Goal: Task Accomplishment & Management: Use online tool/utility

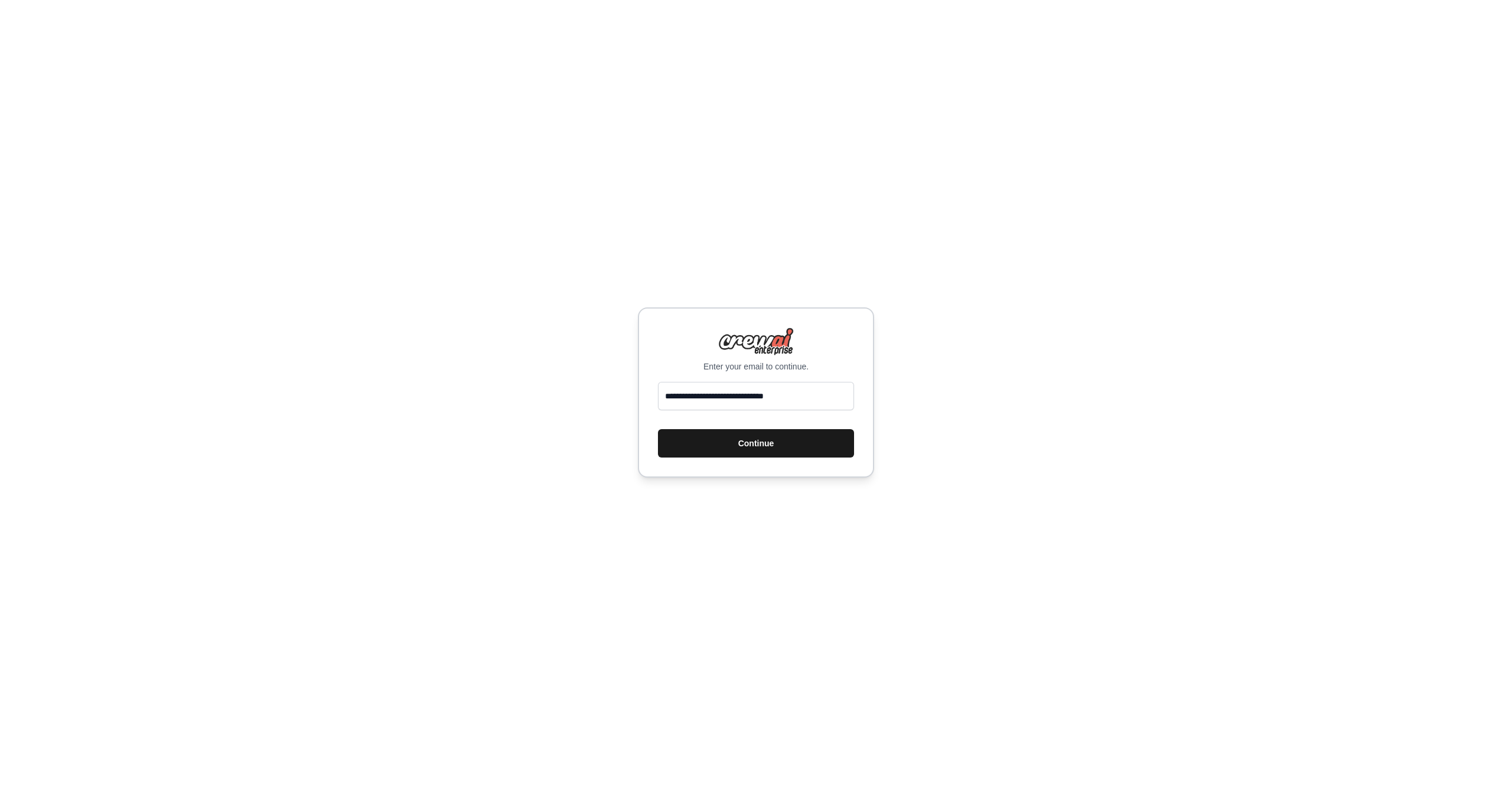
click at [768, 444] on button "Continue" at bounding box center [755, 443] width 196 height 29
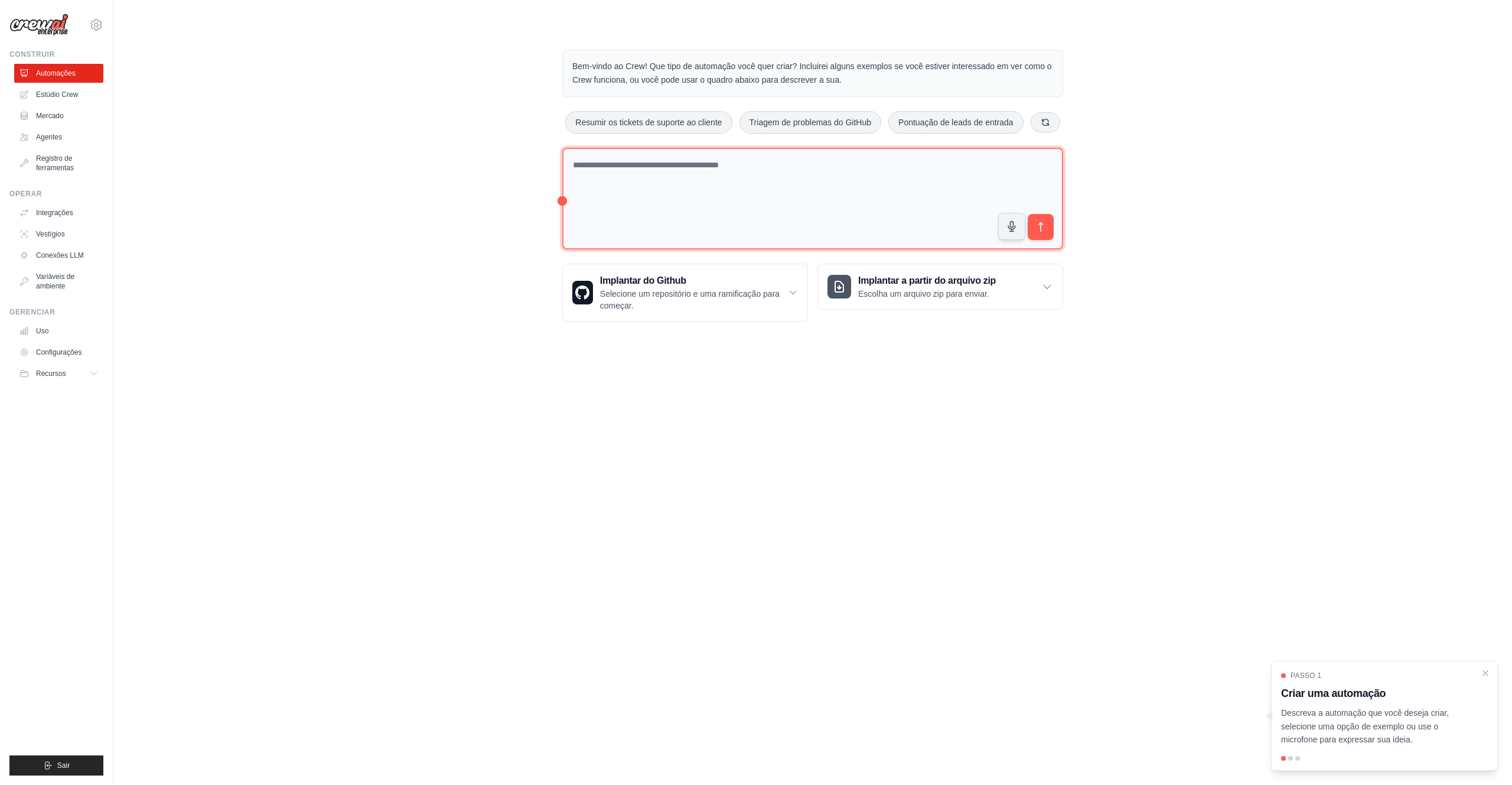
click at [716, 164] on textarea at bounding box center [812, 199] width 500 height 102
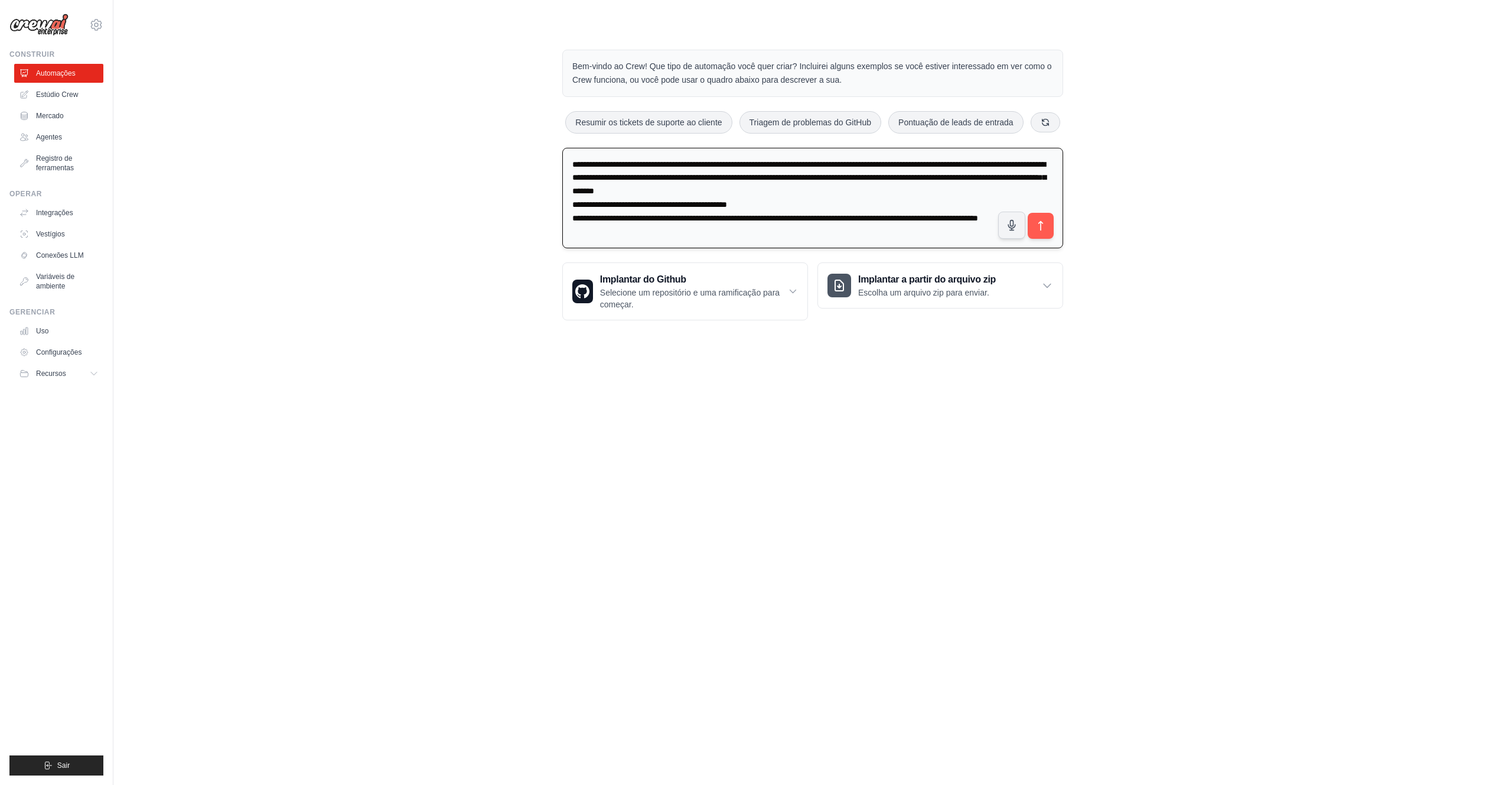
type textarea "**********"
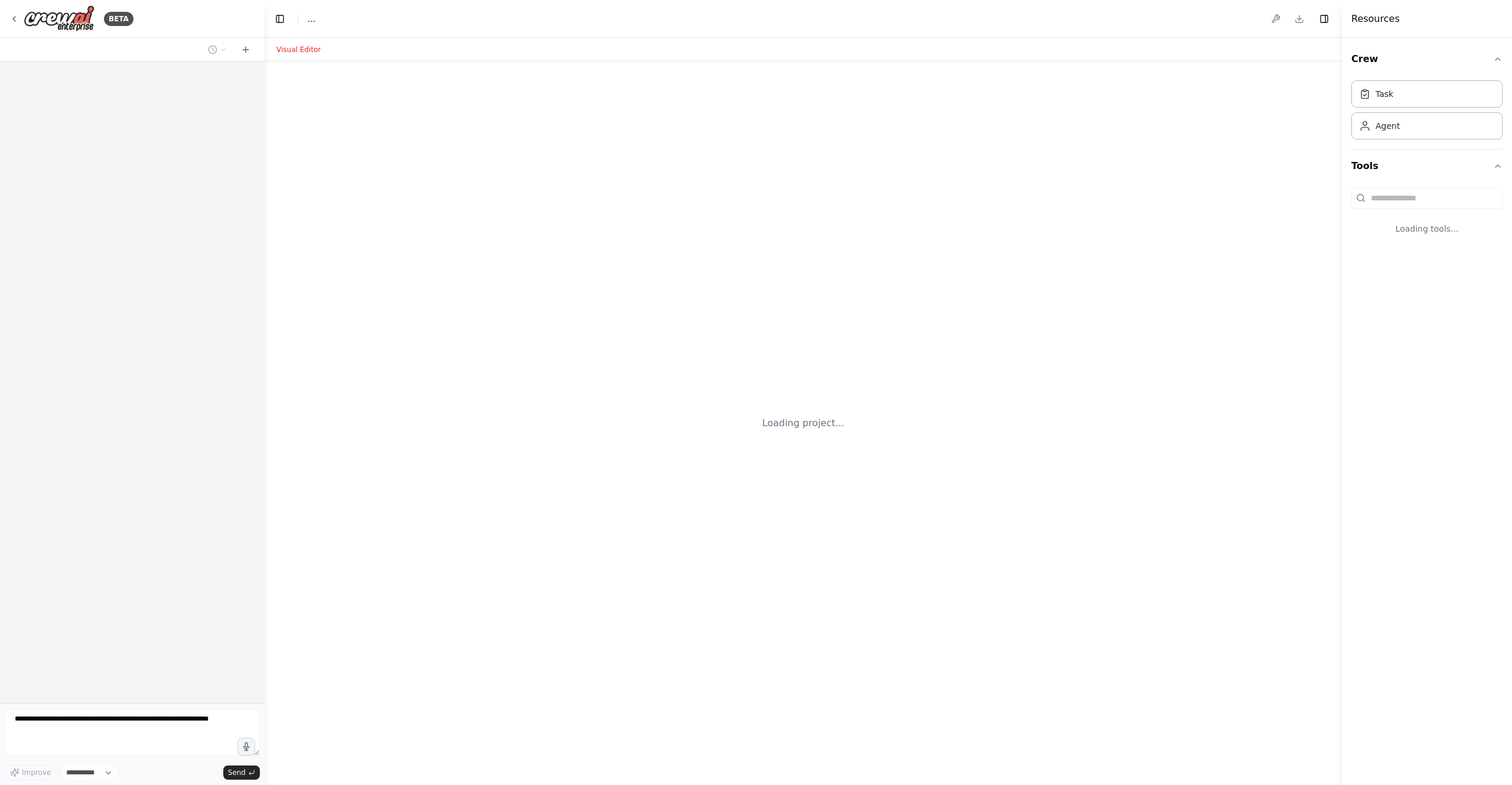
select select "****"
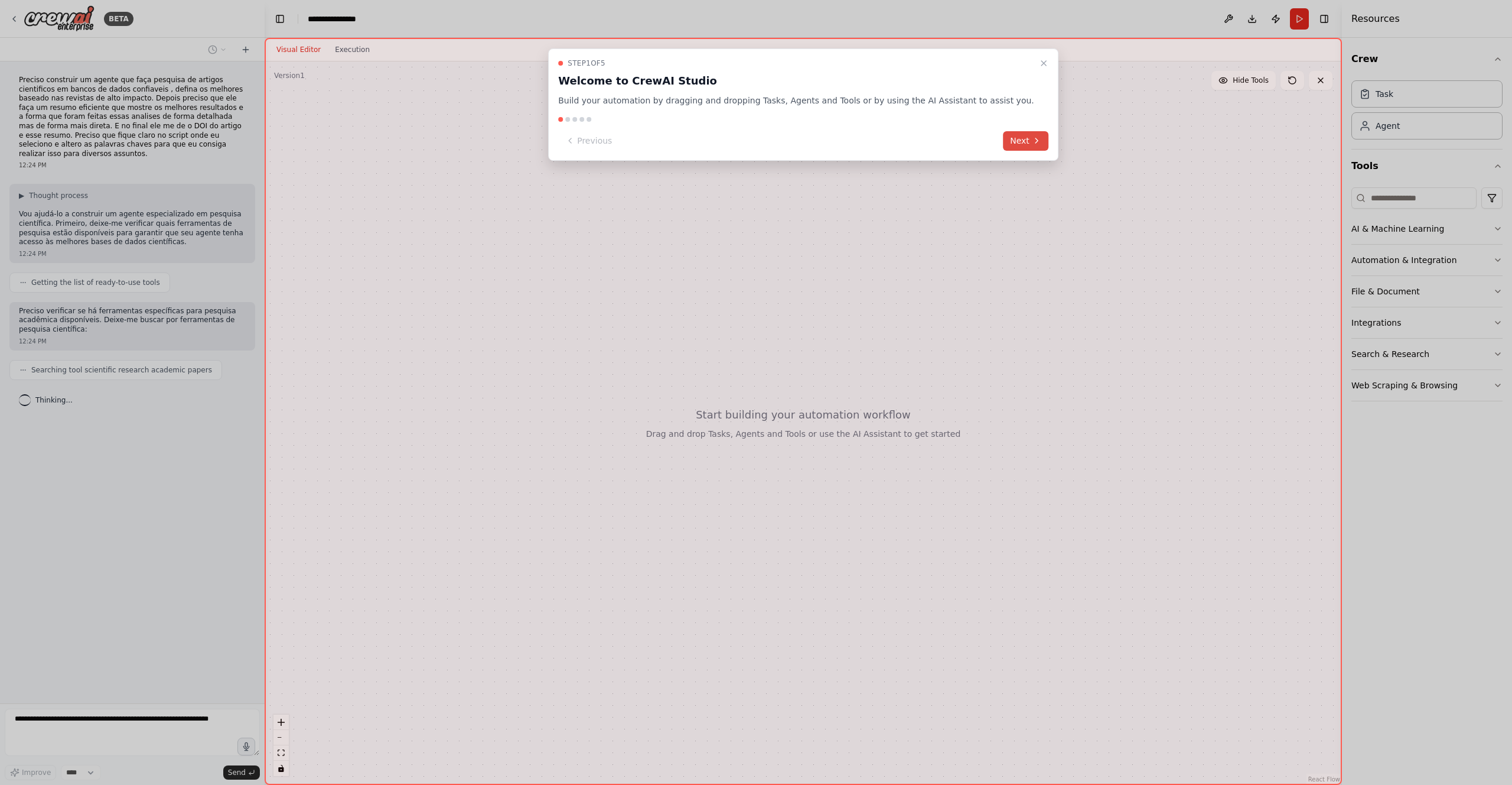
click at [1032, 144] on icon at bounding box center [1037, 141] width 9 height 9
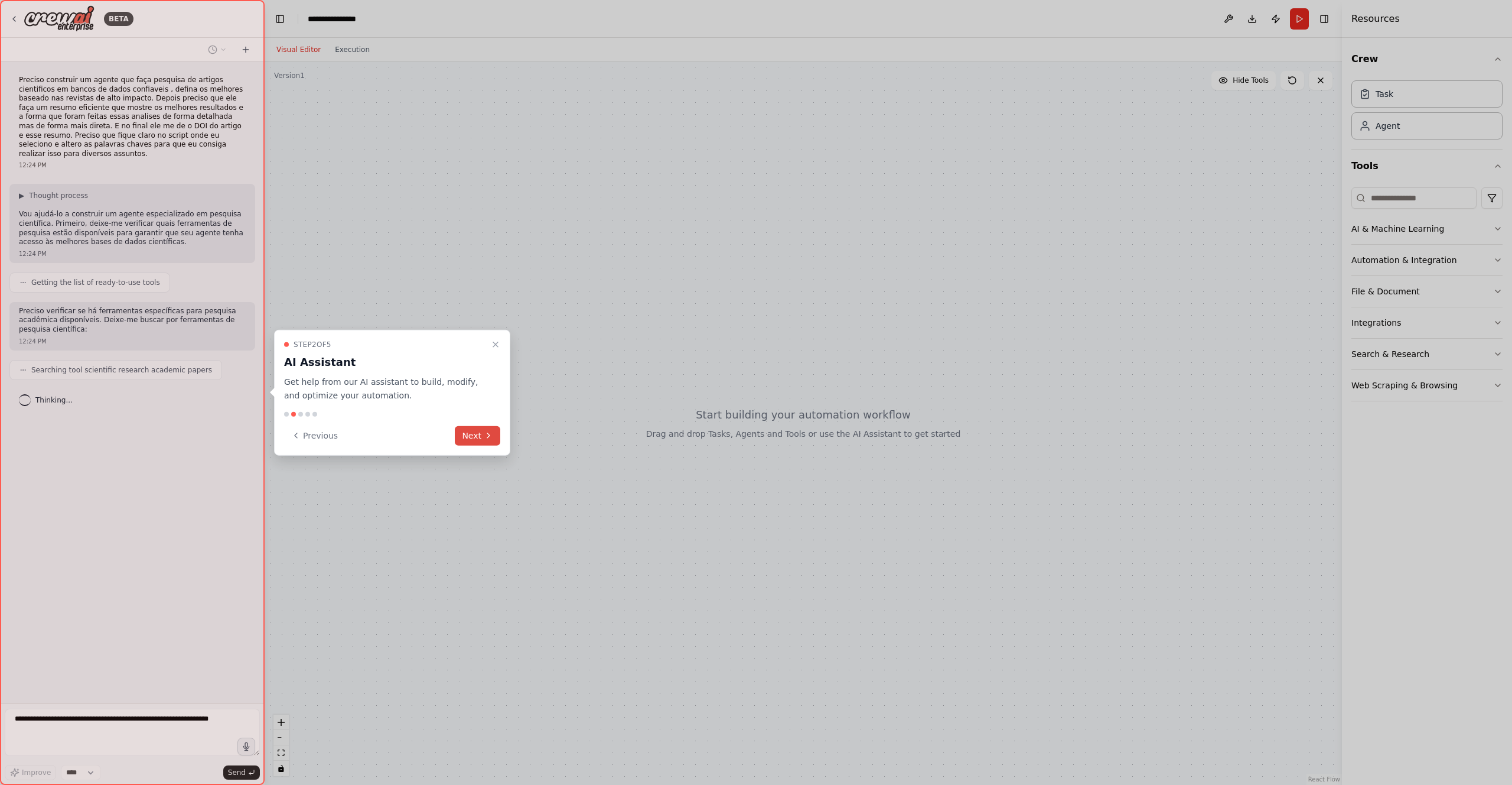
click at [477, 431] on button "Next" at bounding box center [476, 434] width 45 height 19
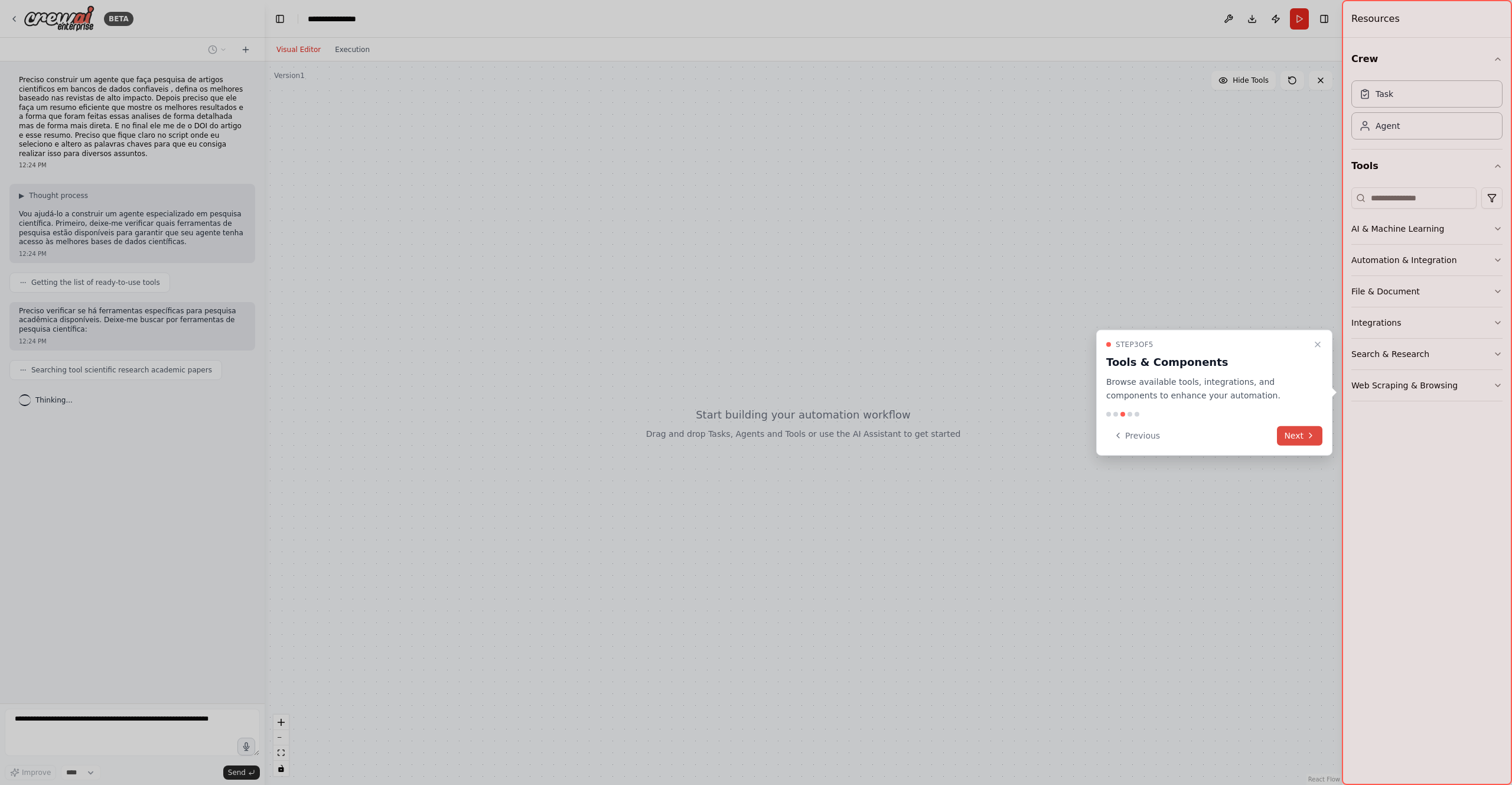
click at [1312, 436] on icon at bounding box center [1311, 435] width 9 height 9
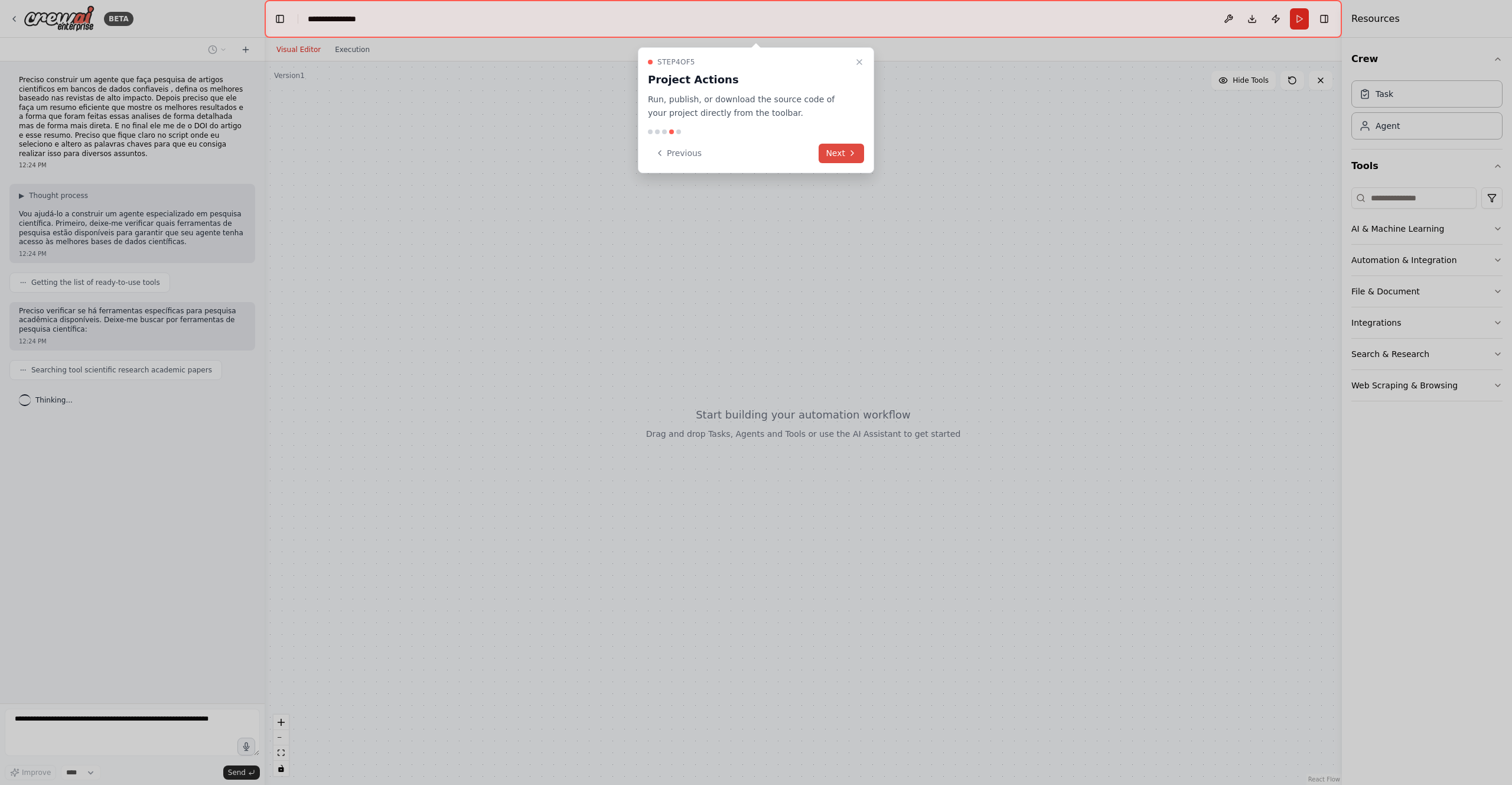
click at [847, 149] on icon at bounding box center [852, 153] width 9 height 9
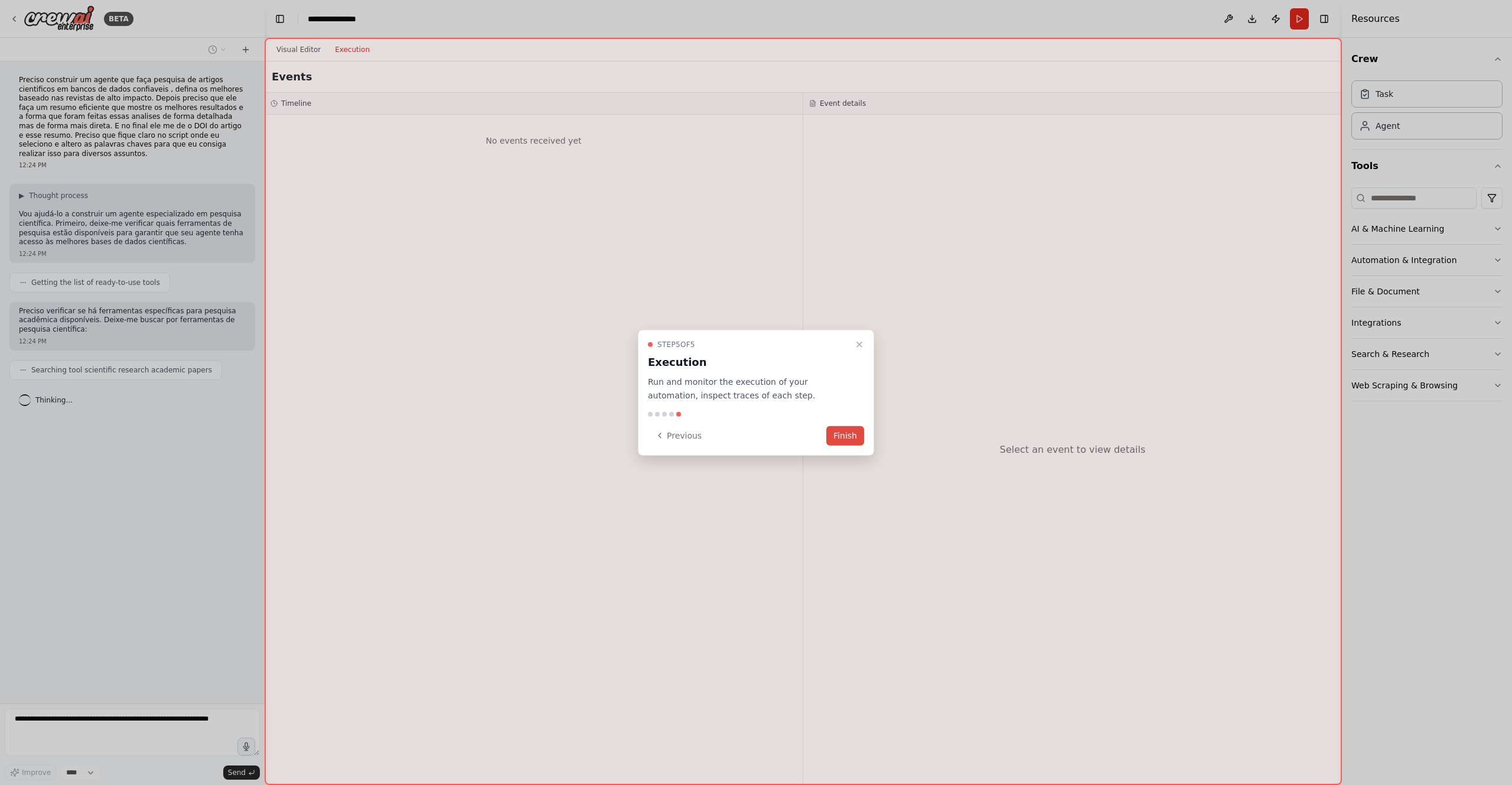
click at [857, 438] on button "Finish" at bounding box center [844, 434] width 38 height 19
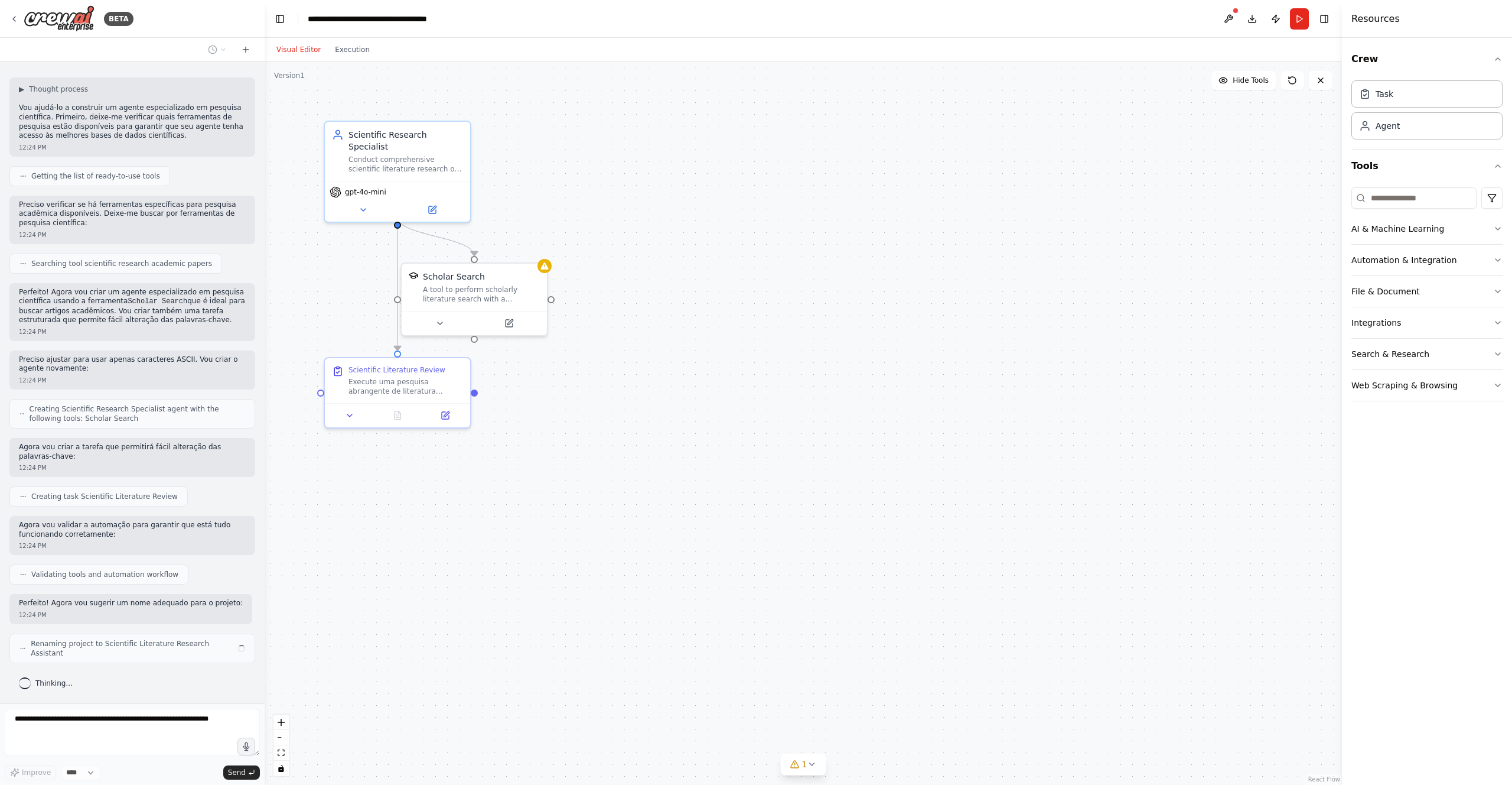
scroll to position [97, 0]
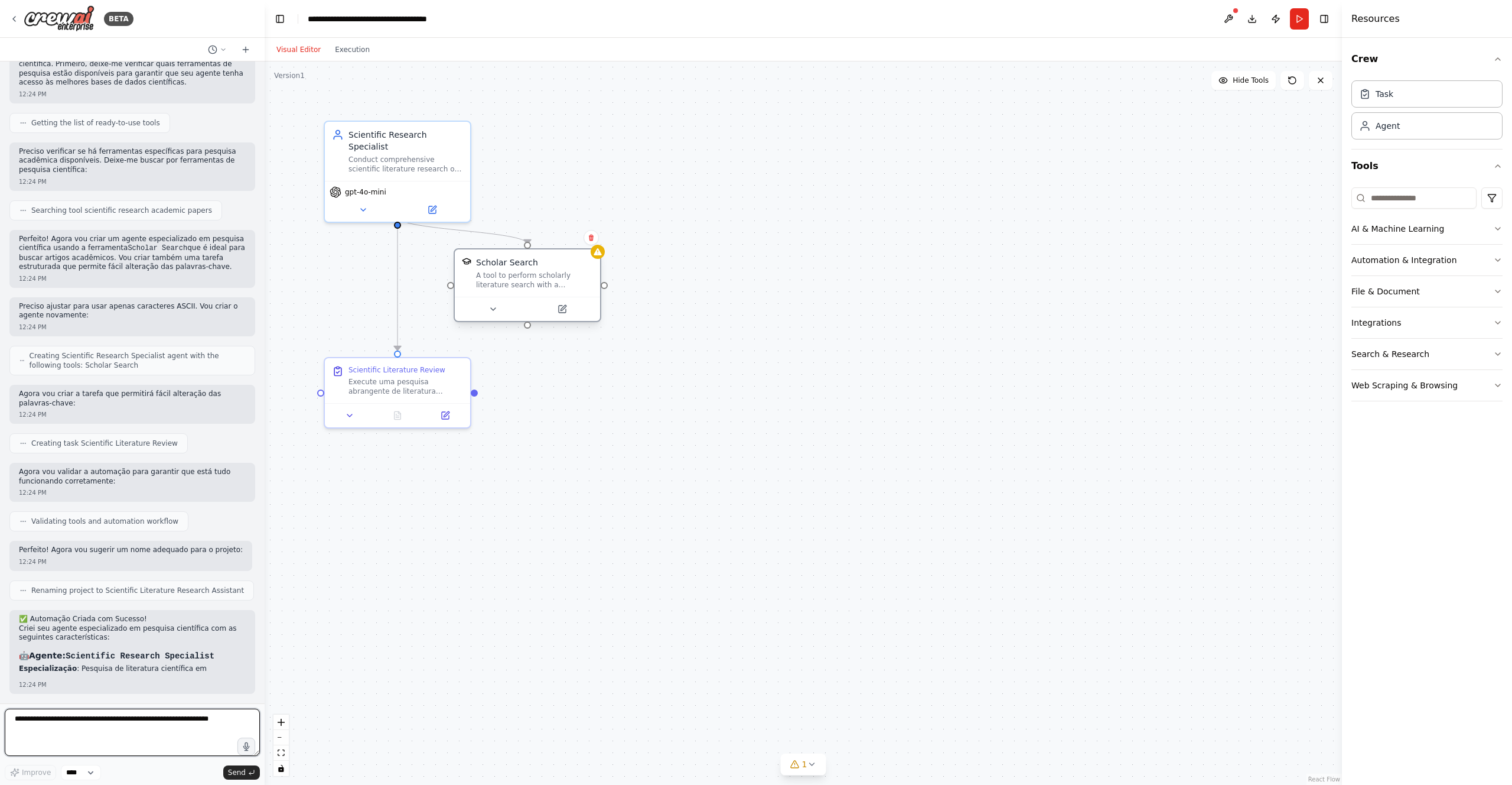
drag, startPoint x: 519, startPoint y: 283, endPoint x: 575, endPoint y: 271, distance: 57.3
click at [575, 271] on div "A tool to perform scholarly literature search with a search_query." at bounding box center [533, 280] width 117 height 19
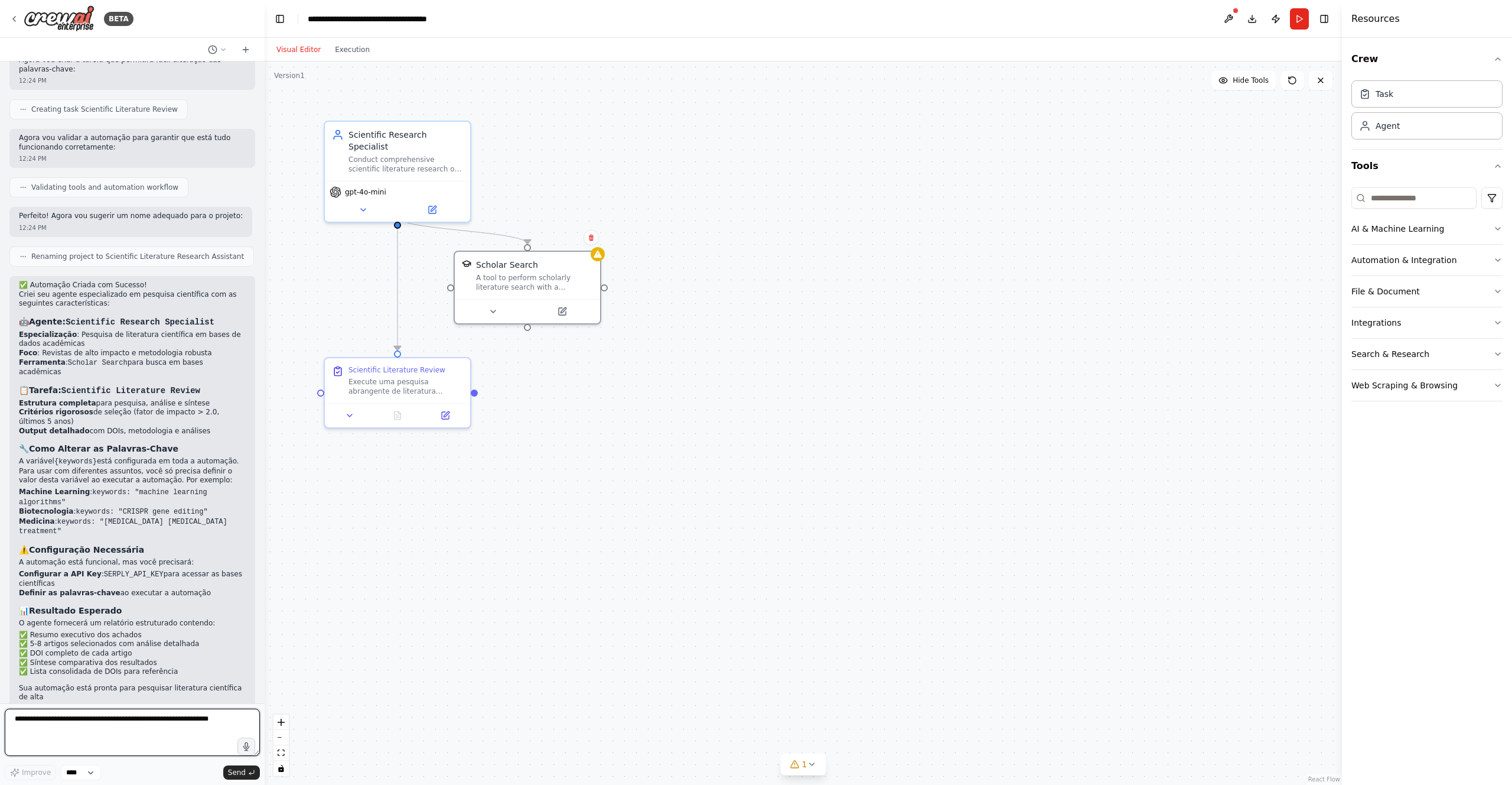
scroll to position [502, 0]
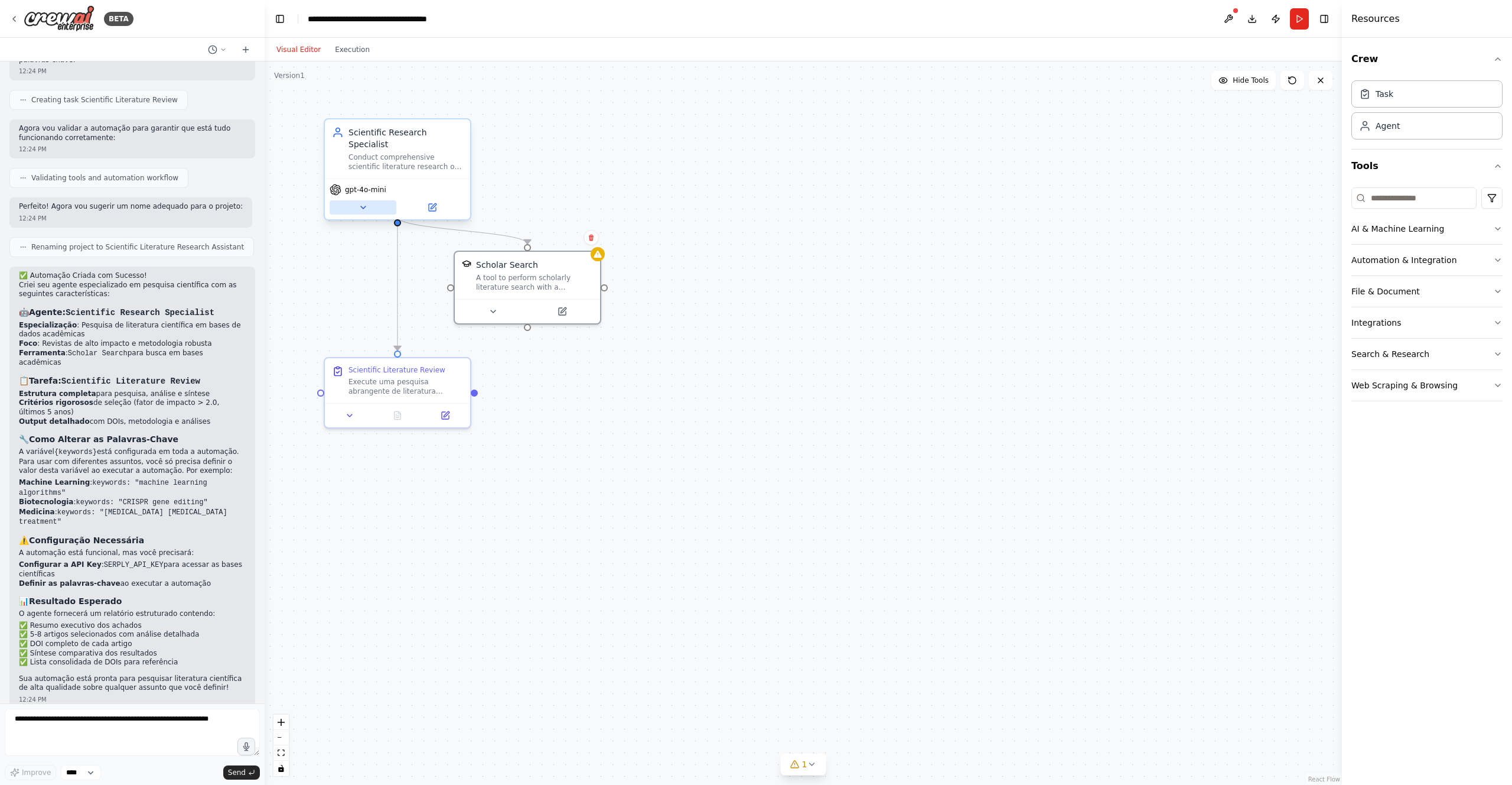
click at [365, 206] on icon at bounding box center [362, 207] width 5 height 3
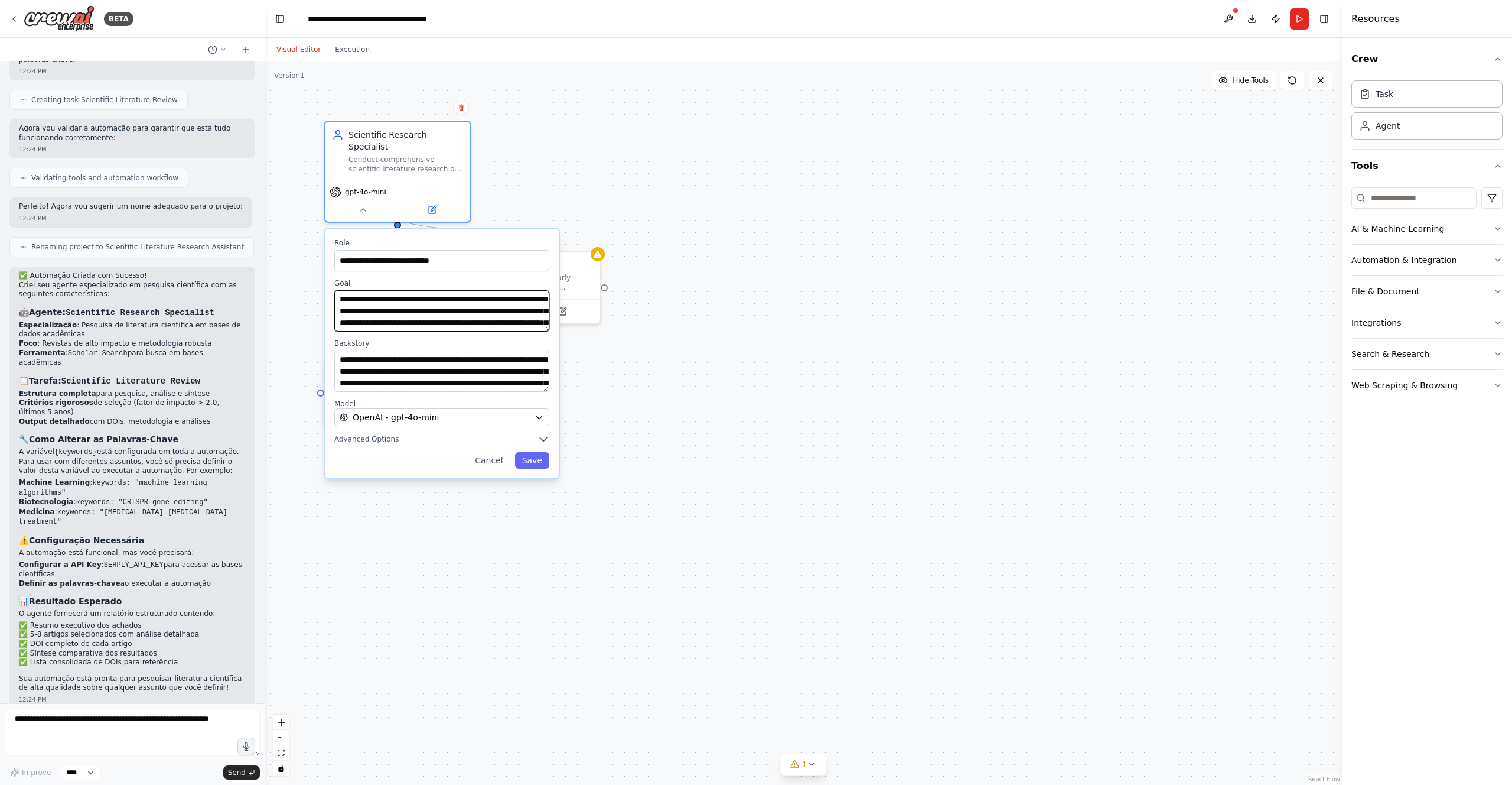
drag, startPoint x: 545, startPoint y: 290, endPoint x: 545, endPoint y: 305, distance: 15.0
click at [545, 305] on textarea "**********" at bounding box center [441, 310] width 215 height 41
click at [542, 412] on icon "button" at bounding box center [539, 417] width 9 height 9
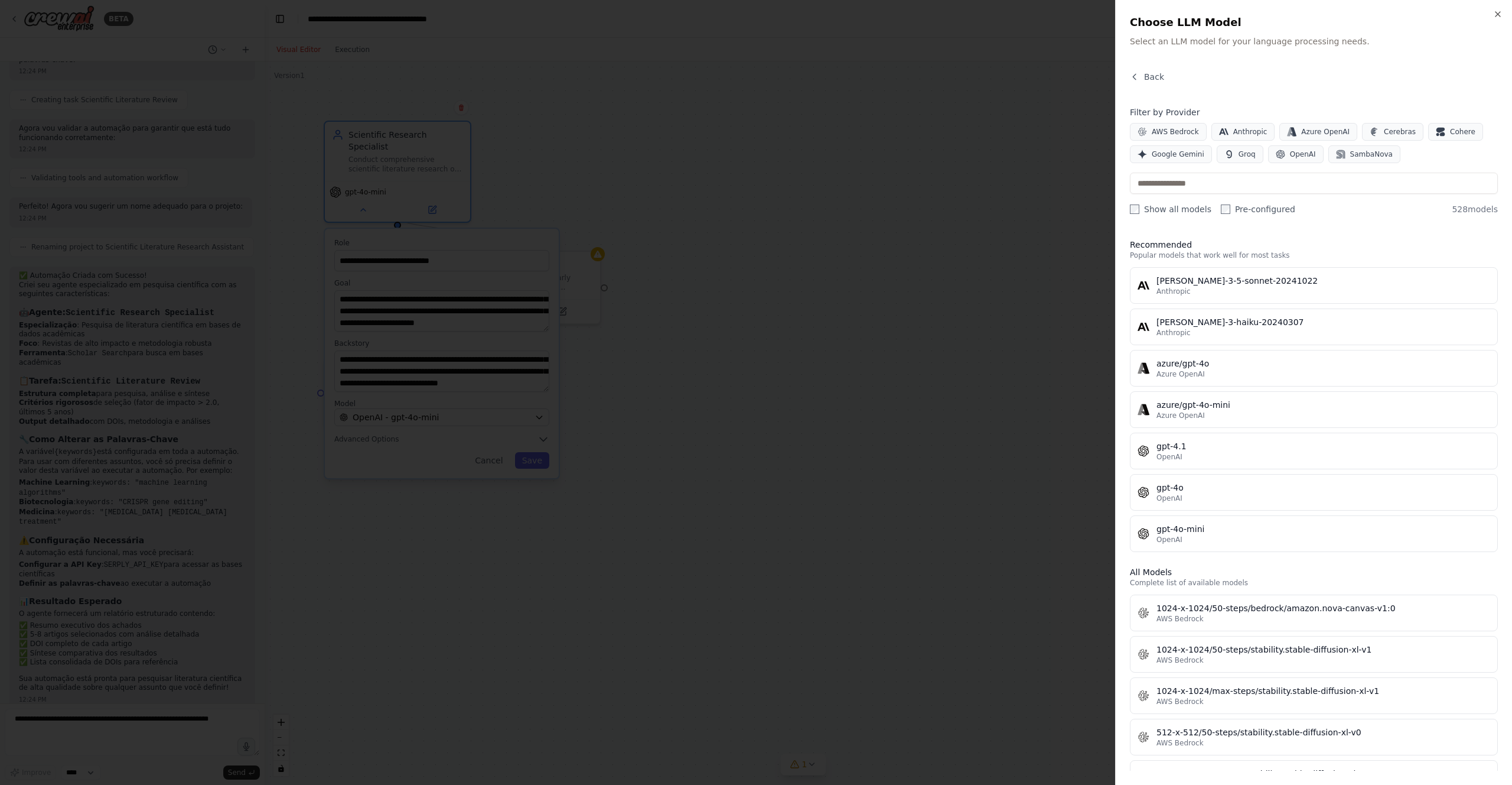
click at [837, 369] on div at bounding box center [756, 392] width 1512 height 785
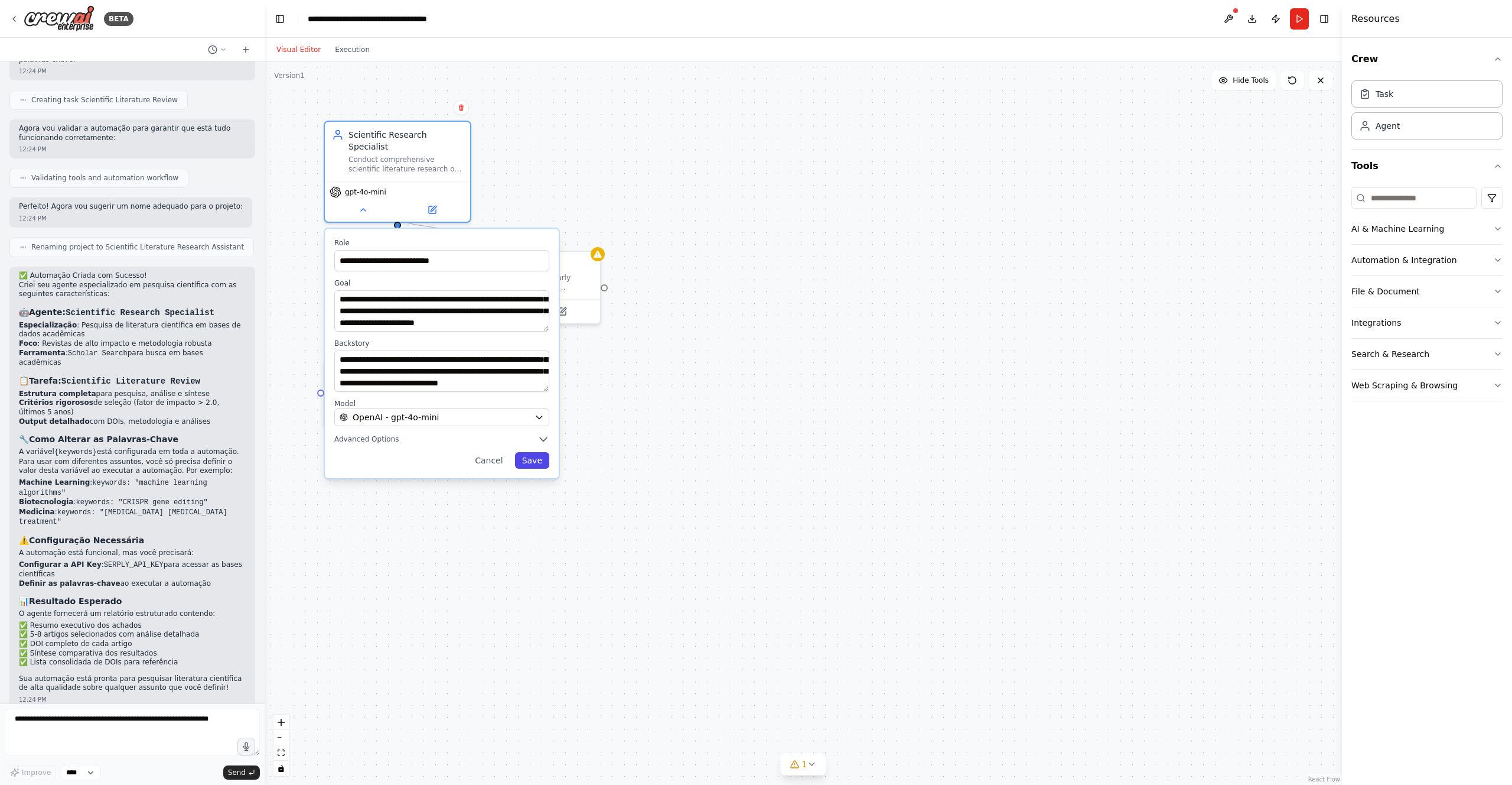
click at [543, 456] on button "Save" at bounding box center [532, 460] width 34 height 17
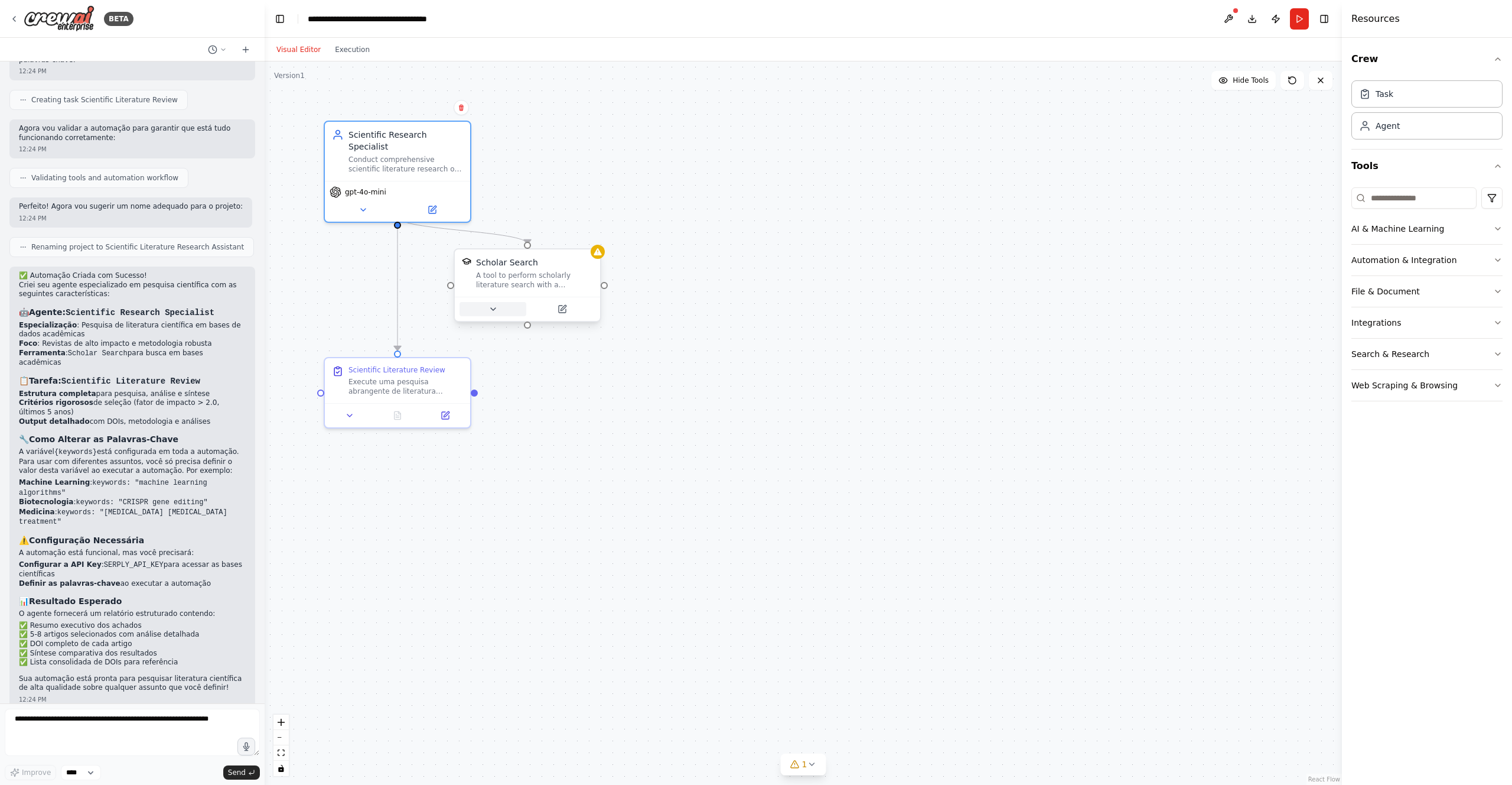
click at [494, 308] on icon at bounding box center [493, 309] width 5 height 3
click at [670, 411] on icon "button" at bounding box center [673, 414] width 12 height 12
click at [537, 452] on div "SERPLY_API_KEY Required" at bounding box center [571, 457] width 200 height 12
click at [673, 525] on button "Save" at bounding box center [661, 527] width 34 height 17
click at [337, 413] on button at bounding box center [349, 412] width 40 height 14
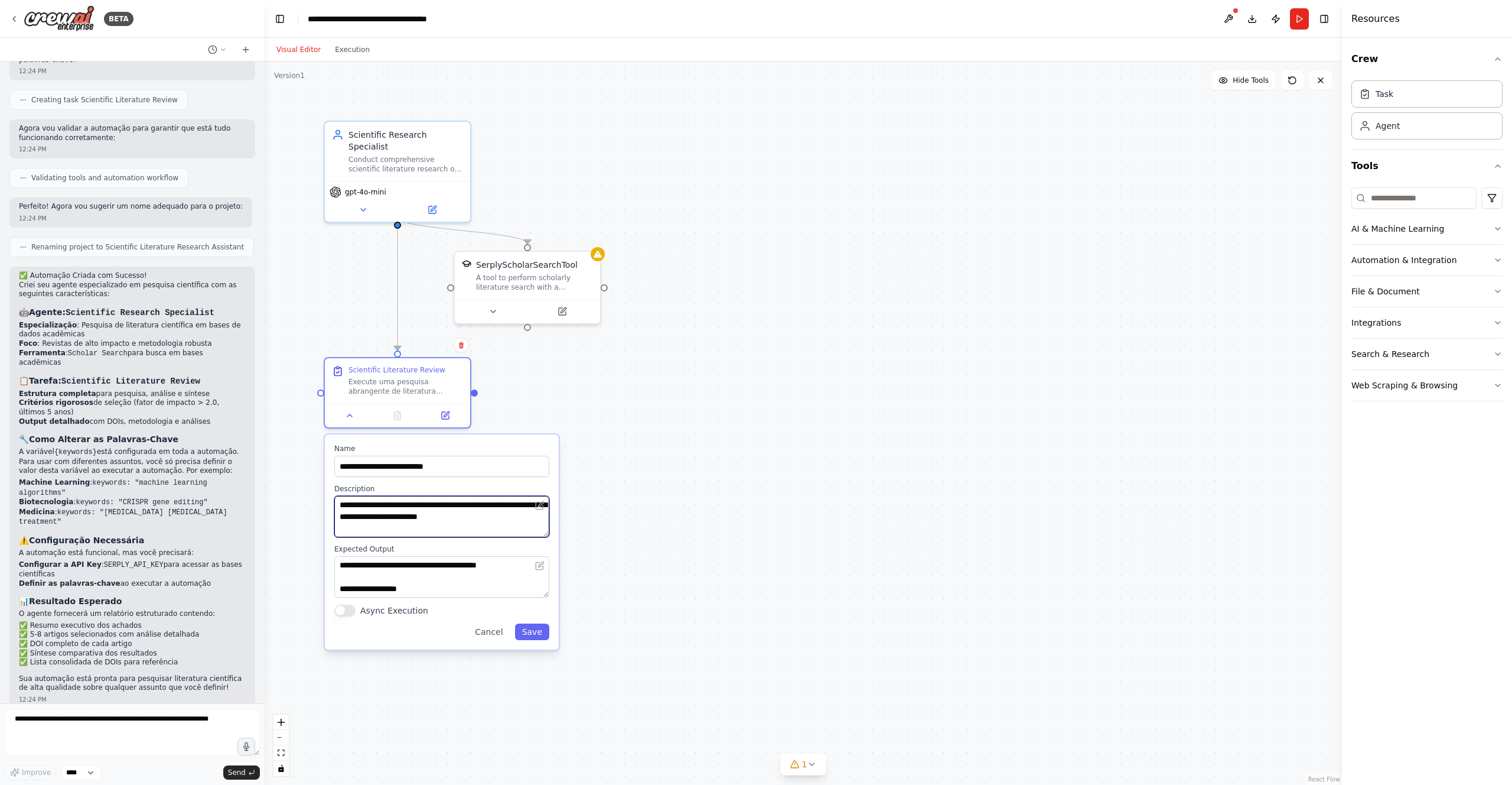
drag, startPoint x: 547, startPoint y: 510, endPoint x: 547, endPoint y: 528, distance: 18.0
click at [547, 528] on textarea "**********" at bounding box center [441, 516] width 215 height 41
click at [544, 626] on button "Save" at bounding box center [532, 631] width 34 height 17
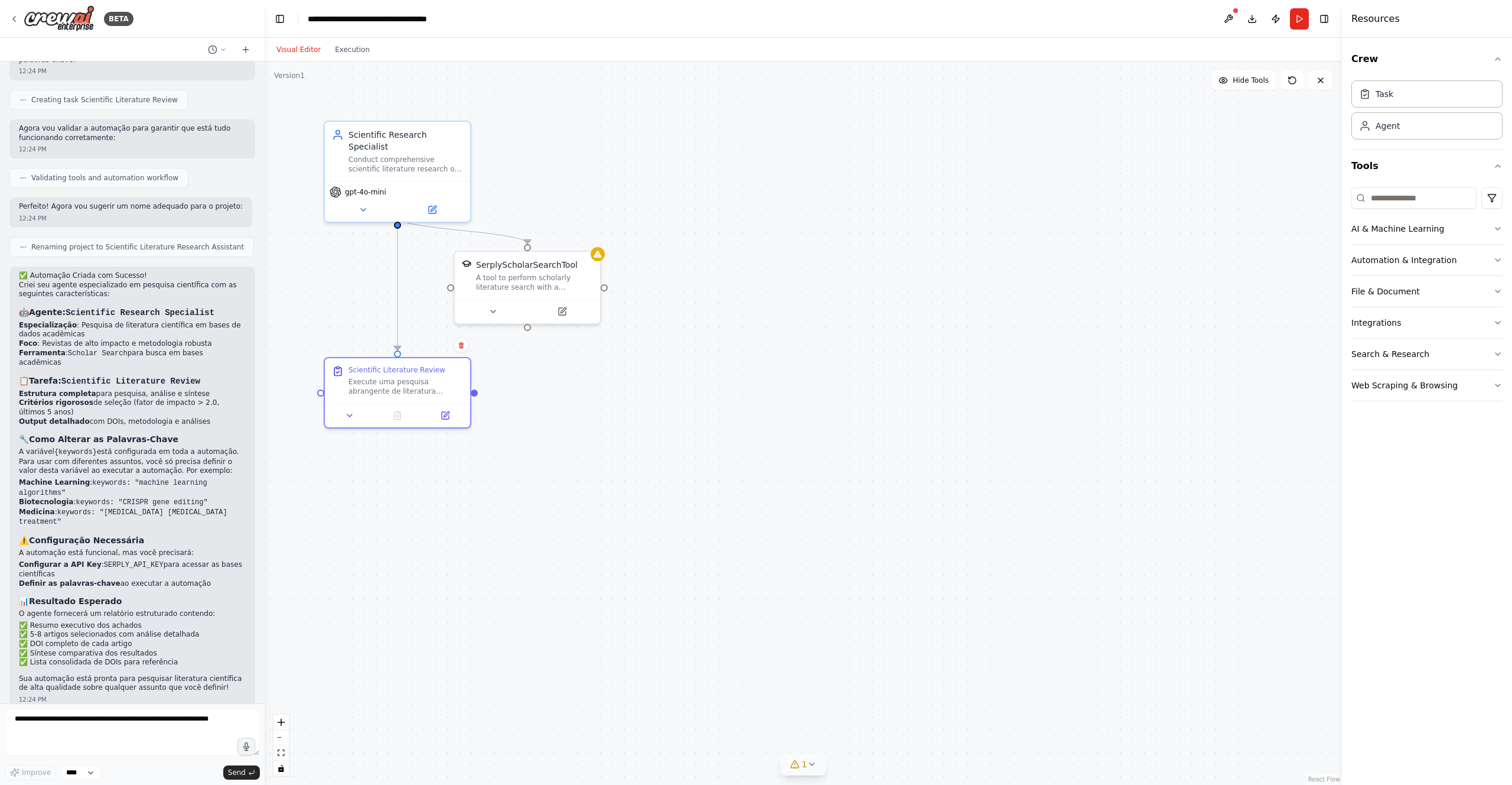
click at [813, 760] on icon at bounding box center [811, 764] width 9 height 9
click at [960, 737] on button at bounding box center [970, 733] width 20 height 14
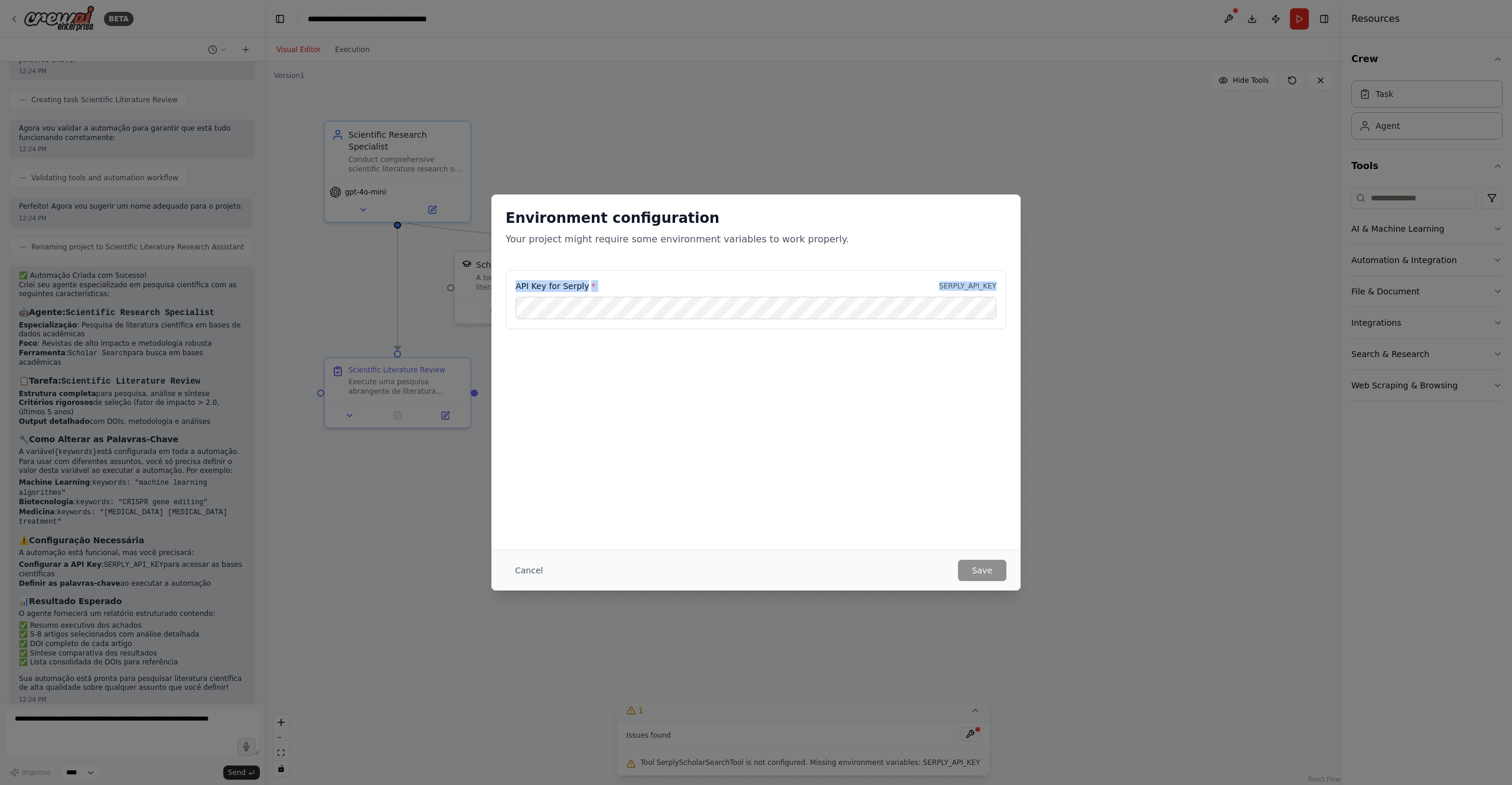
drag, startPoint x: 517, startPoint y: 286, endPoint x: 1001, endPoint y: 284, distance: 484.0
click at [1001, 284] on div "API Key for Serply * SERPLY_API_KEY" at bounding box center [756, 299] width 500 height 59
copy div "API Key for Serply * SERPLY_API_KEY"
click at [484, 313] on div "Environment configuration Your project might require some environment variables…" at bounding box center [756, 392] width 1512 height 785
click at [966, 571] on button "Save" at bounding box center [981, 570] width 49 height 21
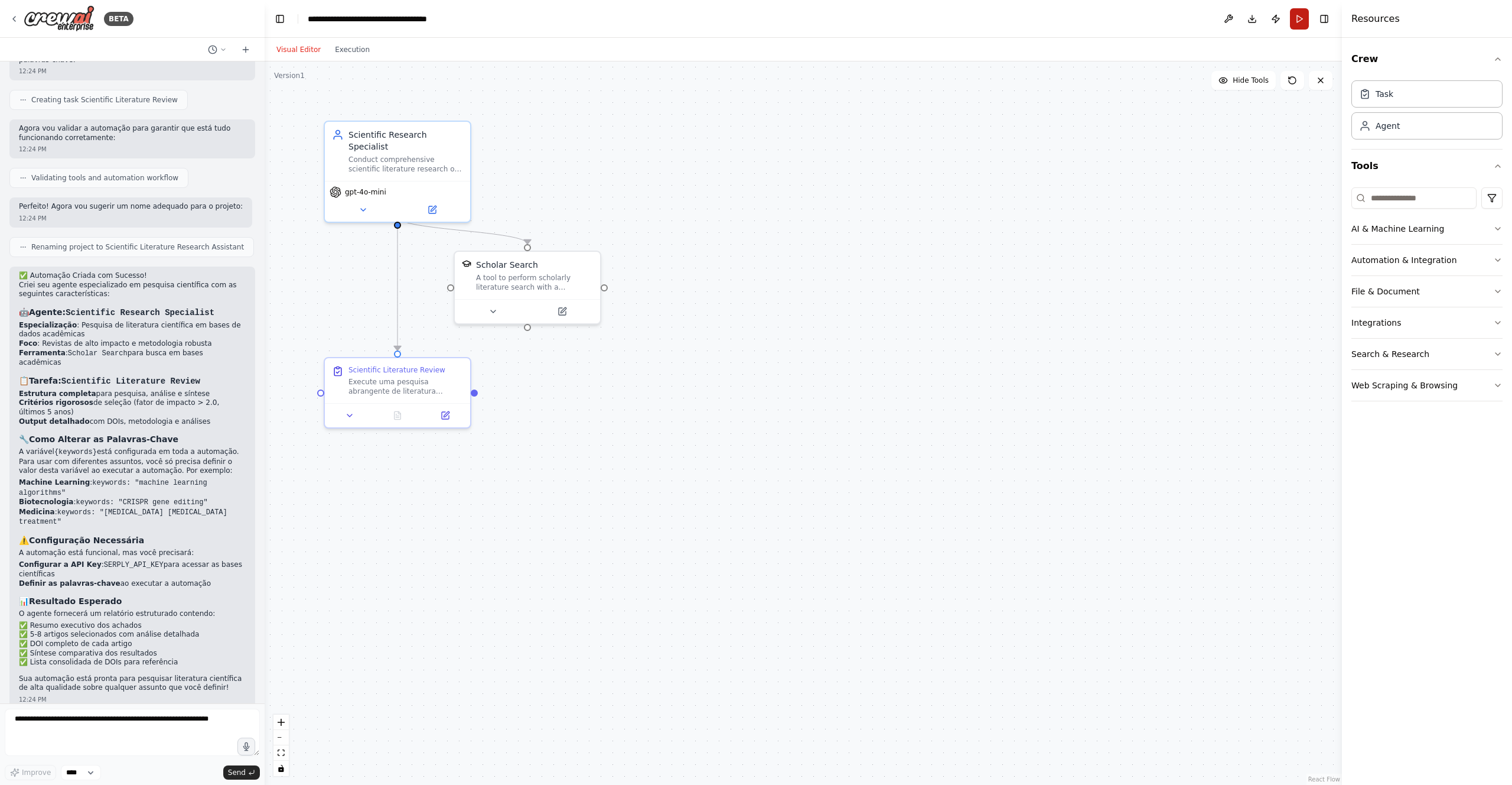
click at [1294, 22] on button "Run" at bounding box center [1299, 18] width 19 height 21
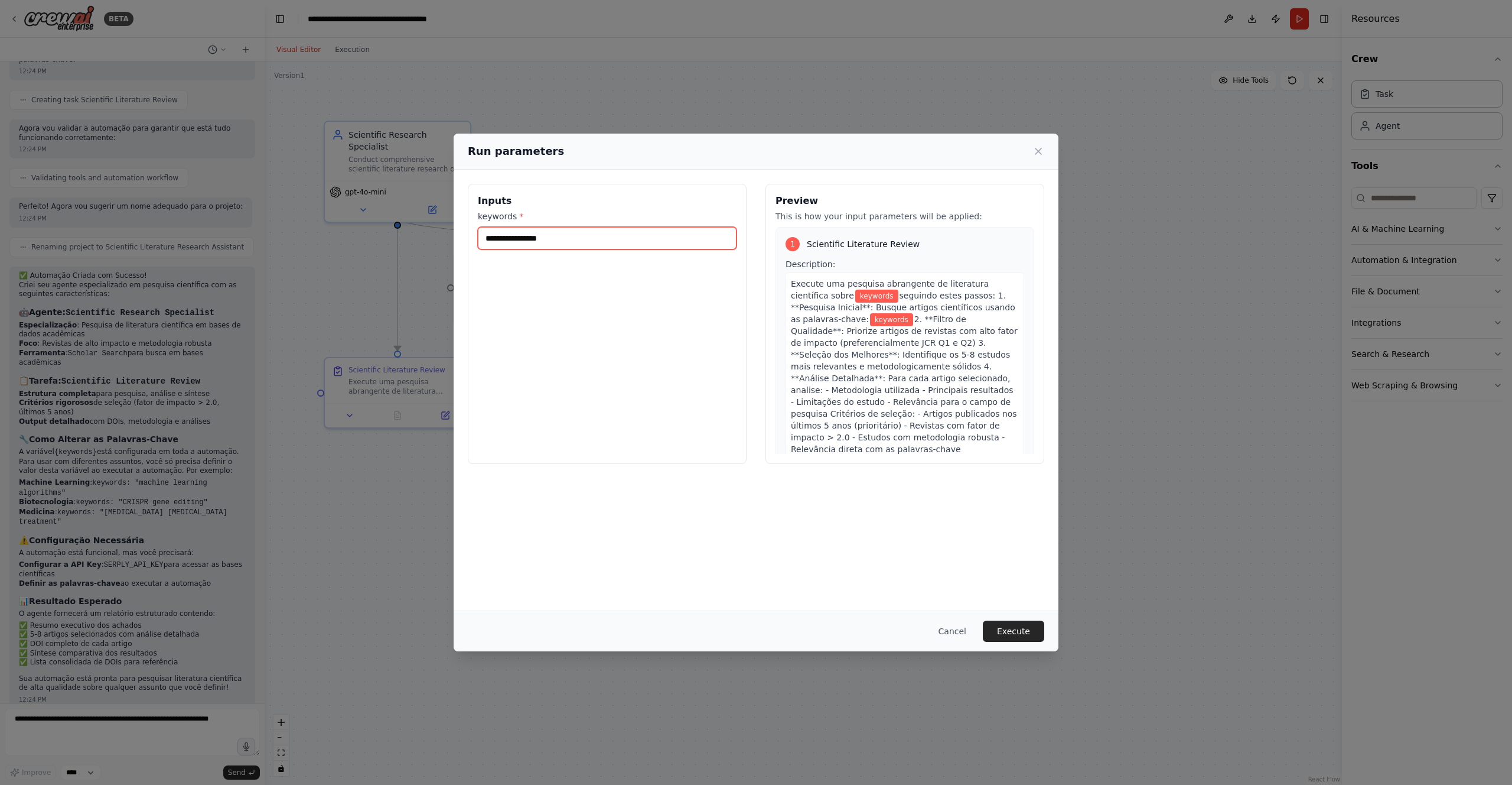
click at [591, 238] on input "keywords *" at bounding box center [606, 238] width 258 height 22
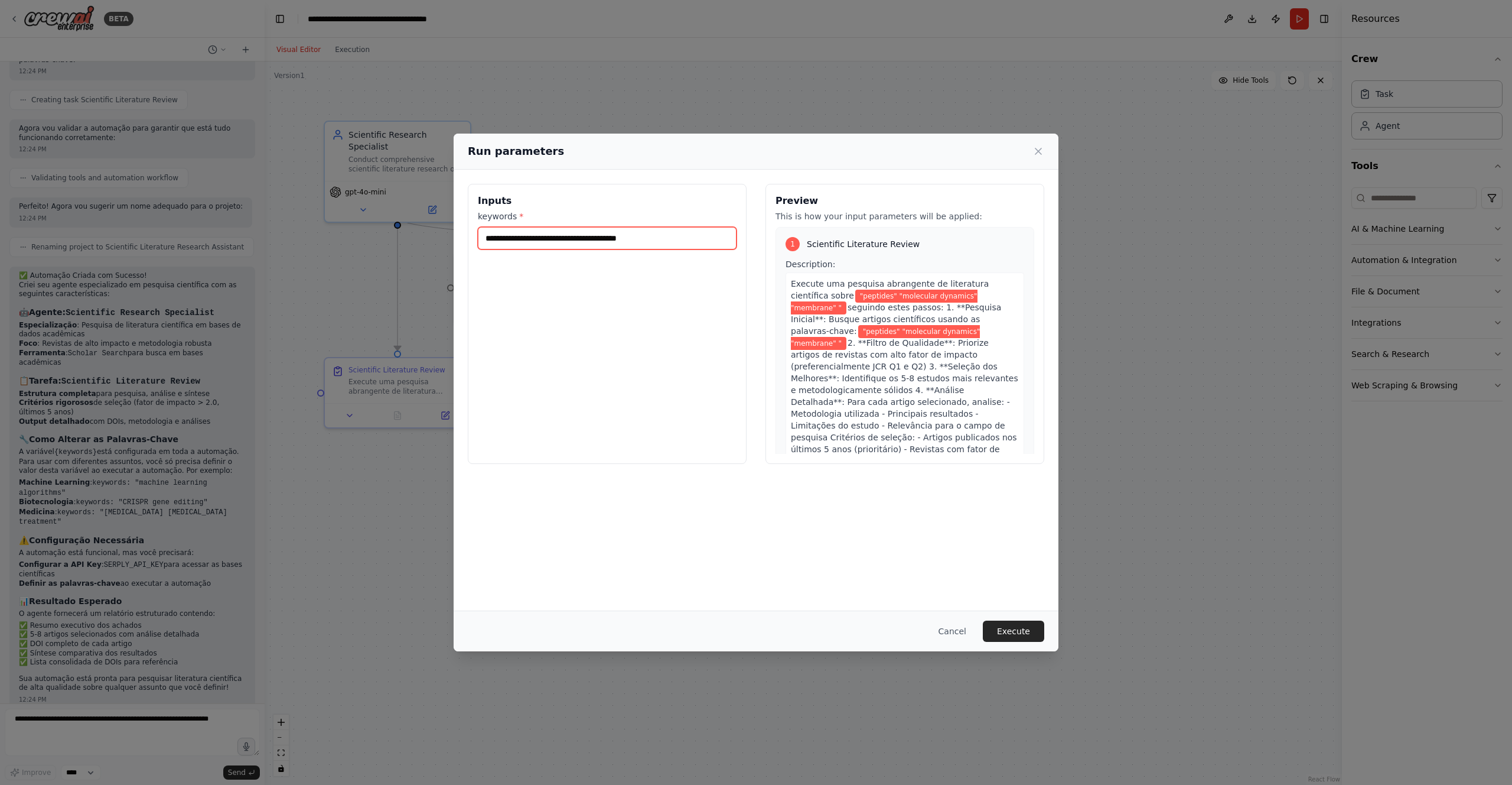
paste input "**********"
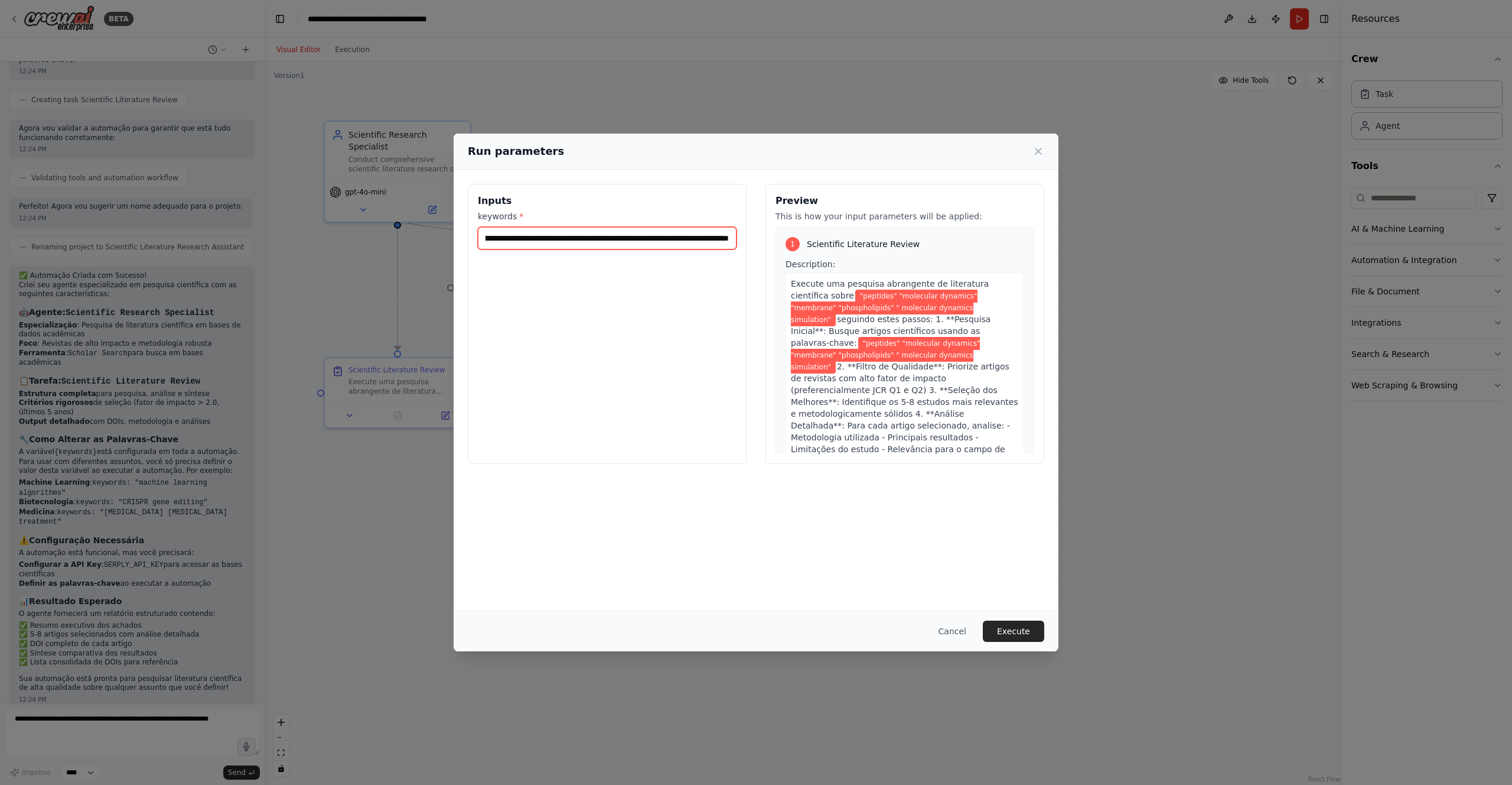
scroll to position [0, 130]
type input "**********"
click at [1015, 635] on button "Execute" at bounding box center [1013, 630] width 62 height 21
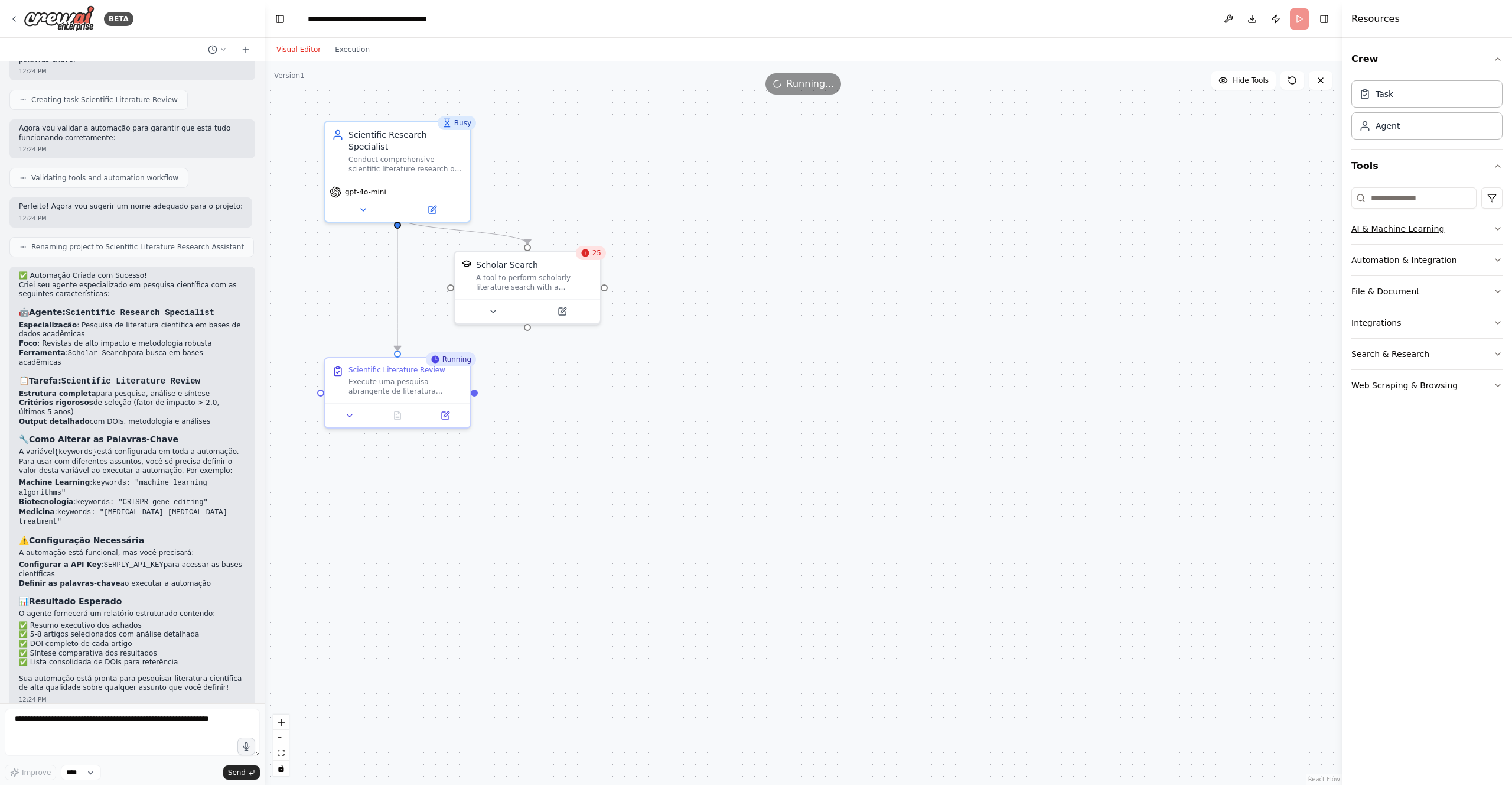
click at [1497, 230] on icon "button" at bounding box center [1497, 228] width 9 height 9
click at [1494, 257] on icon "button" at bounding box center [1497, 260] width 9 height 9
click at [1492, 283] on button "File & Document" at bounding box center [1426, 291] width 151 height 30
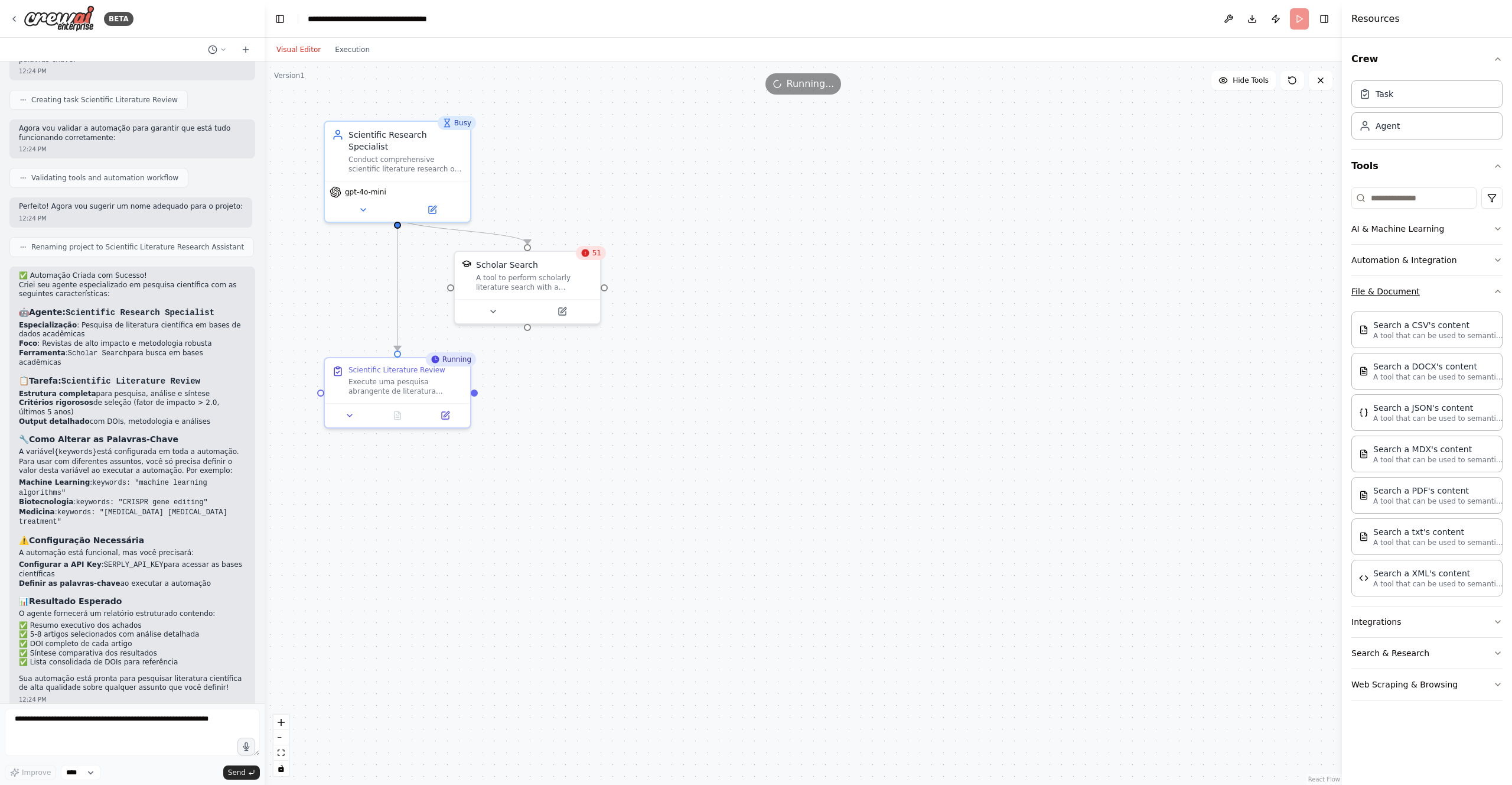
click at [1492, 283] on button "File & Document" at bounding box center [1426, 291] width 151 height 30
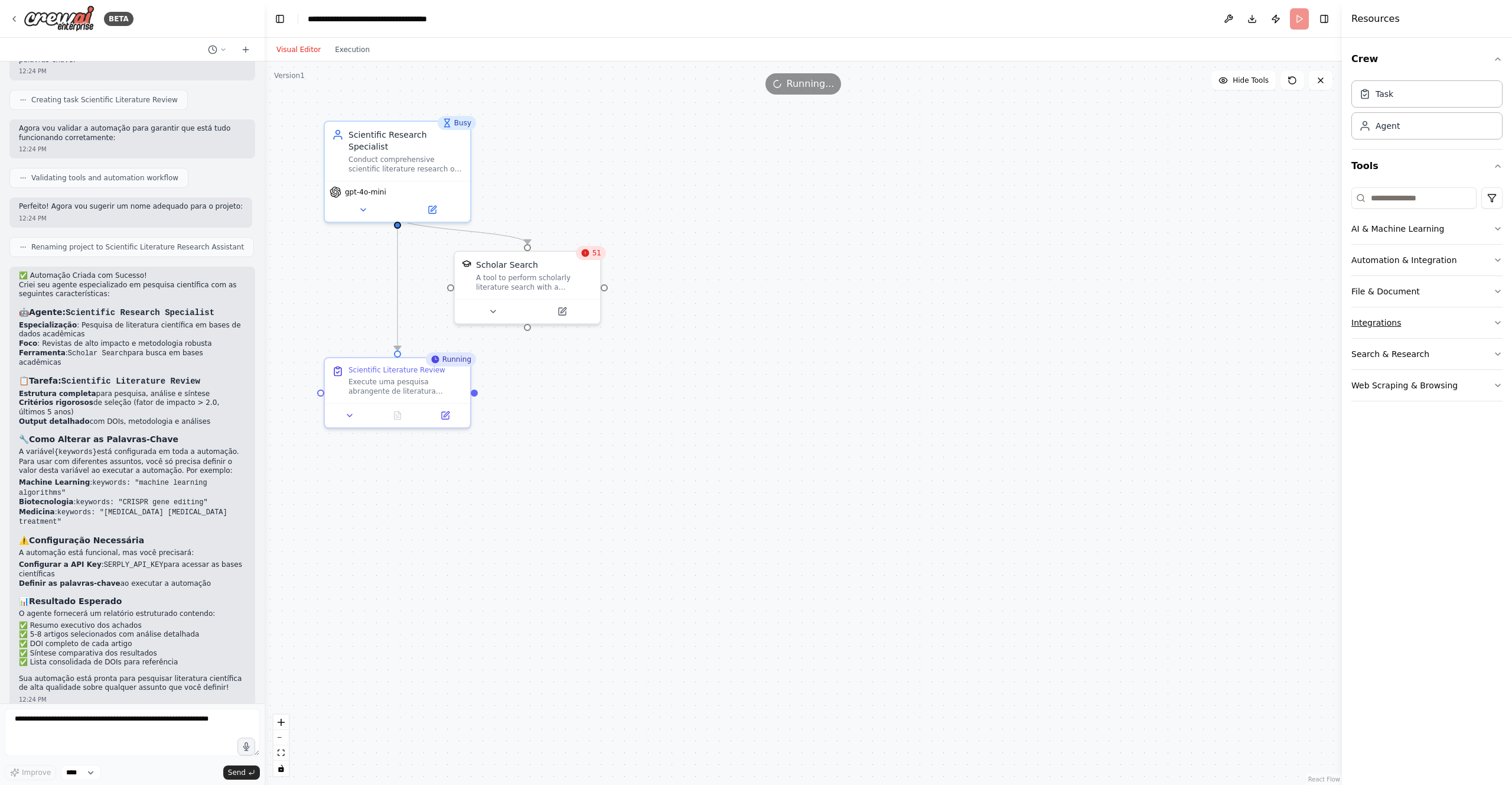
click at [1491, 321] on button "Integrations" at bounding box center [1426, 322] width 151 height 30
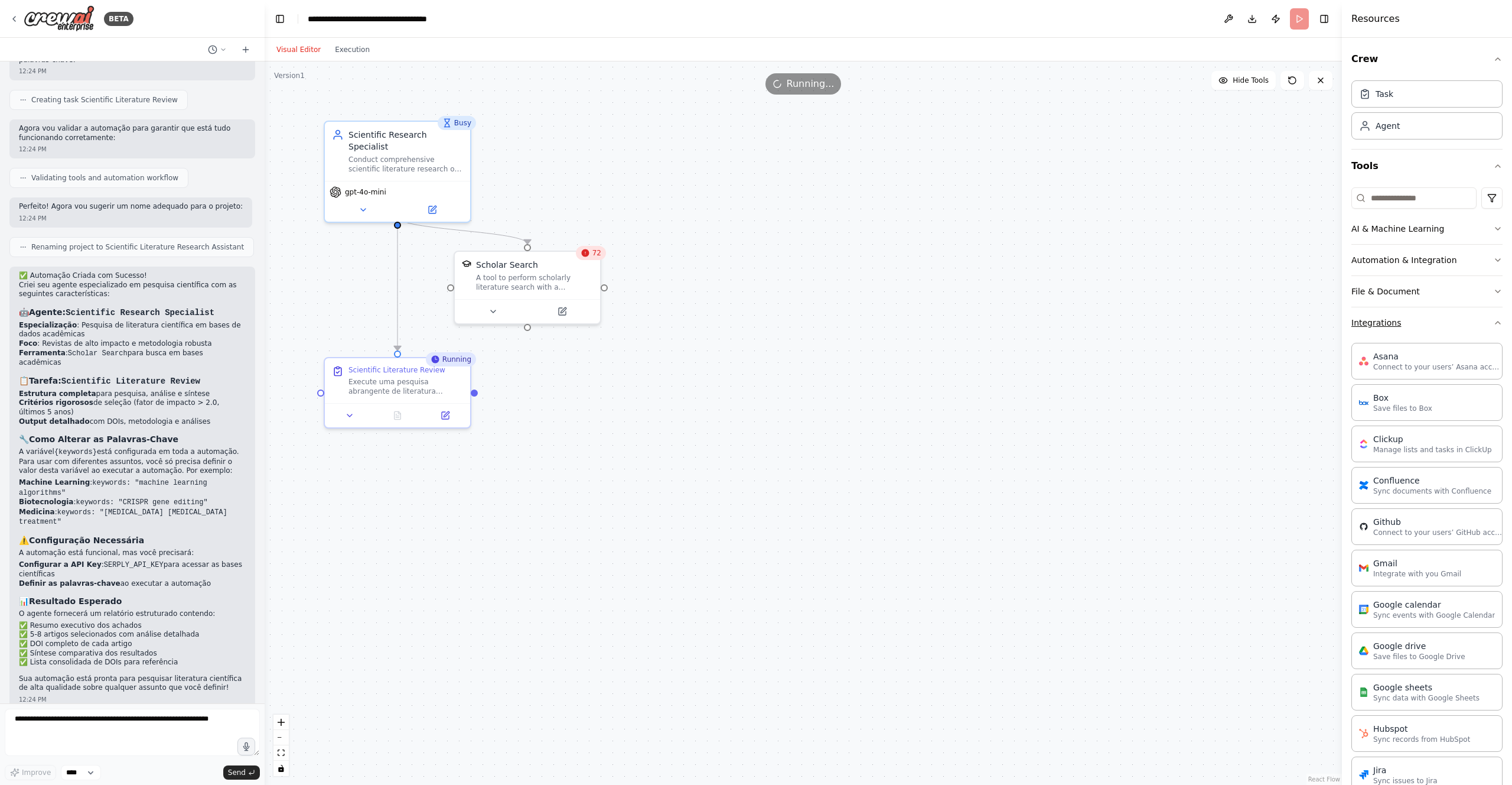
click at [1493, 319] on icon "button" at bounding box center [1497, 322] width 9 height 9
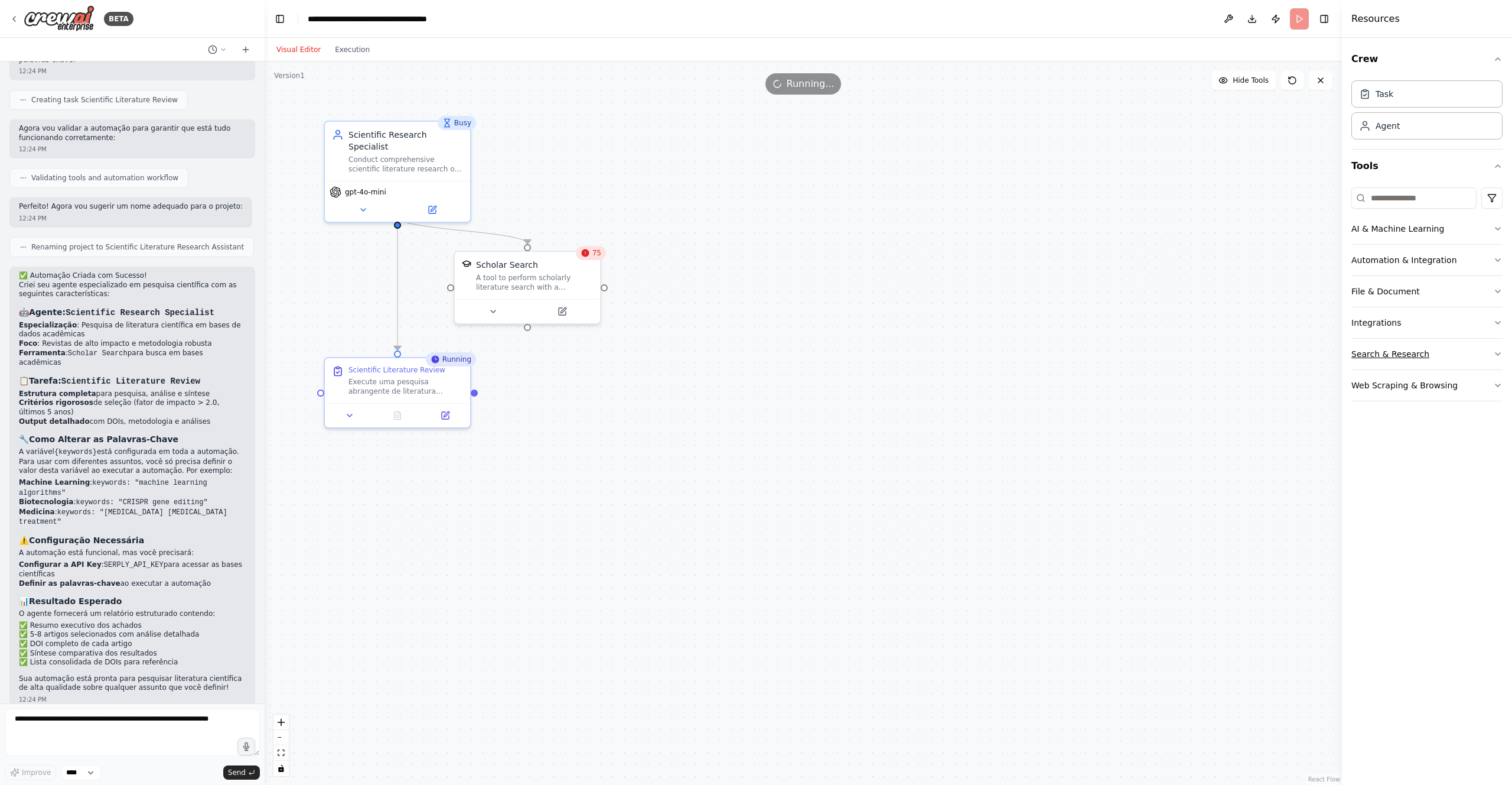
click at [1500, 357] on icon "button" at bounding box center [1497, 353] width 9 height 9
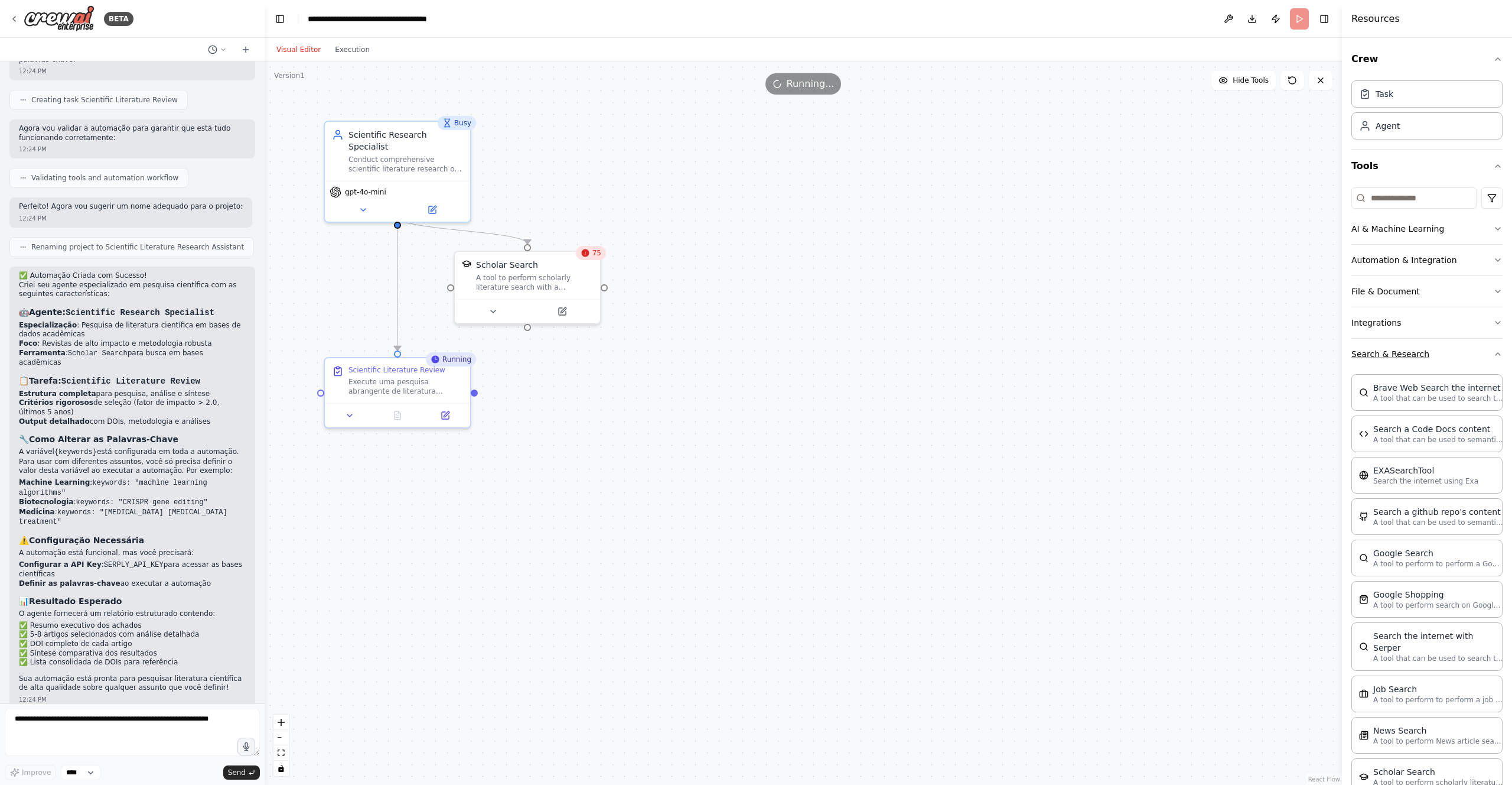
click at [1493, 357] on icon "button" at bounding box center [1497, 353] width 9 height 9
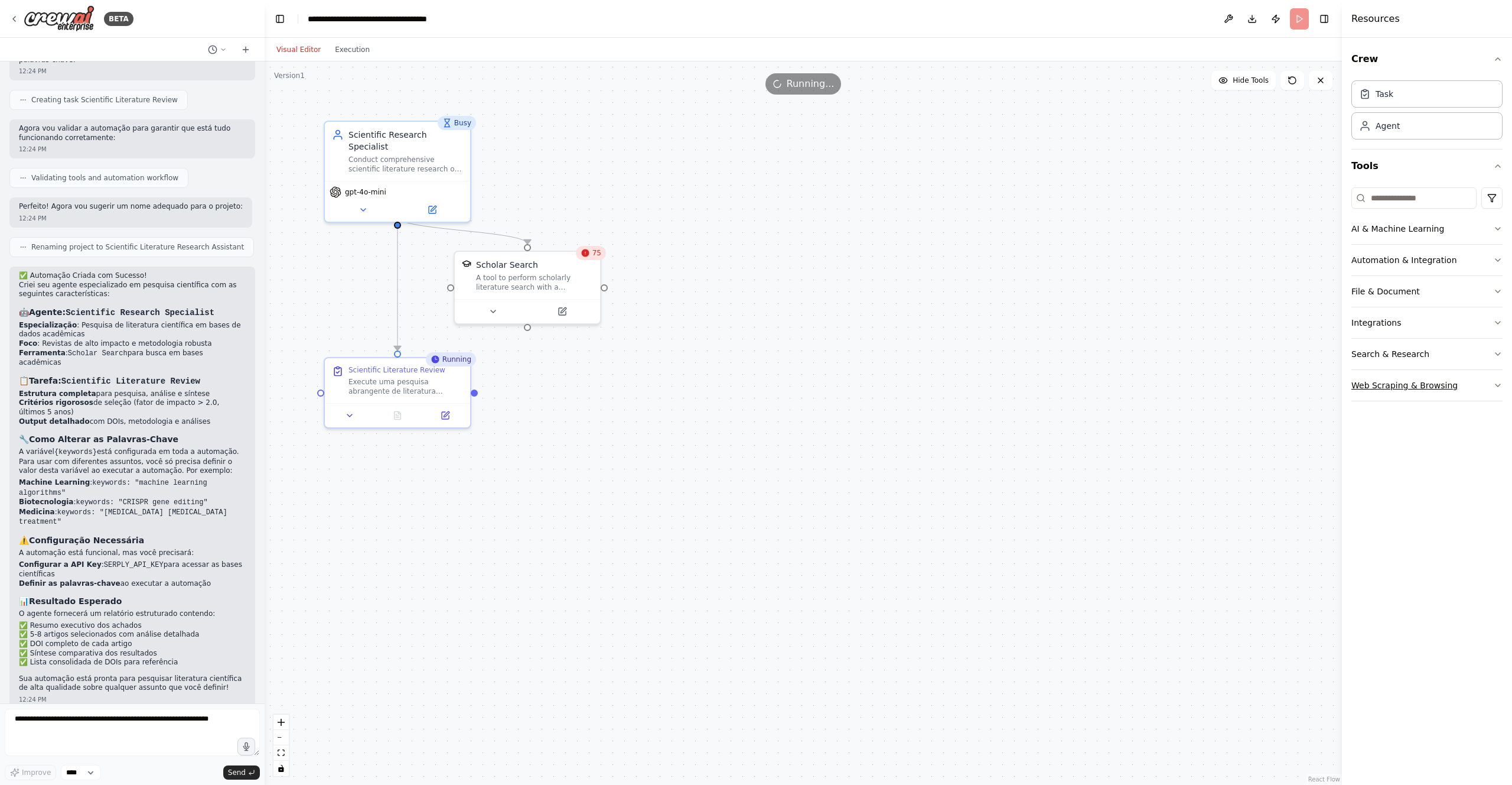
click at [1495, 390] on button "Web Scraping & Browsing" at bounding box center [1426, 385] width 151 height 30
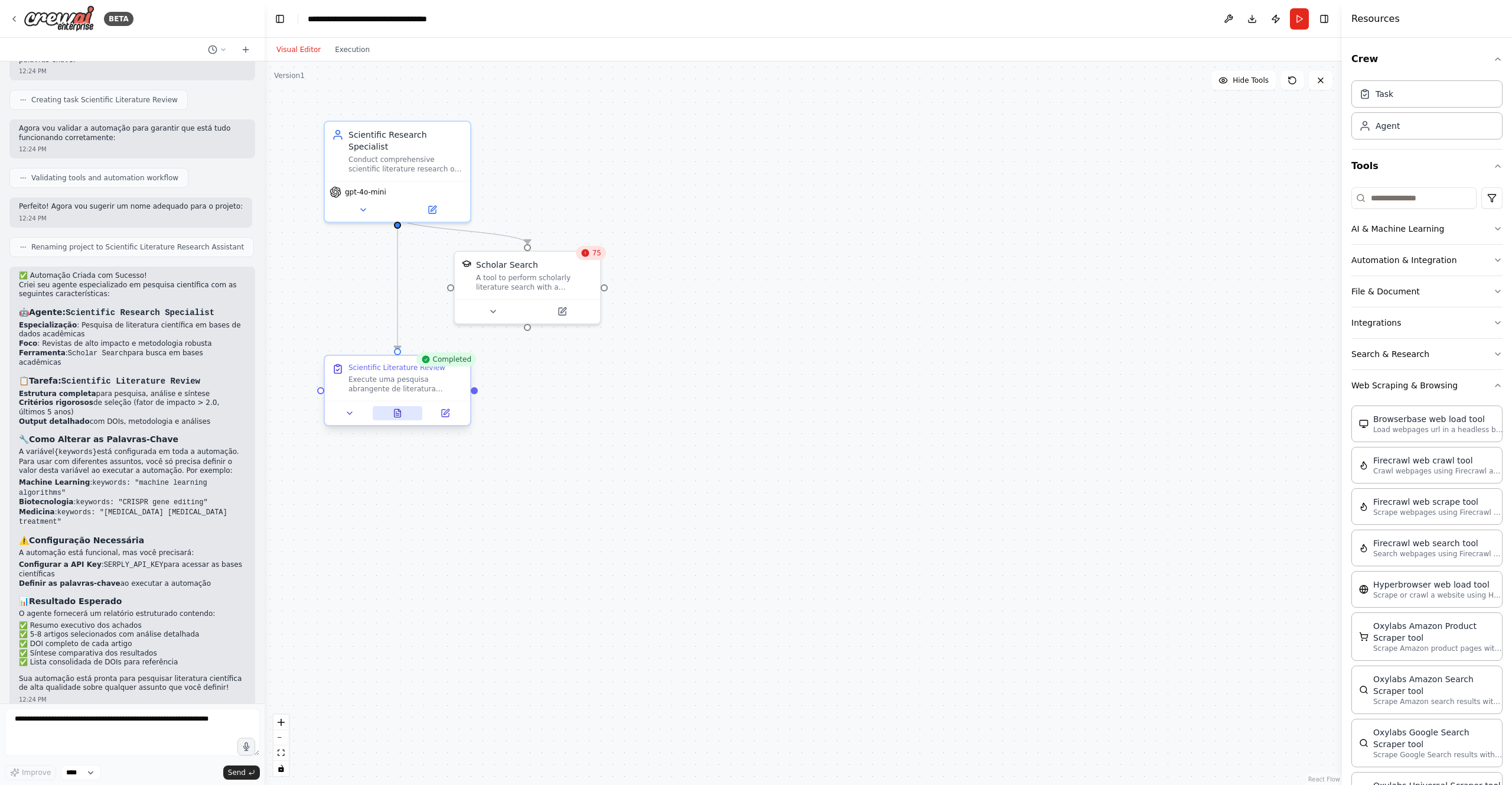
click at [400, 411] on icon at bounding box center [399, 410] width 3 height 3
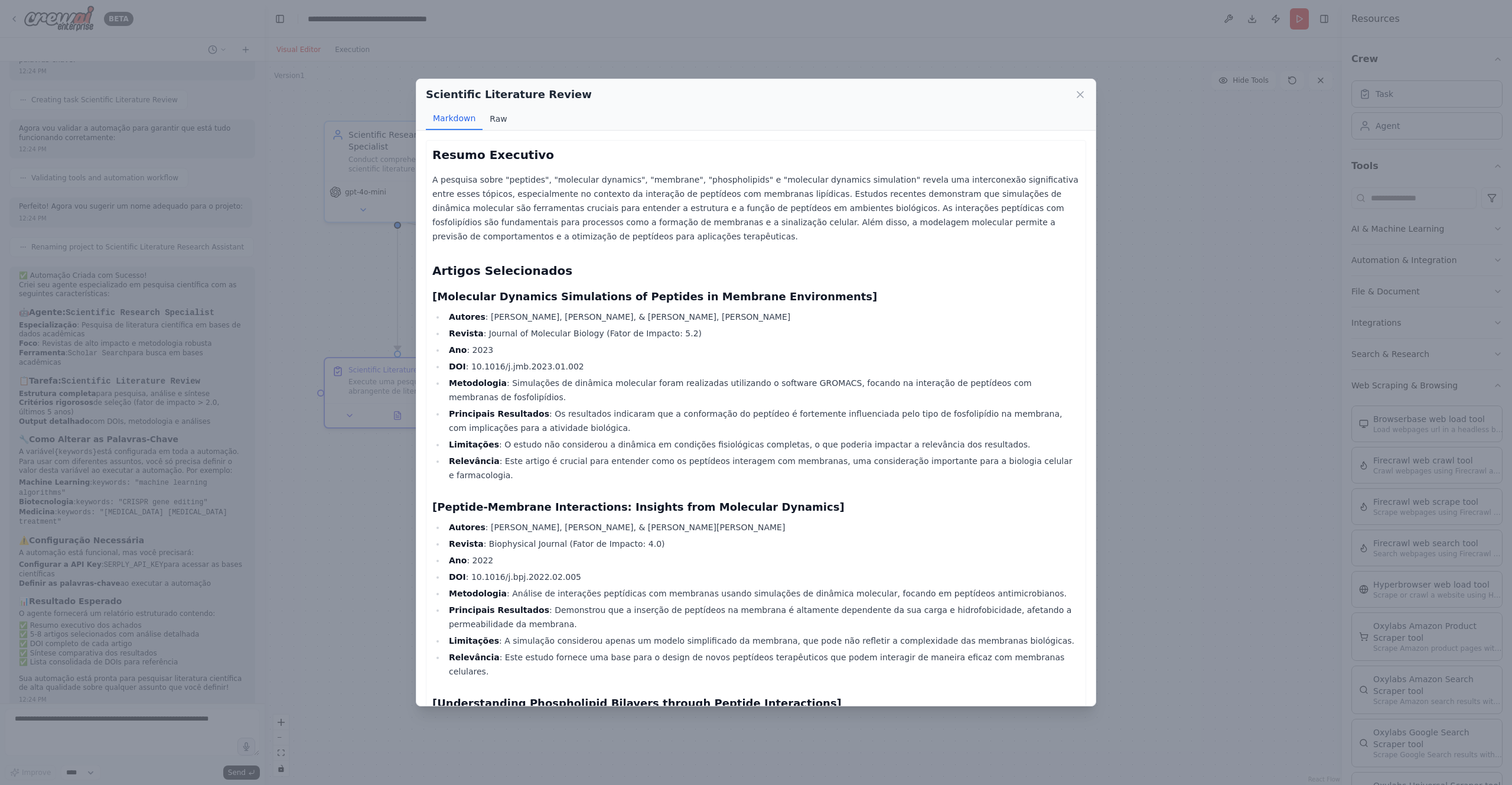
click at [494, 116] on button "Raw" at bounding box center [498, 119] width 31 height 22
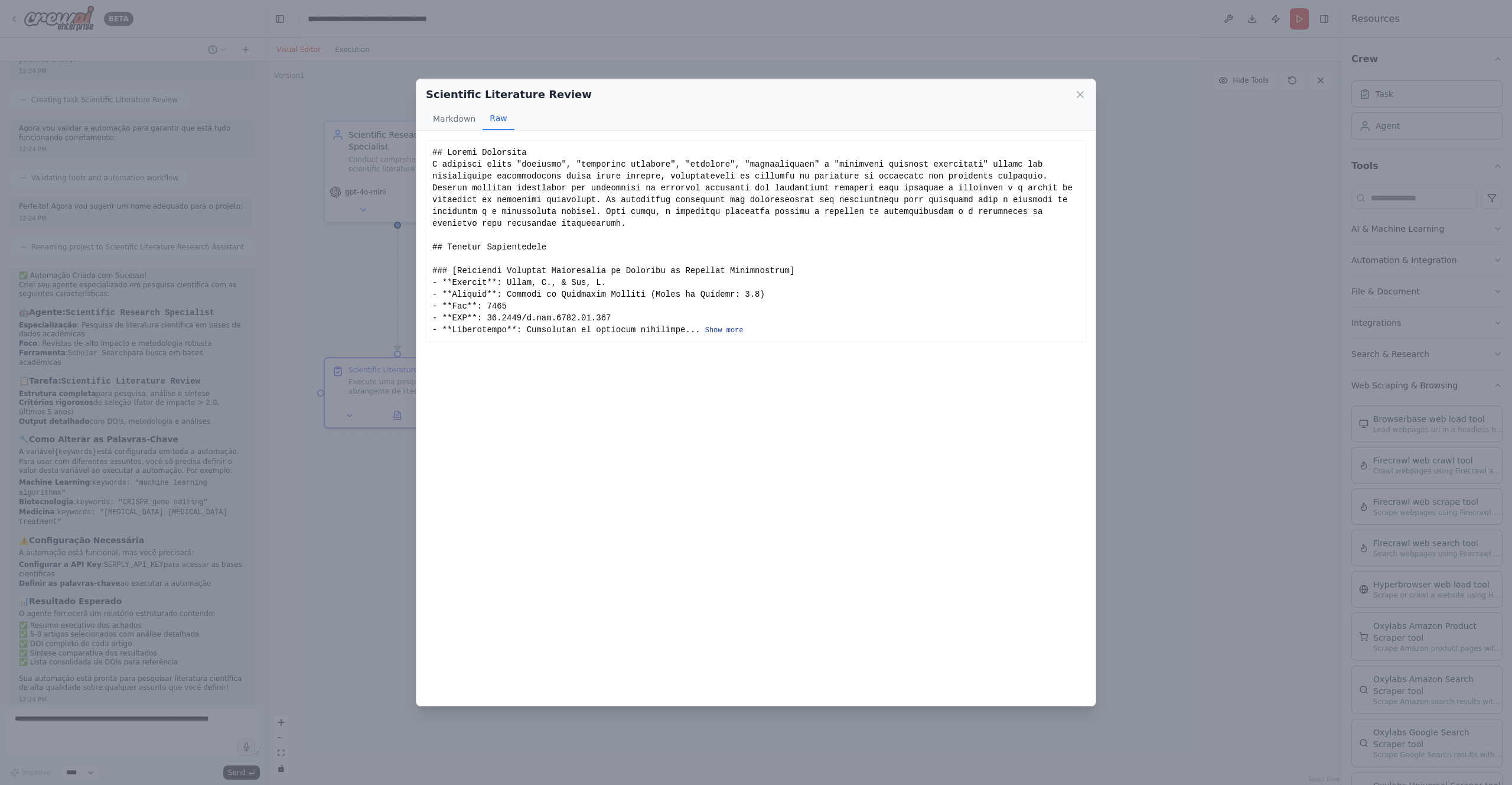
click at [734, 330] on button "Show more" at bounding box center [725, 330] width 39 height 9
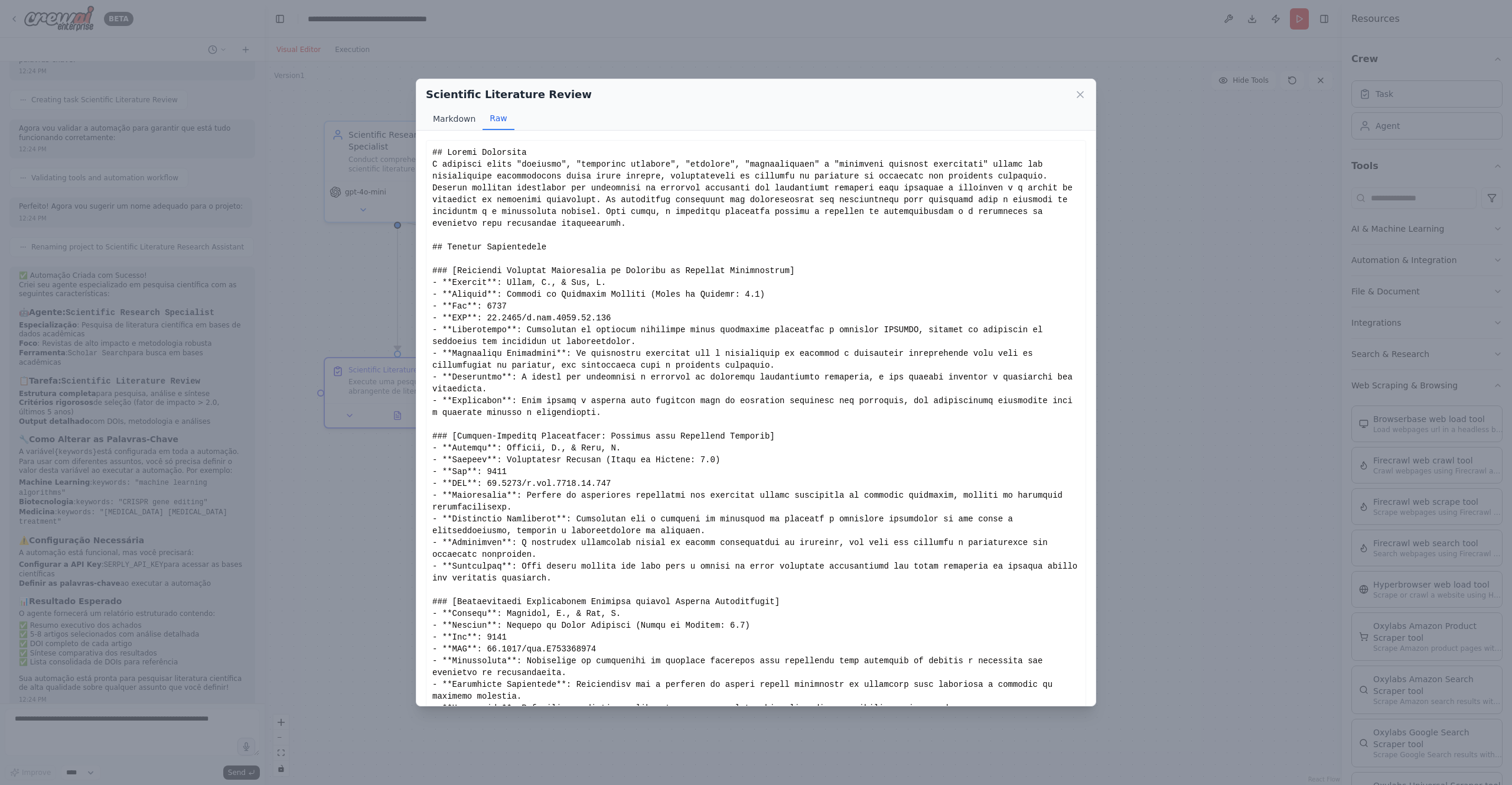
click at [460, 118] on button "Markdown" at bounding box center [454, 119] width 57 height 22
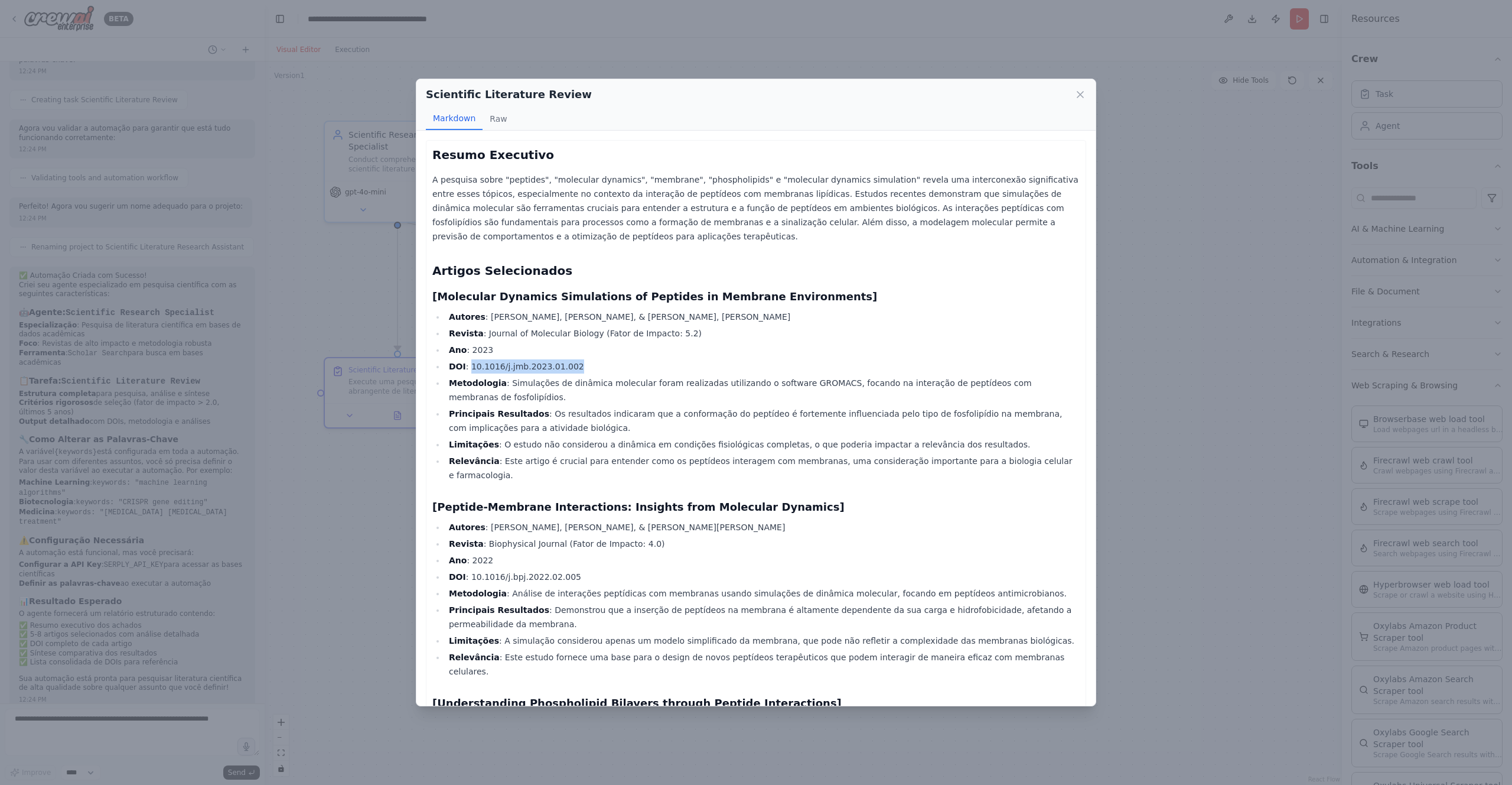
drag, startPoint x: 470, startPoint y: 366, endPoint x: 598, endPoint y: 364, distance: 128.0
click at [598, 364] on li "DOI : 10.1016/j.jmb.2023.01.002" at bounding box center [762, 365] width 635 height 14
copy li "10.1016/j.jmb.2023.01.002"
click at [806, 264] on h2 "Artigos Selecionados" at bounding box center [756, 271] width 647 height 17
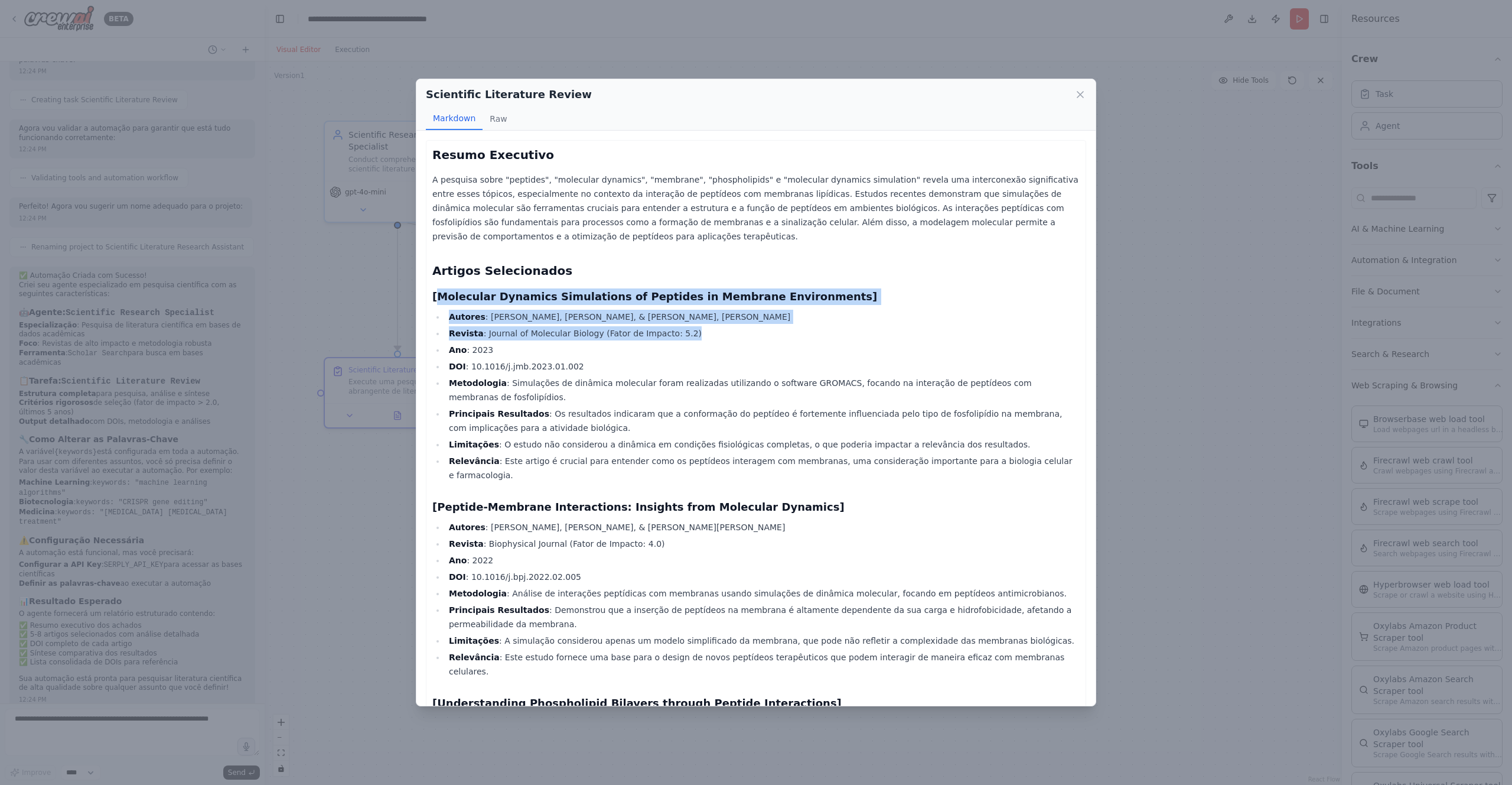
drag, startPoint x: 437, startPoint y: 298, endPoint x: 705, endPoint y: 332, distance: 270.1
click at [705, 332] on div "Resumo Executivo A pesquisa sobre "peptides", "molecular dynamics", "membrane",…" at bounding box center [756, 722] width 647 height 1153
copy div "Molecular Dynamics Simulations of Peptides in Membrane Environments] Autores : …"
click at [860, 327] on li "Revista : Journal of Molecular Biology (Fator de Impacto: 5.2)" at bounding box center [762, 332] width 635 height 14
click at [903, 300] on h3 "[Molecular Dynamics Simulations of Peptides in Membrane Environments]" at bounding box center [756, 296] width 647 height 17
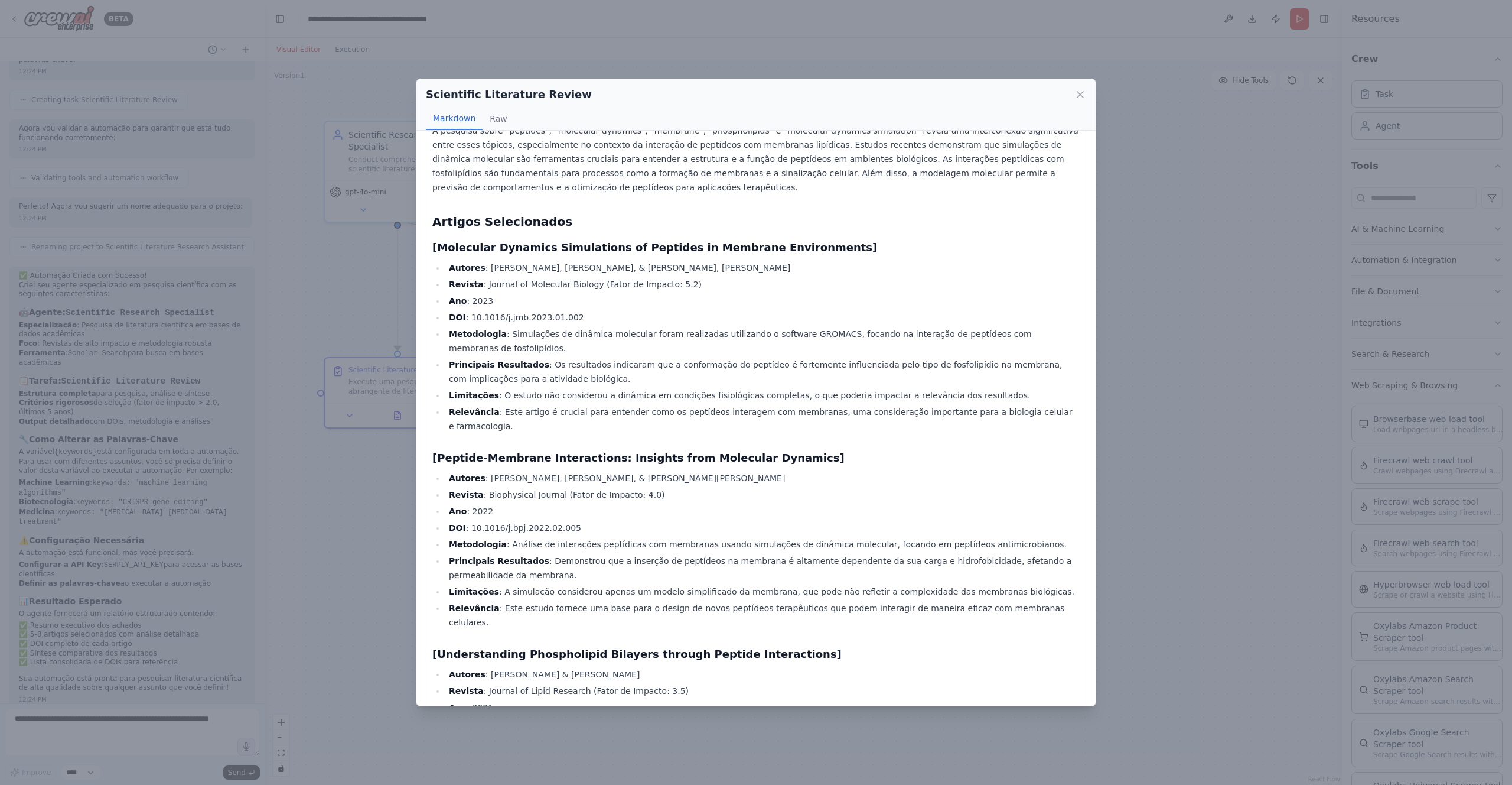
scroll to position [283, 0]
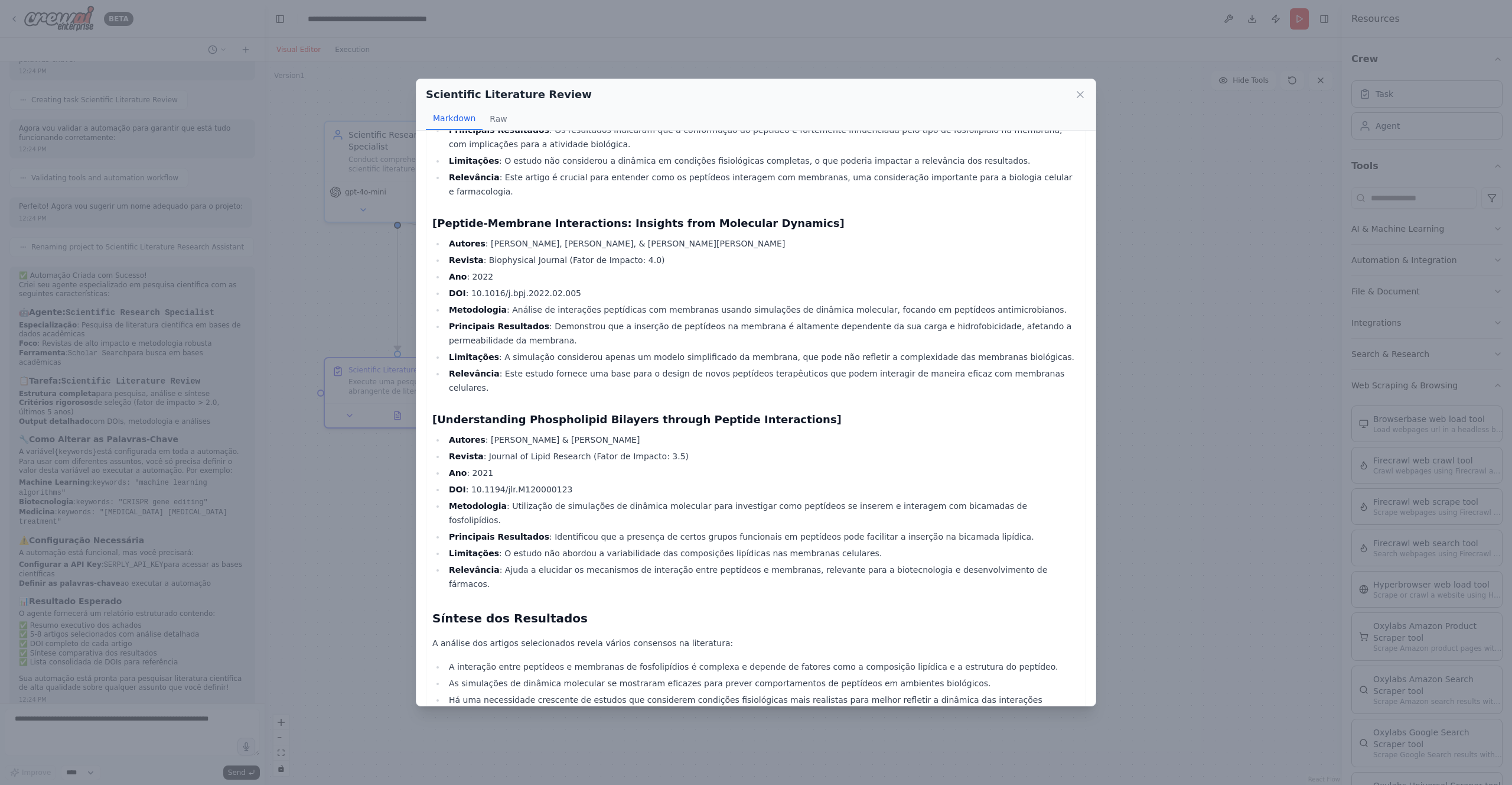
click at [532, 294] on li "DOI : 10.1016/j.bpj.2022.02.005" at bounding box center [762, 293] width 635 height 14
click at [470, 298] on li "DOI : 10.1016/j.bpj.2022.02.005" at bounding box center [762, 293] width 635 height 14
drag, startPoint x: 471, startPoint y: 296, endPoint x: 571, endPoint y: 291, distance: 100.1
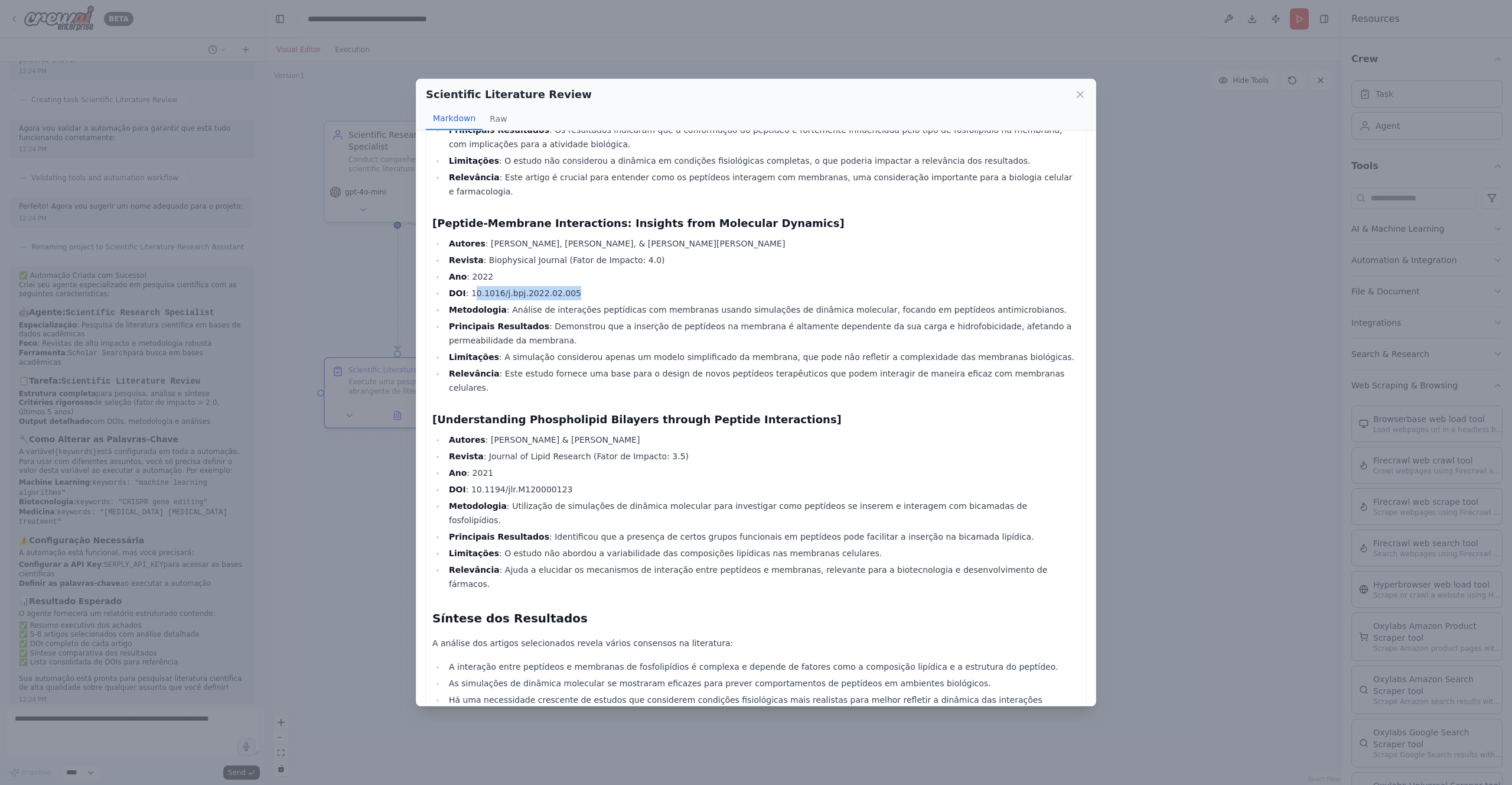
click at [571, 291] on li "DOI : 10.1016/j.bpj.2022.02.005" at bounding box center [762, 293] width 635 height 14
drag, startPoint x: 467, startPoint y: 293, endPoint x: 604, endPoint y: 293, distance: 137.0
click at [604, 293] on li "DOI : 10.1016/j.bpj.2022.02.005" at bounding box center [762, 293] width 635 height 14
copy li "10.1016/j.bpj.2022.02.005"
click at [1142, 378] on div "Scientific Literature Review Markdown Raw Resumo Executivo A pesquisa sobre "pe…" at bounding box center [756, 392] width 1512 height 785
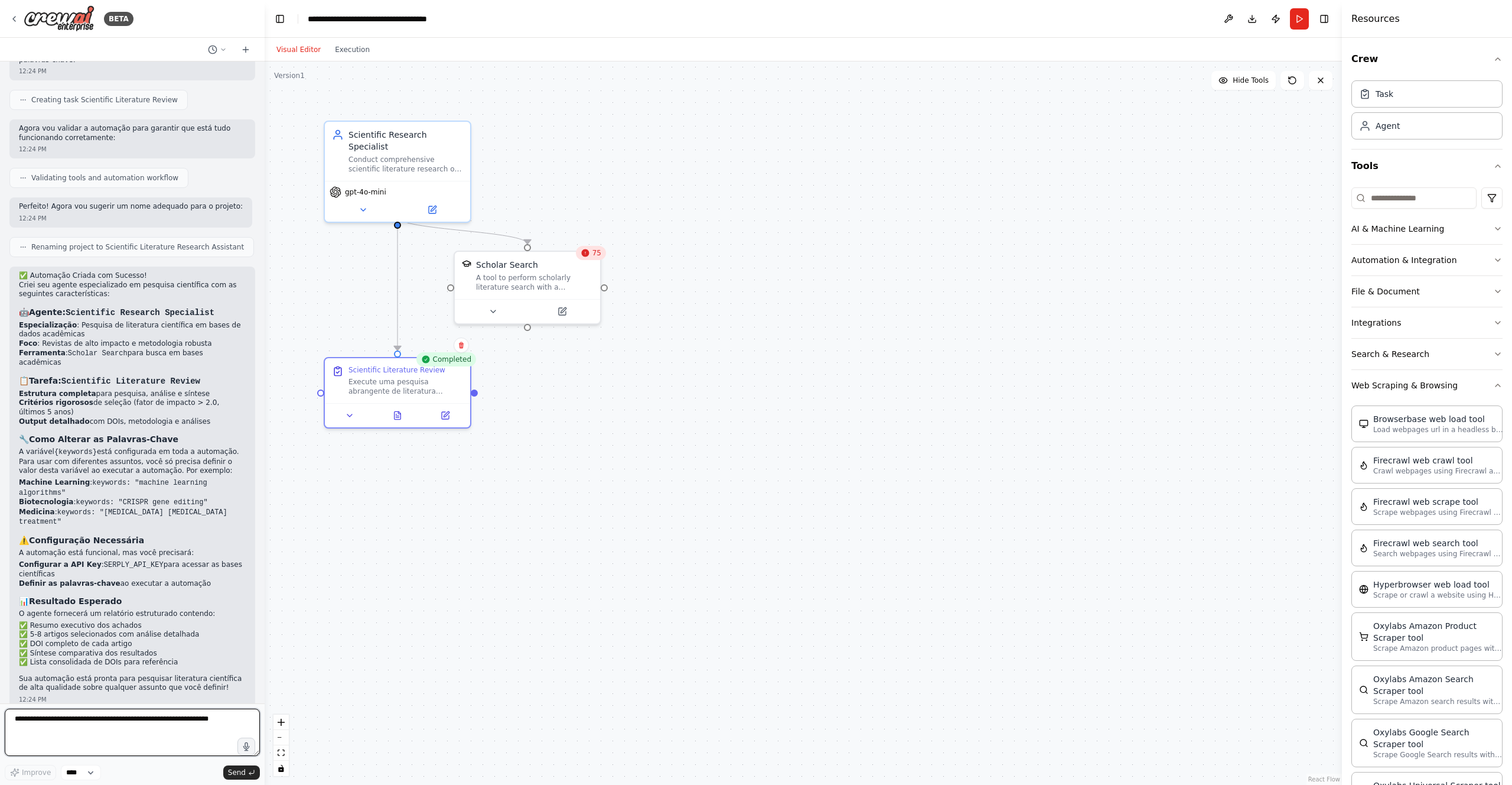
click at [132, 736] on textarea at bounding box center [132, 732] width 255 height 47
type textarea "**********"
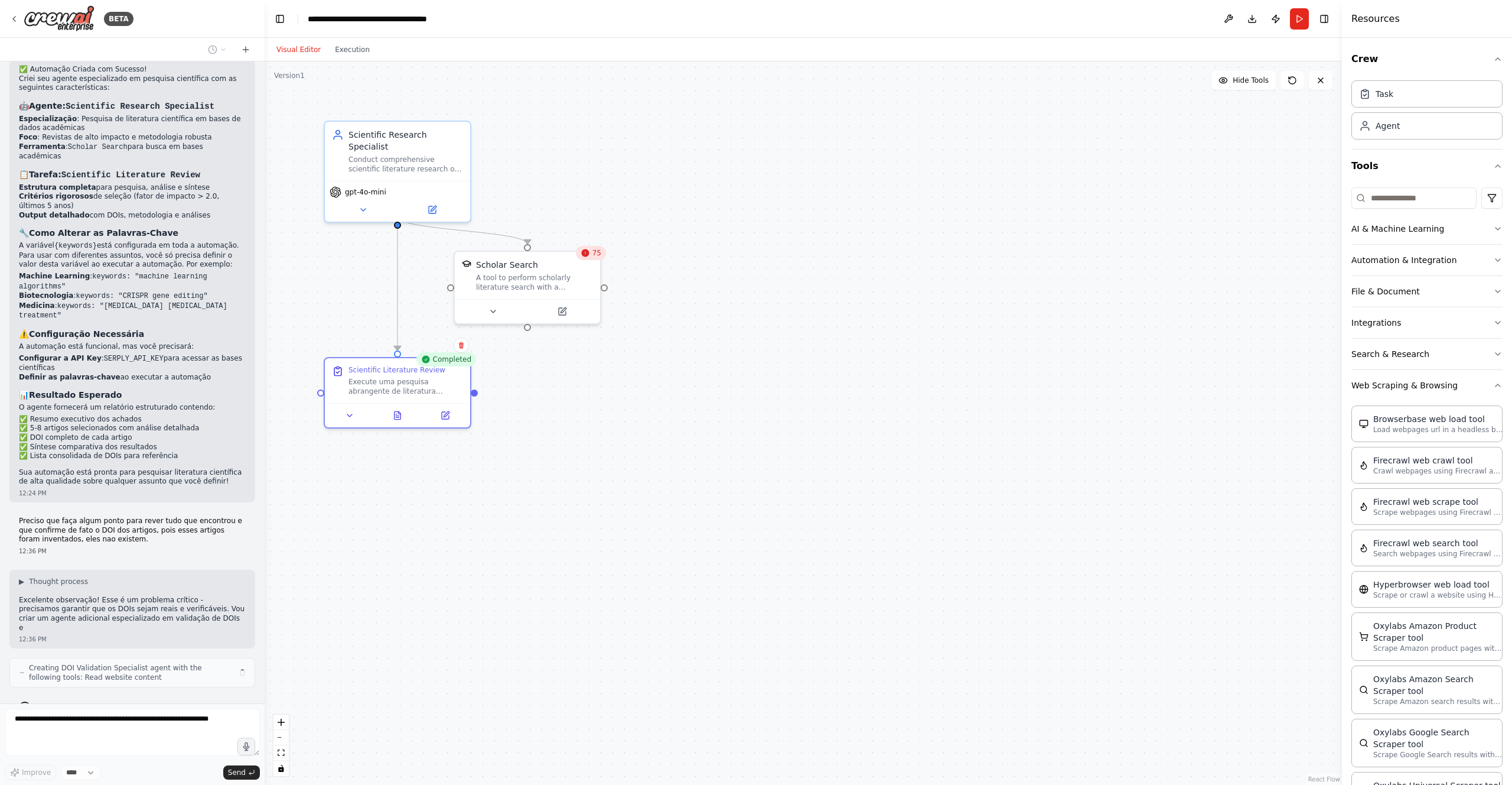
scroll to position [719, 0]
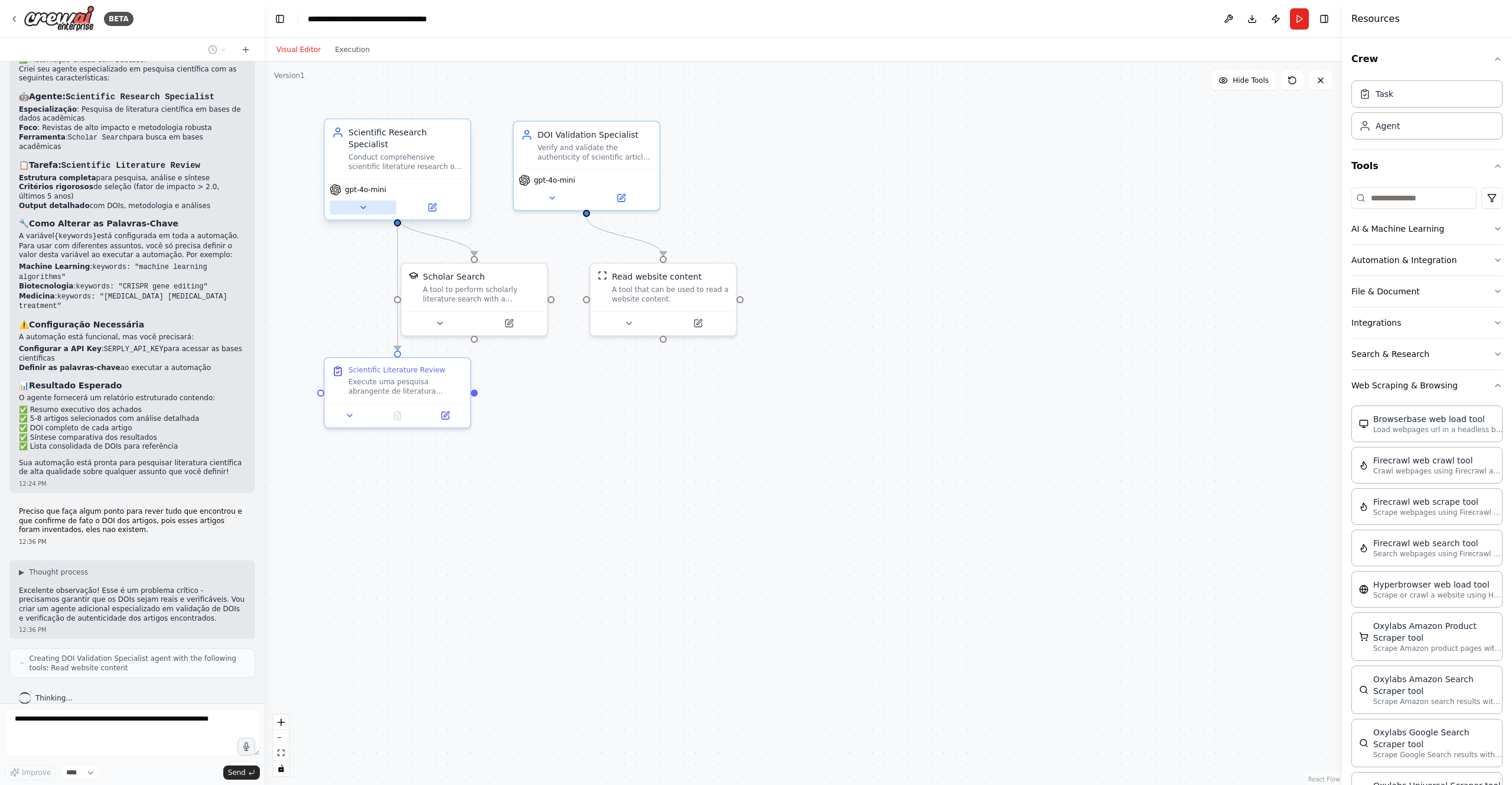
click at [361, 202] on icon at bounding box center [363, 207] width 9 height 9
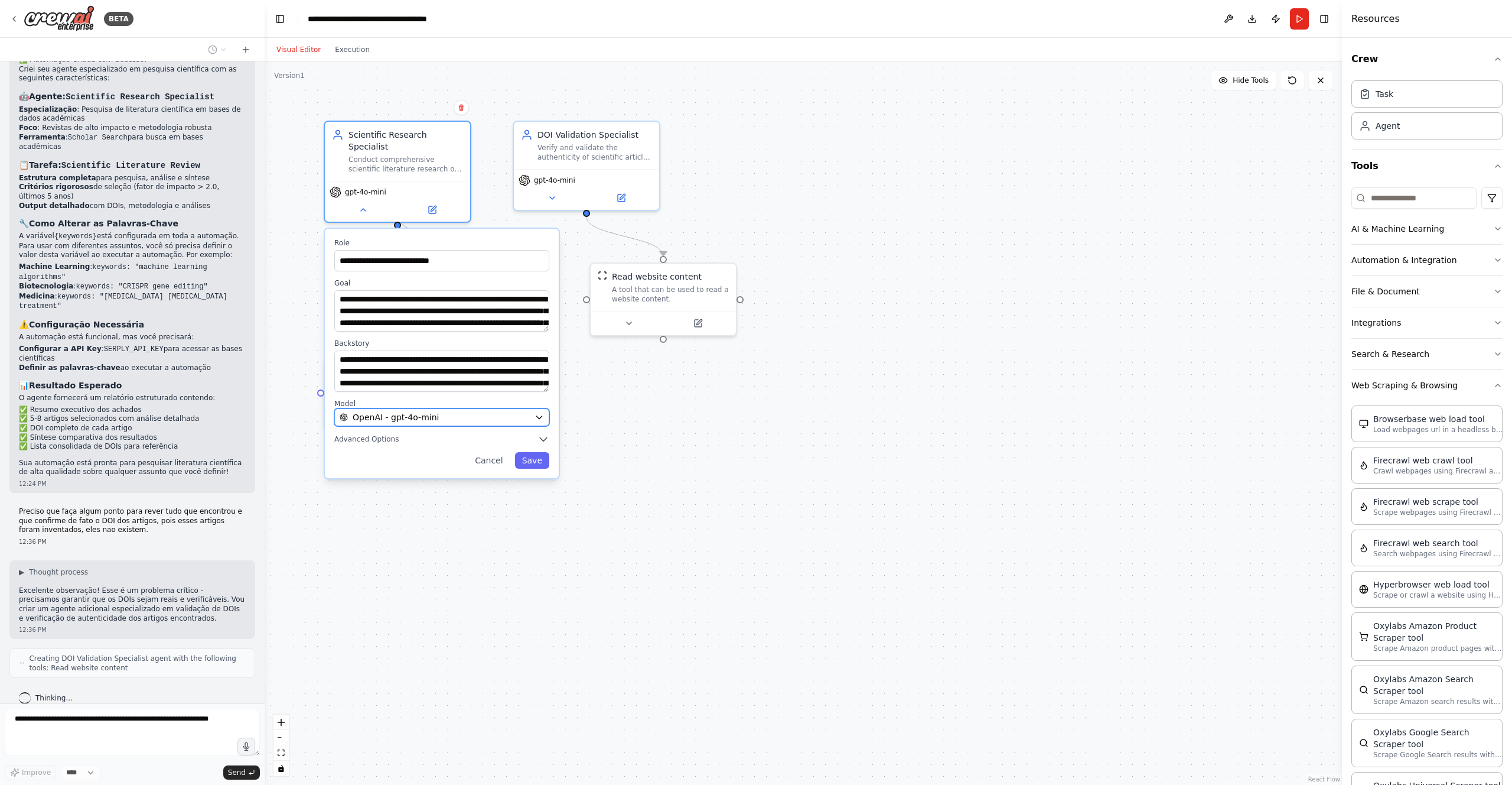
click at [468, 411] on div "OpenAI - gpt-4o-mini" at bounding box center [434, 417] width 190 height 12
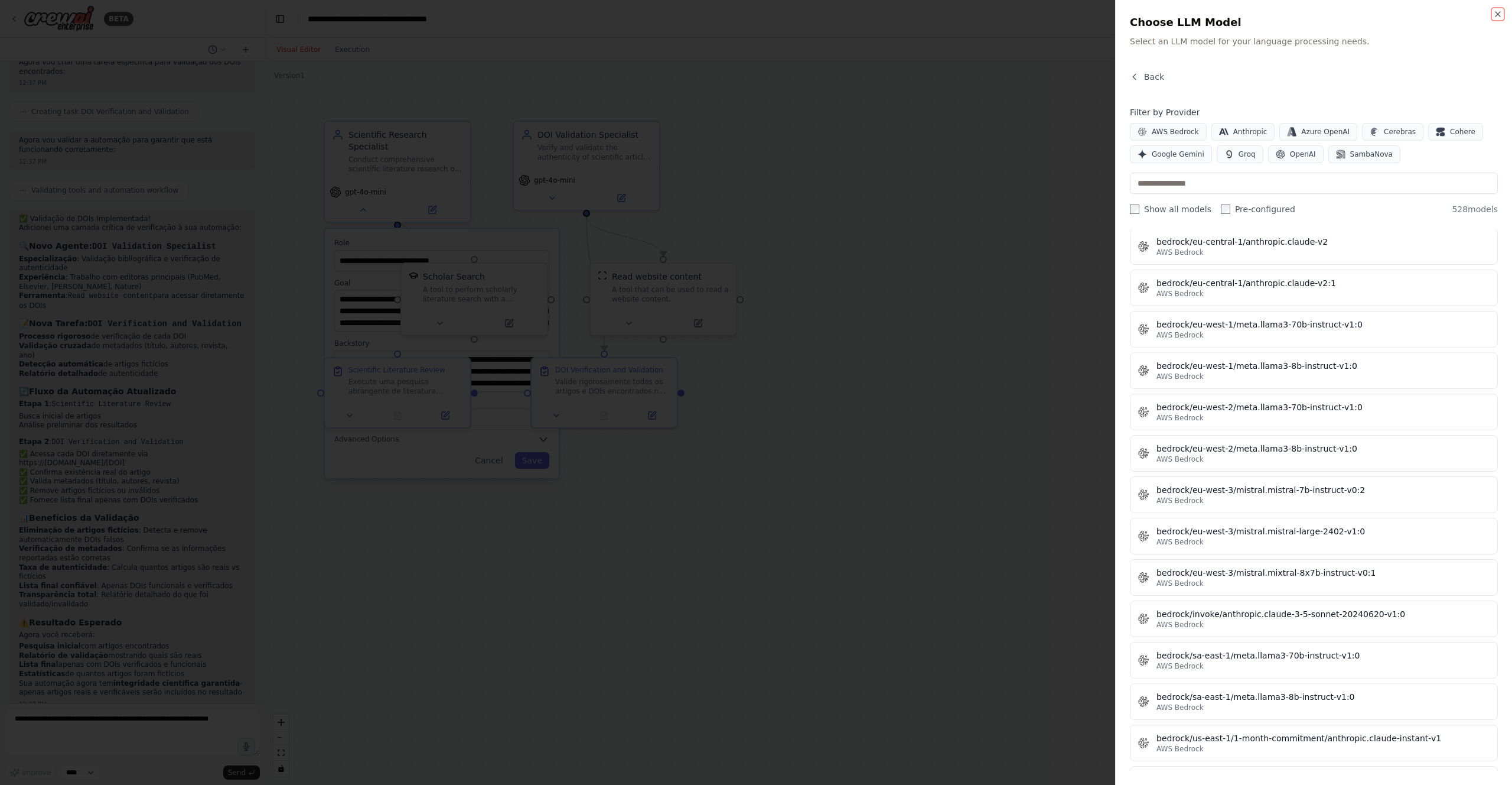
scroll to position [1362, 0]
click at [1169, 154] on span "Google Gemini" at bounding box center [1177, 154] width 52 height 9
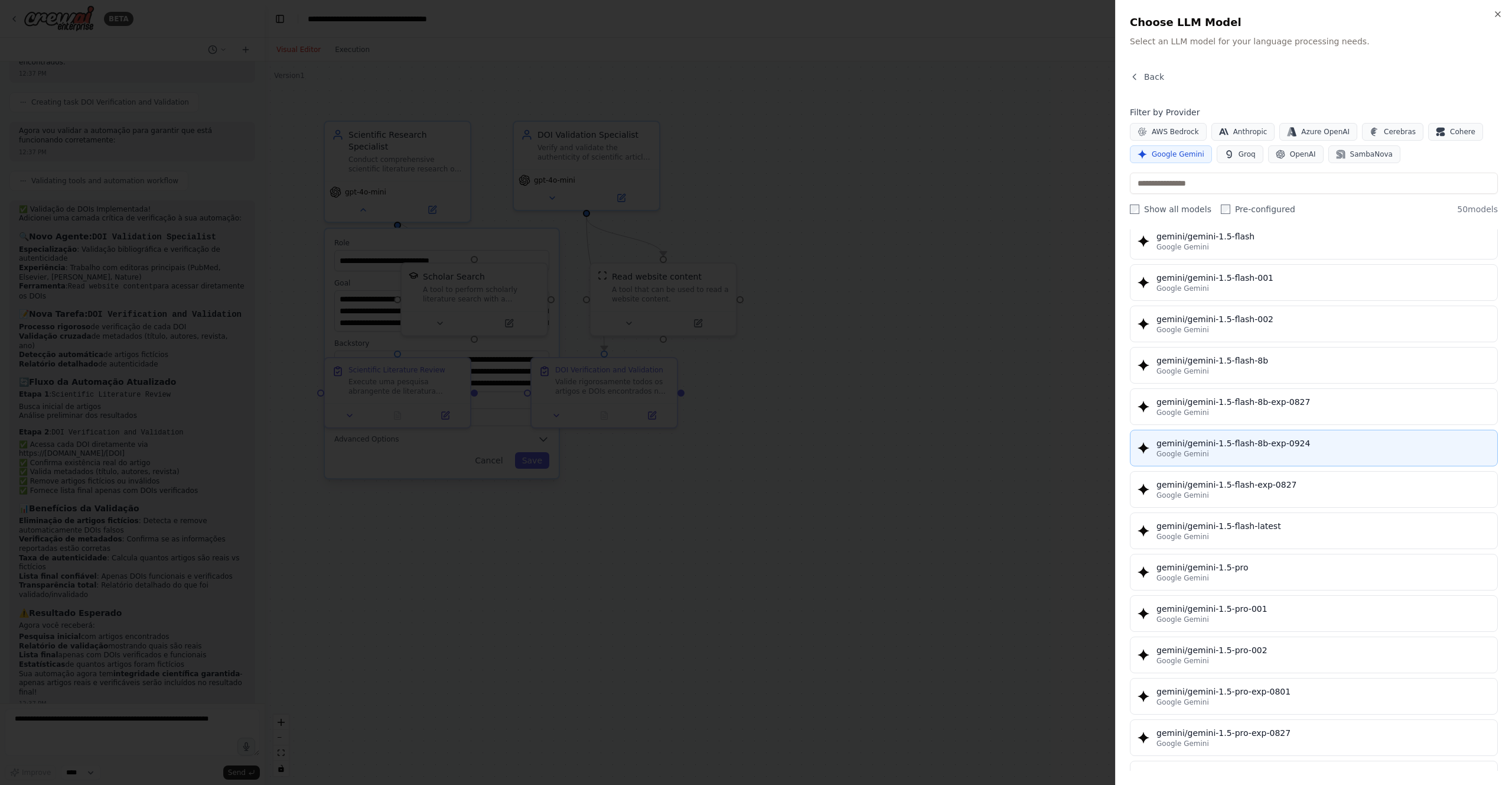
scroll to position [0, 0]
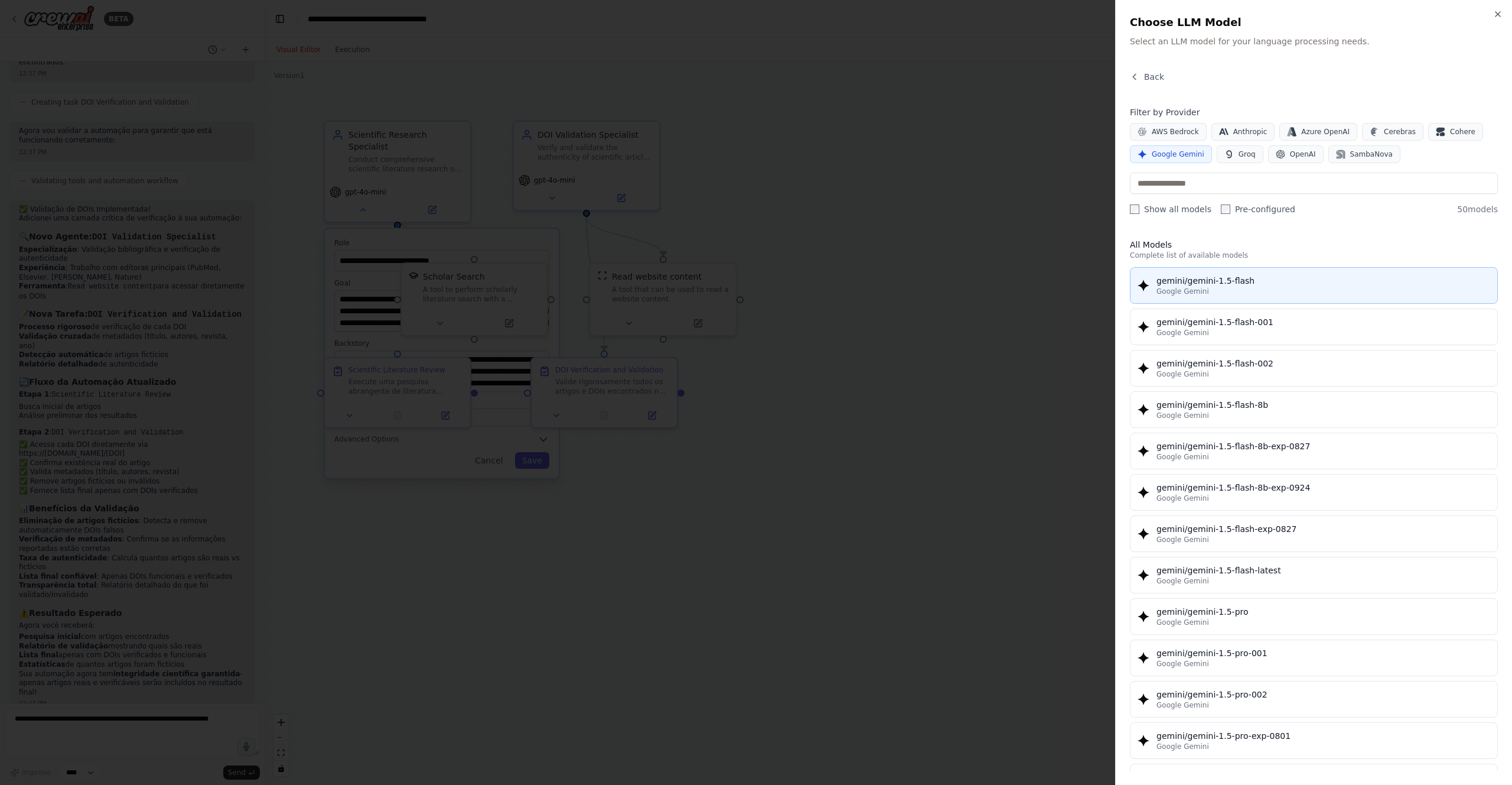
click at [1295, 295] on div "Google Gemini" at bounding box center [1323, 291] width 334 height 9
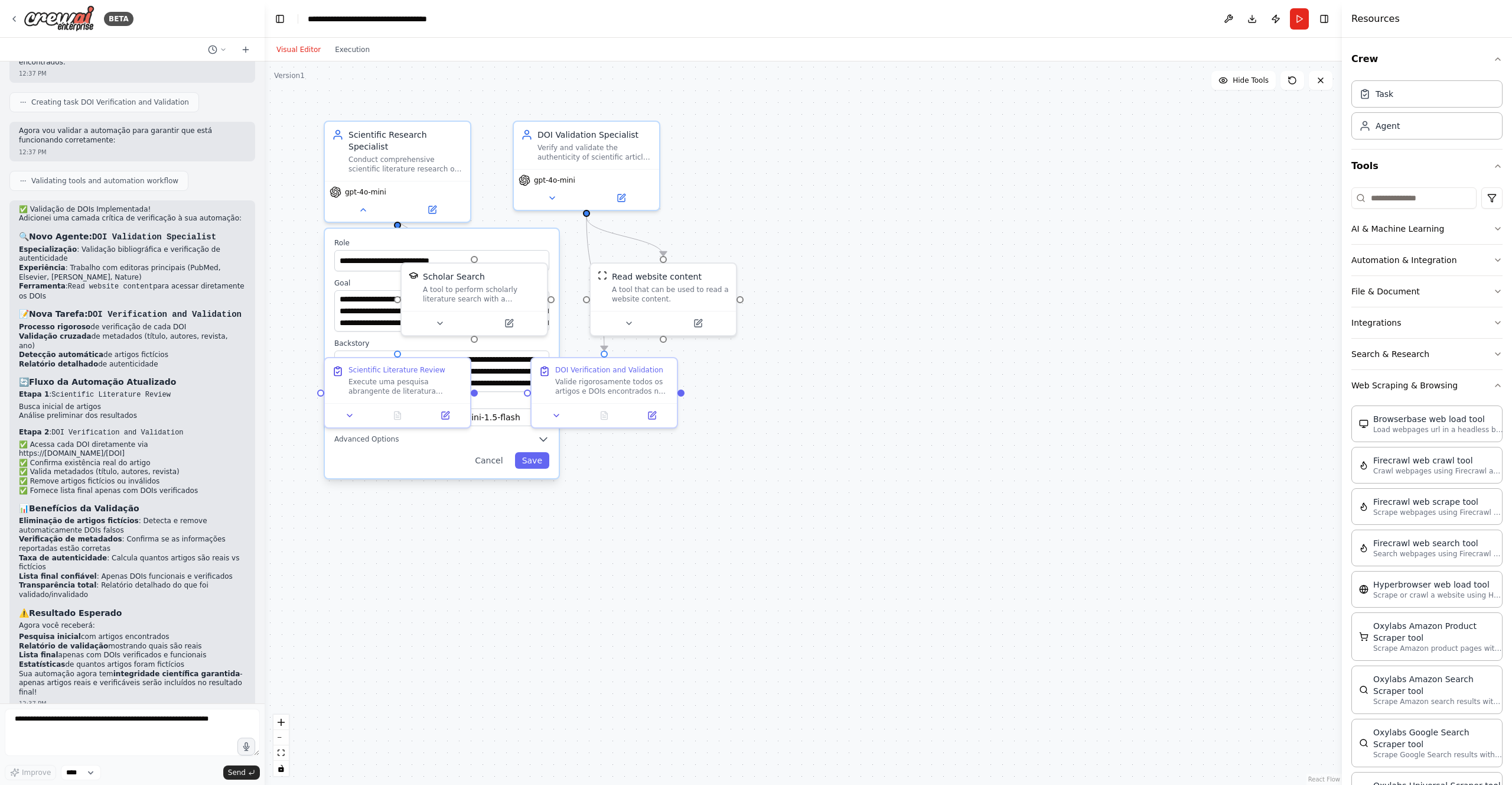
click at [535, 456] on div "**********" at bounding box center [441, 352] width 234 height 249
click at [533, 452] on button "Save" at bounding box center [532, 460] width 34 height 17
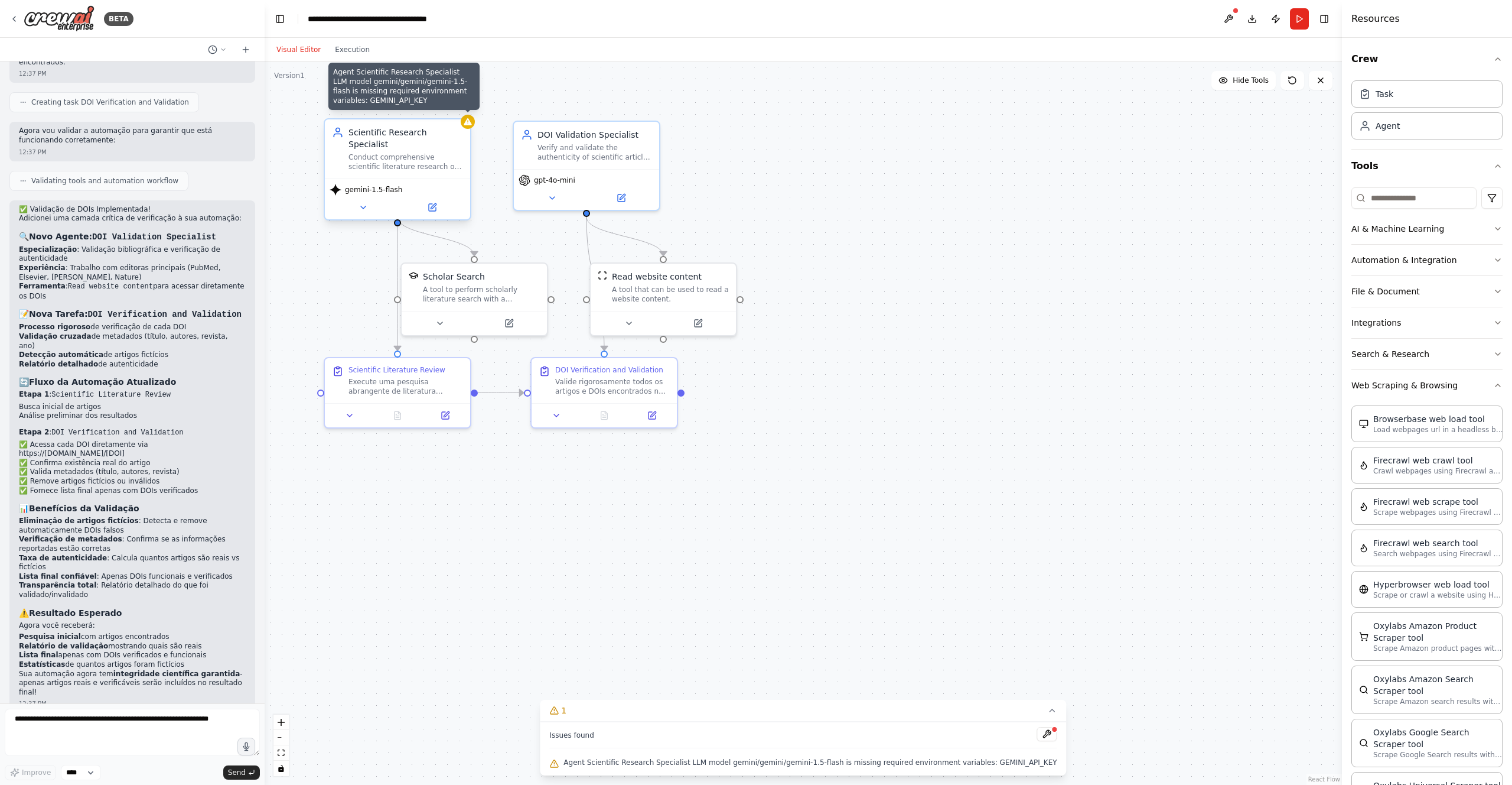
click at [471, 122] on icon at bounding box center [467, 121] width 7 height 7
click at [788, 760] on span "Agent Scientific Research Specialist LLM model gemini/gemini/gemini-1.5-flash i…" at bounding box center [810, 762] width 493 height 9
click at [1037, 736] on button at bounding box center [1047, 733] width 20 height 14
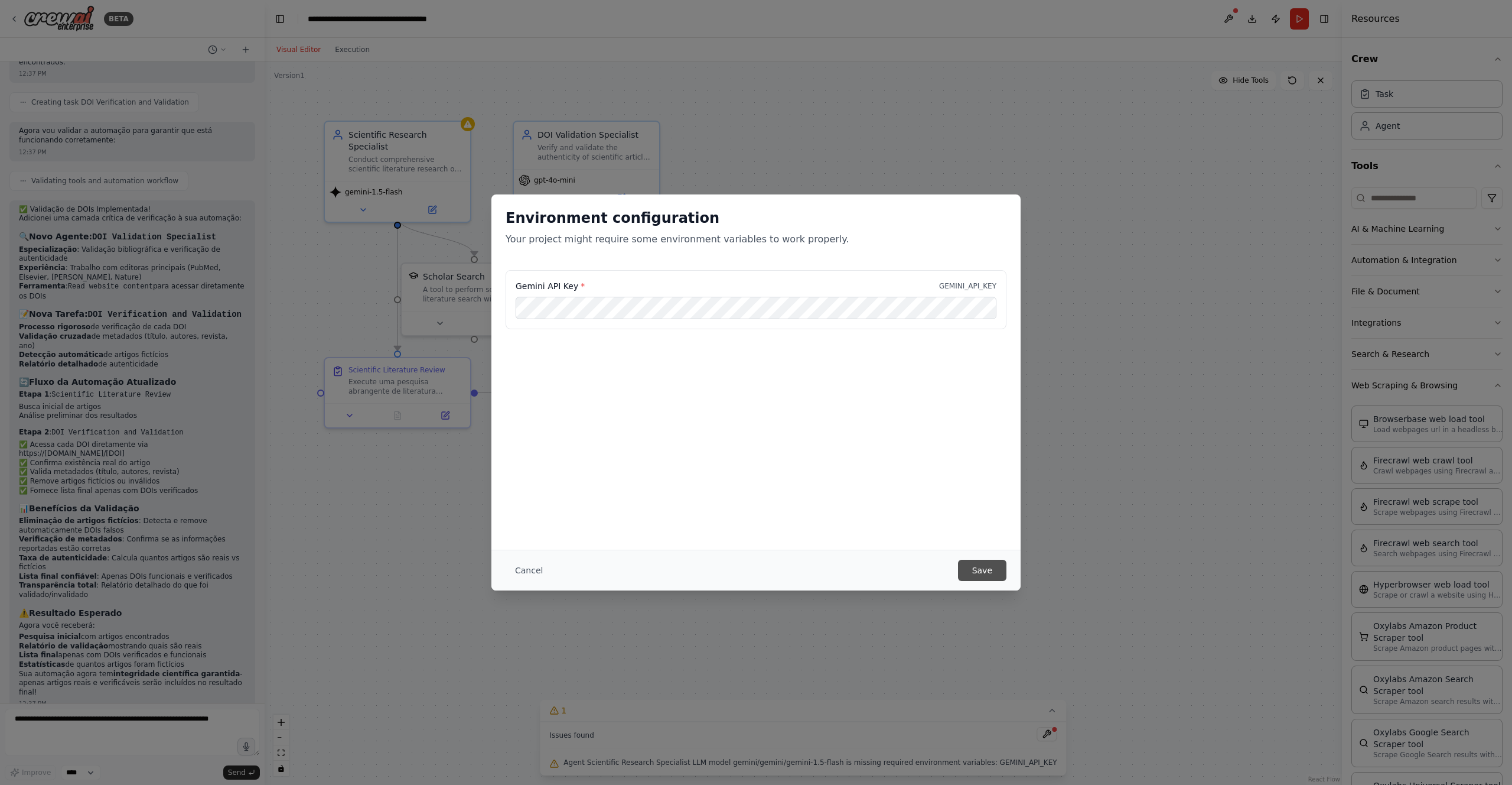
click at [988, 567] on button "Save" at bounding box center [981, 570] width 49 height 21
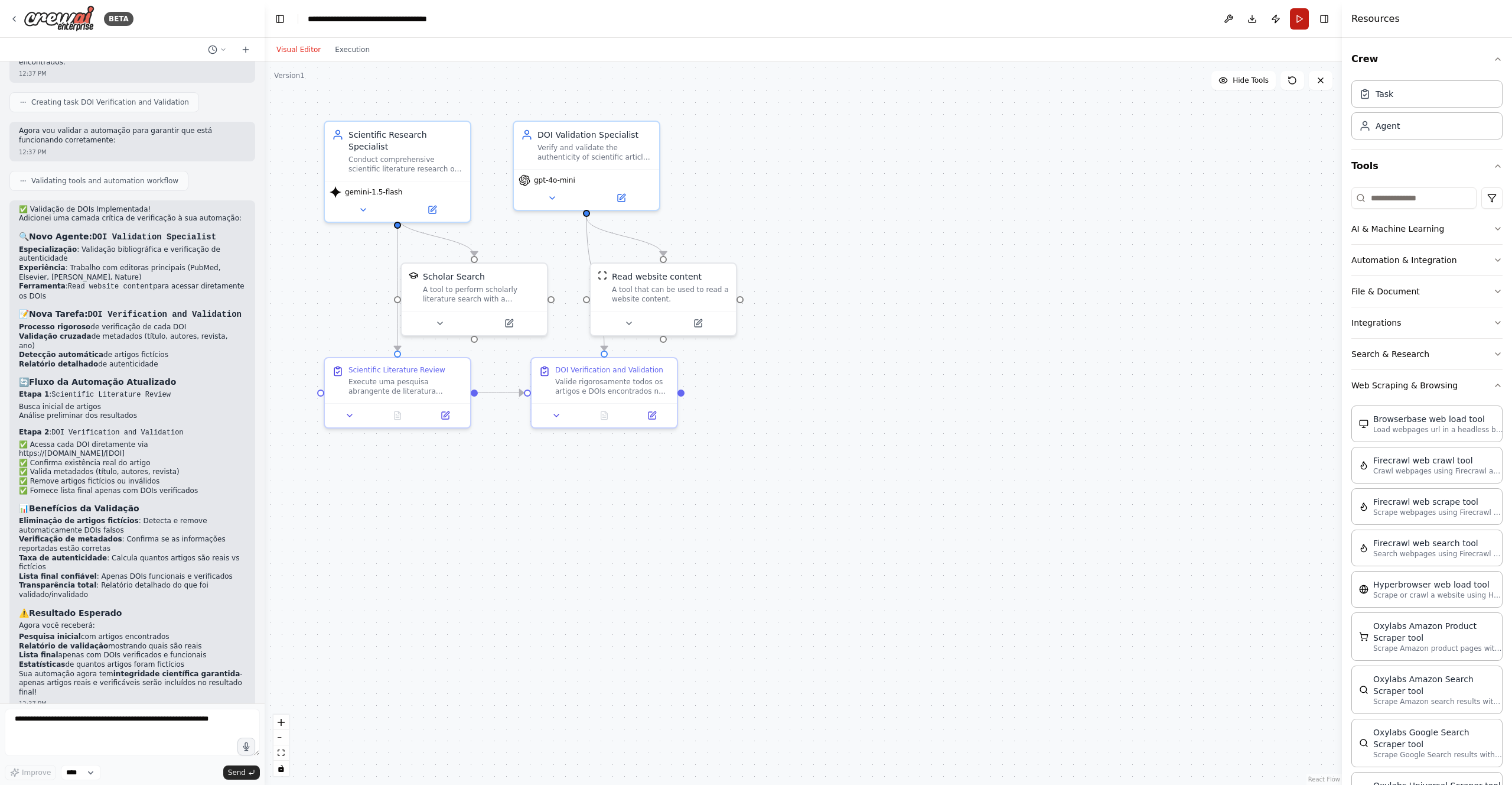
click at [1296, 18] on button "Run" at bounding box center [1299, 18] width 19 height 21
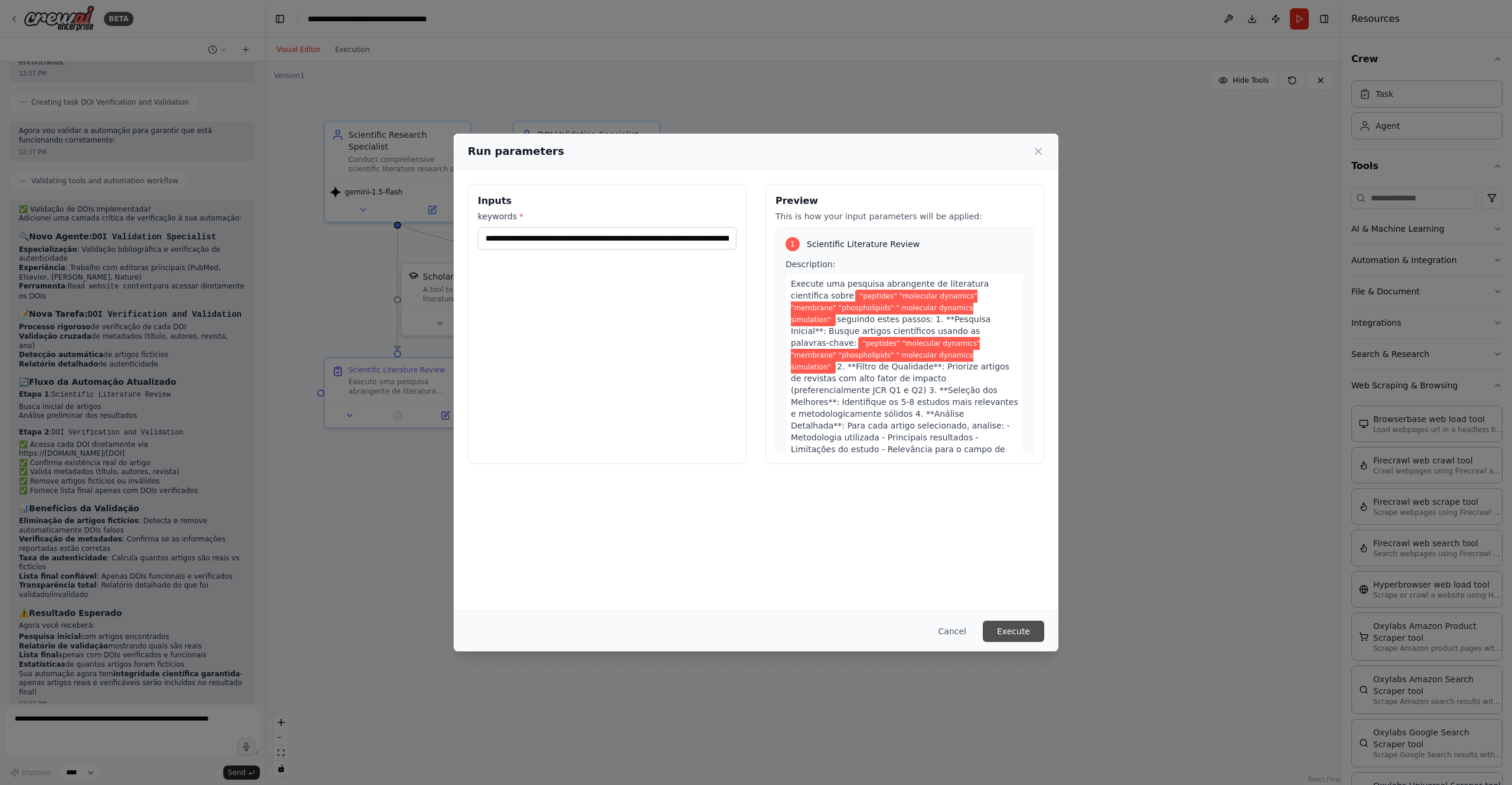
click at [1013, 632] on button "Execute" at bounding box center [1013, 630] width 62 height 21
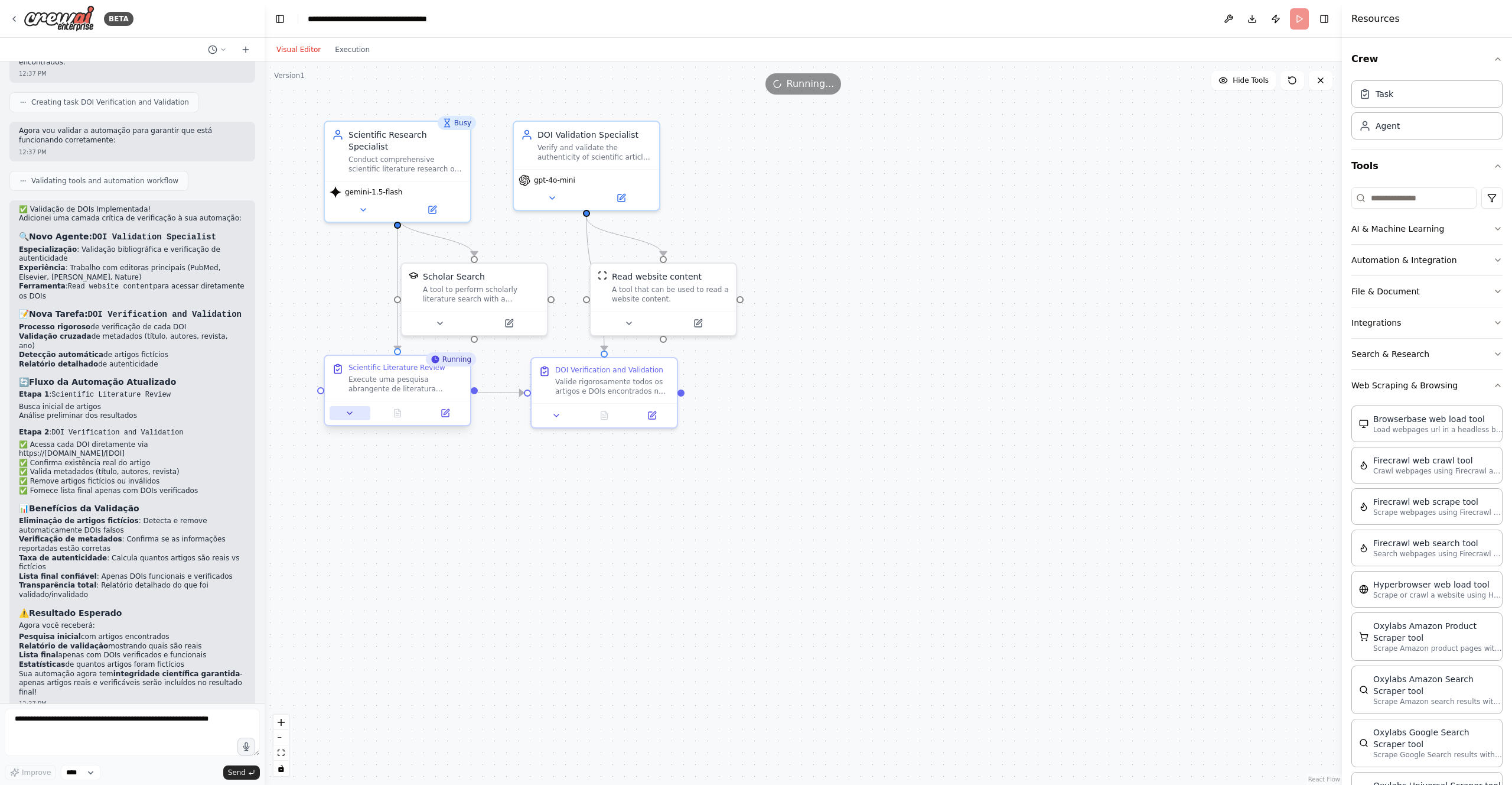
click at [352, 410] on icon at bounding box center [349, 413] width 9 height 9
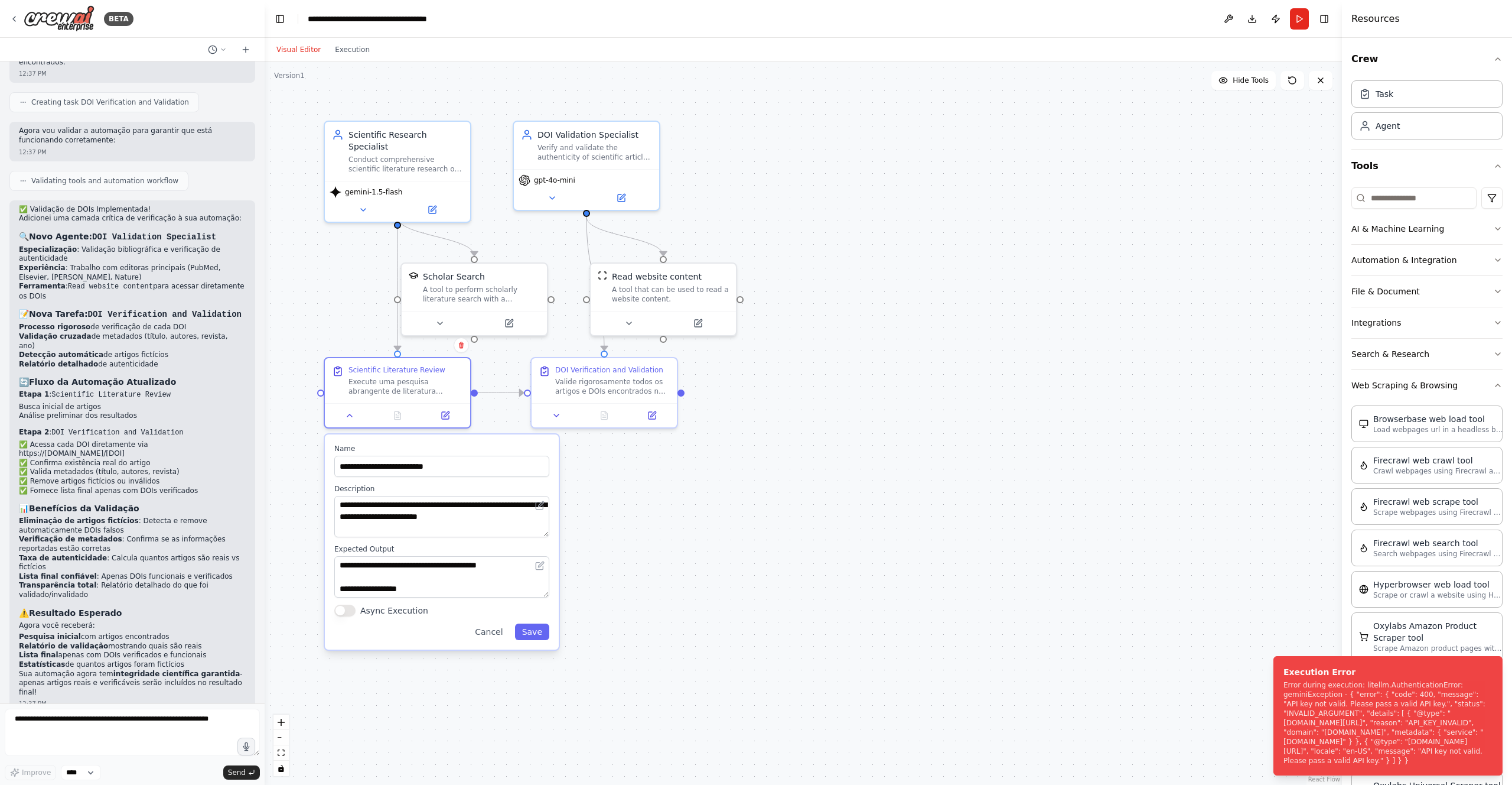
click at [789, 516] on div ".deletable-edge-delete-btn { width: 20px; height: 20px; border: 0px solid #ffff…" at bounding box center [803, 423] width 1077 height 723
click at [713, 514] on div ".deletable-edge-delete-btn { width: 20px; height: 20px; border: 0px solid #ffff…" at bounding box center [803, 423] width 1077 height 723
click at [547, 627] on button "Save" at bounding box center [532, 631] width 34 height 17
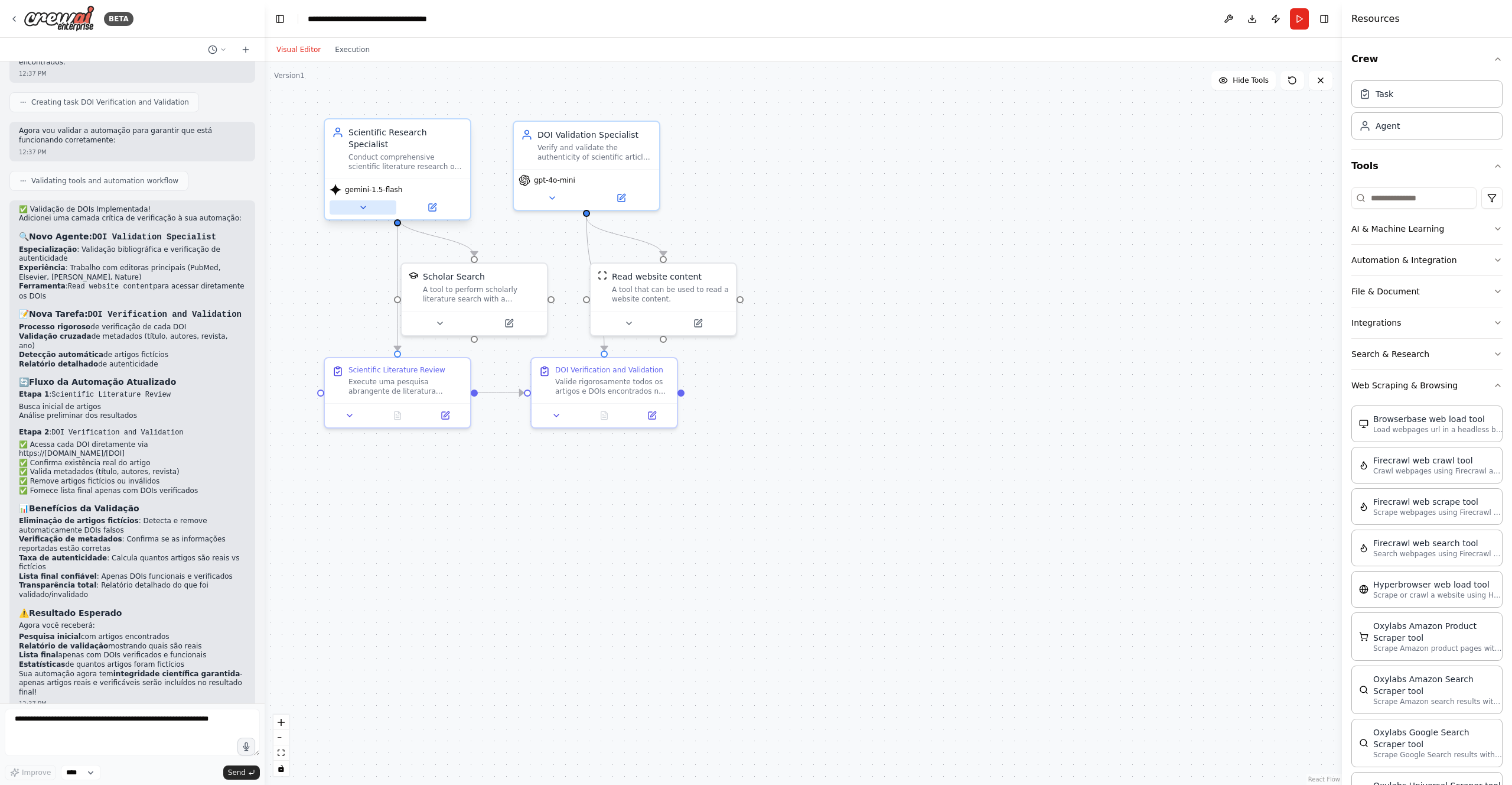
click at [367, 202] on icon at bounding box center [363, 207] width 9 height 9
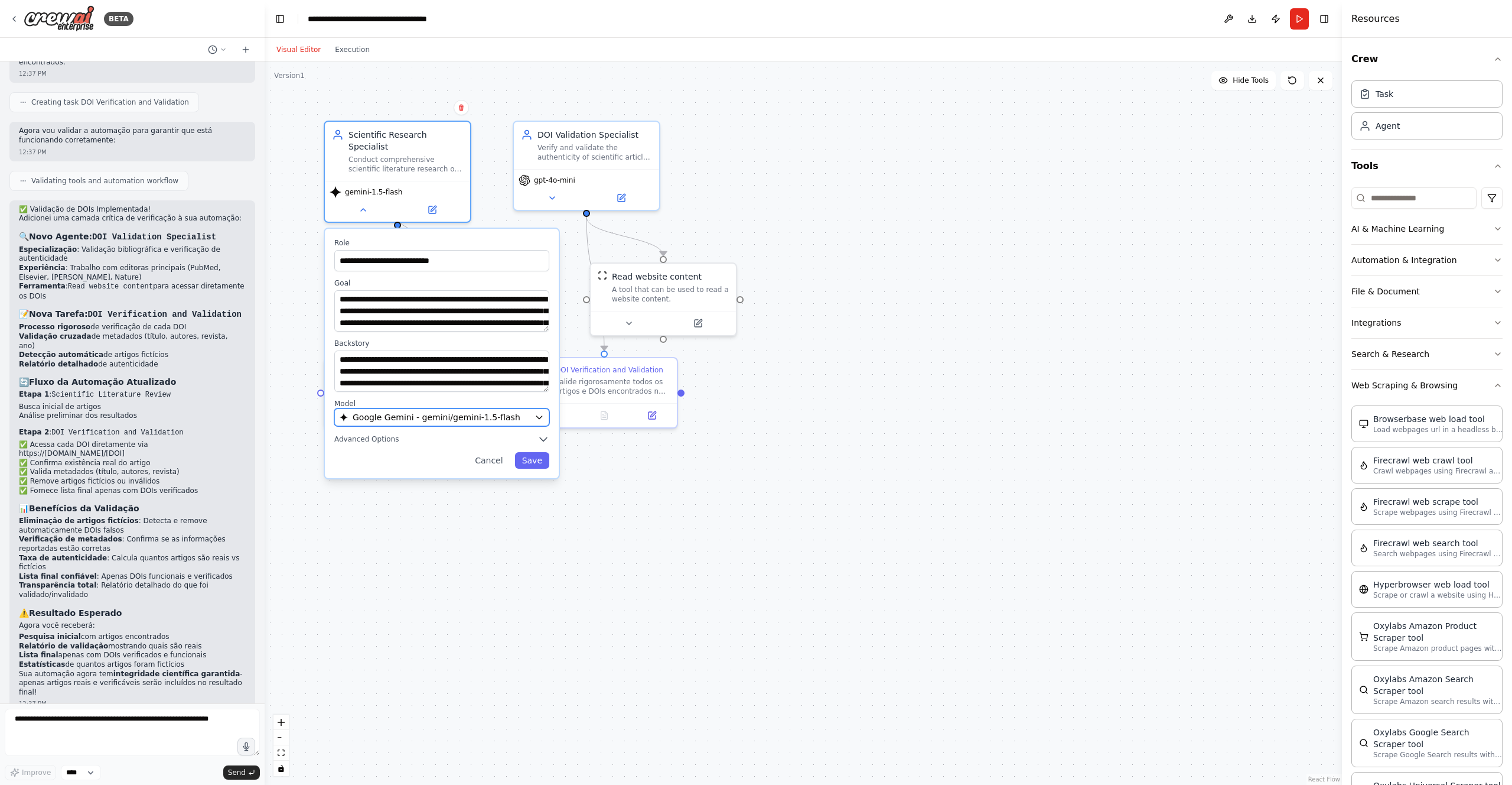
click at [536, 412] on icon "button" at bounding box center [539, 417] width 9 height 9
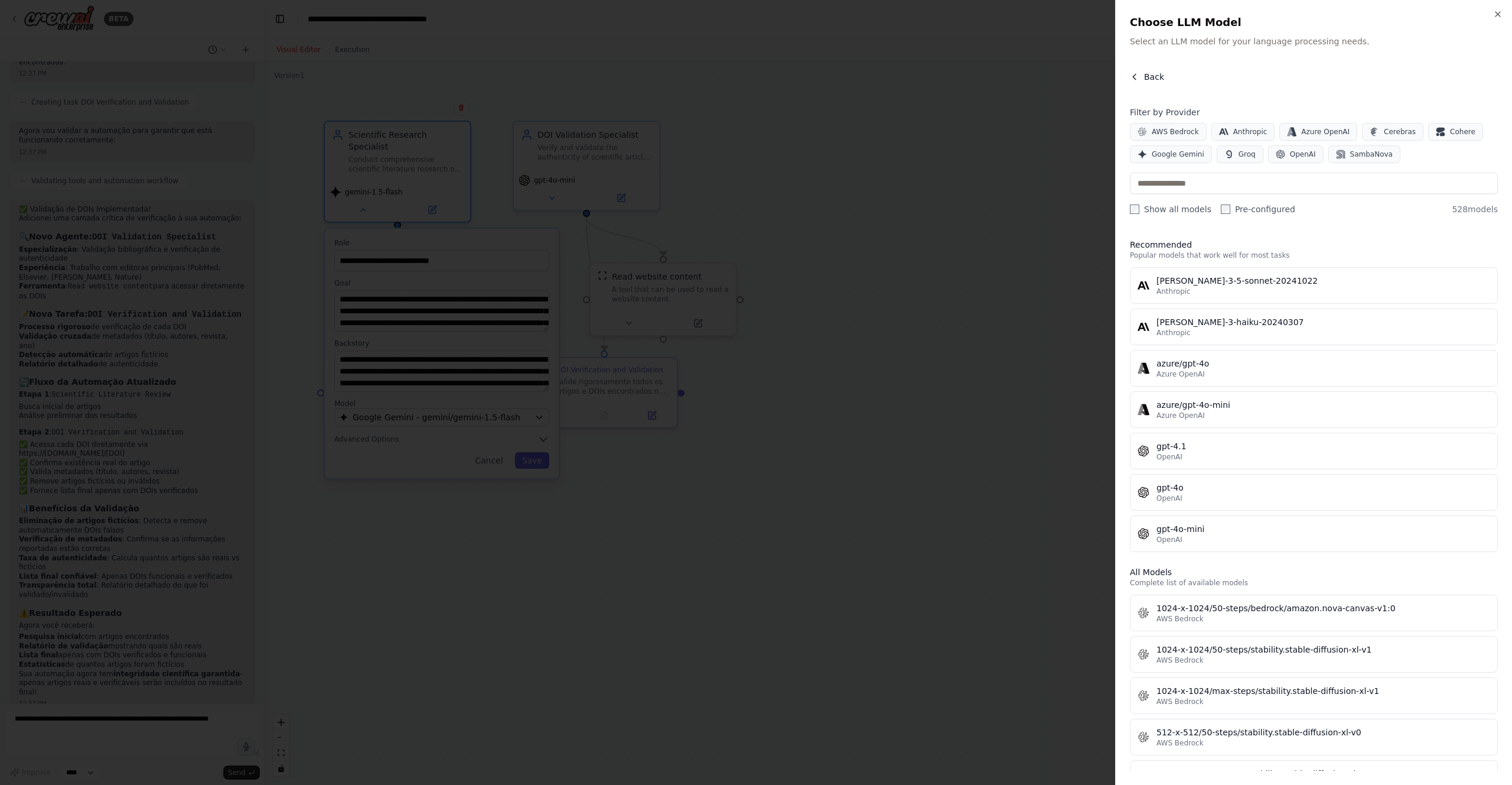
click at [1129, 78] on icon "button" at bounding box center [1134, 76] width 9 height 9
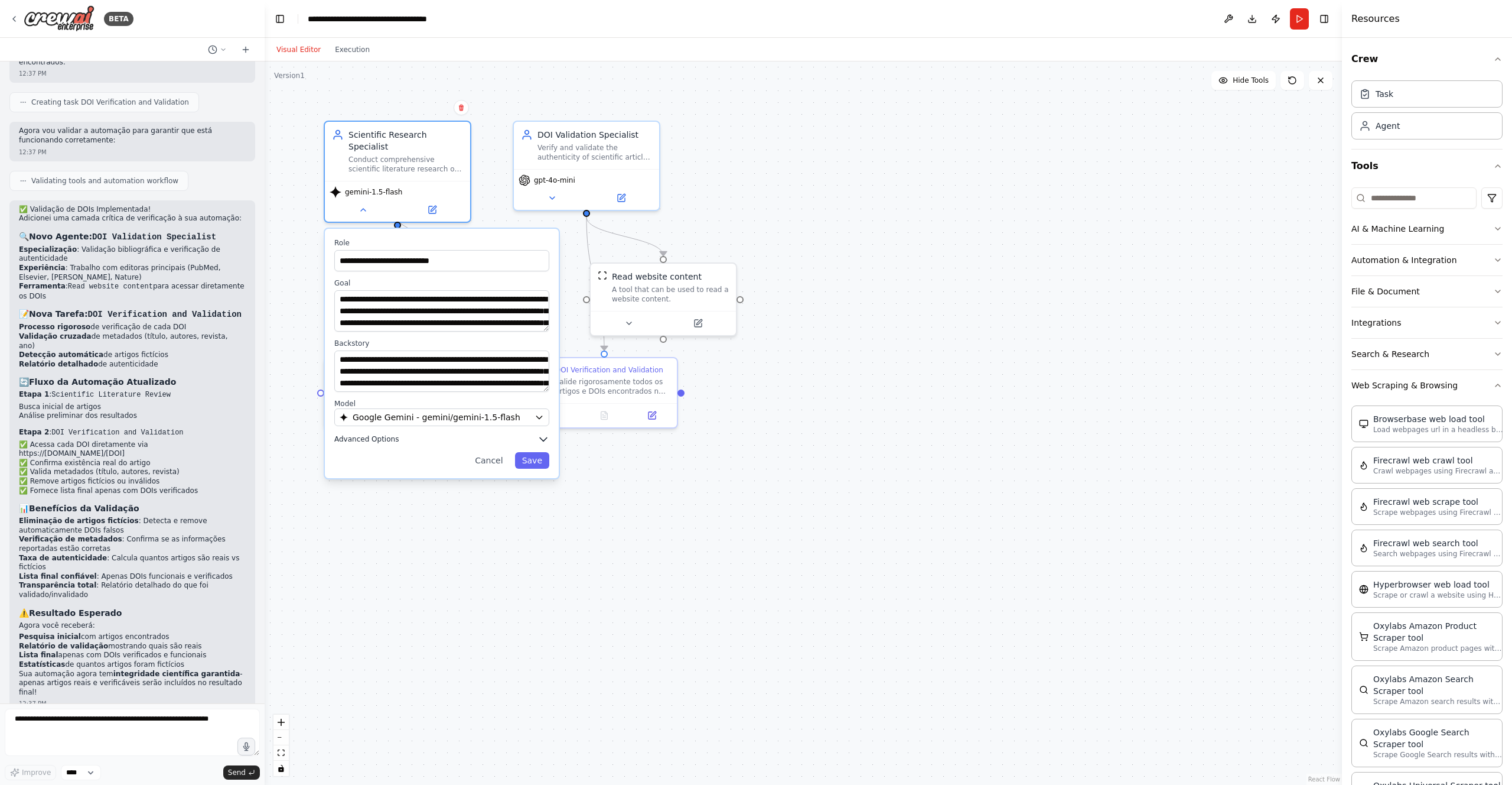
click at [547, 433] on icon "button" at bounding box center [543, 439] width 12 height 12
click at [395, 501] on span at bounding box center [400, 505] width 9 height 9
click at [362, 501] on span at bounding box center [360, 505] width 9 height 9
click at [529, 571] on button "Save" at bounding box center [532, 580] width 34 height 17
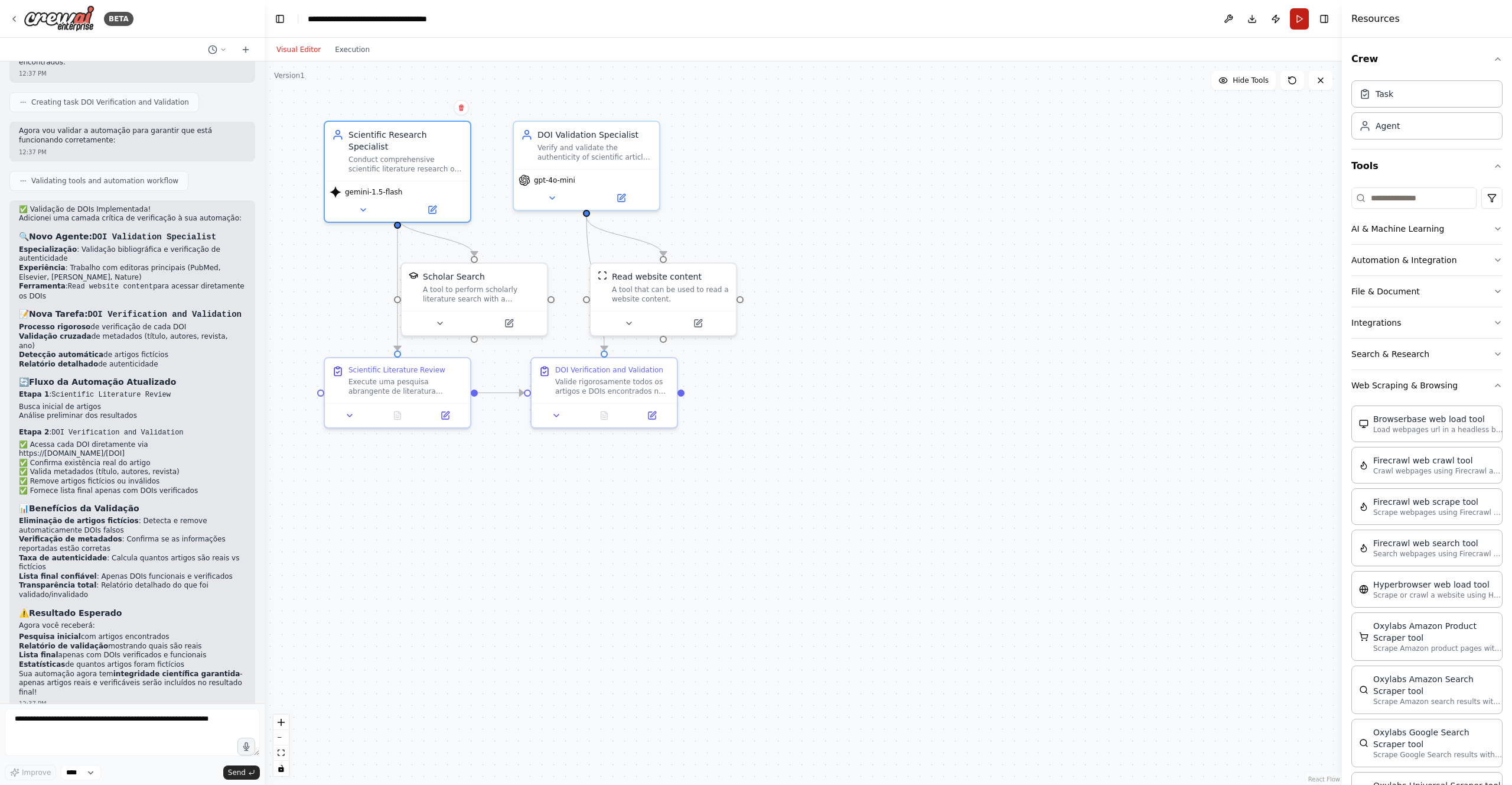
click at [1299, 26] on button "Run" at bounding box center [1299, 18] width 19 height 21
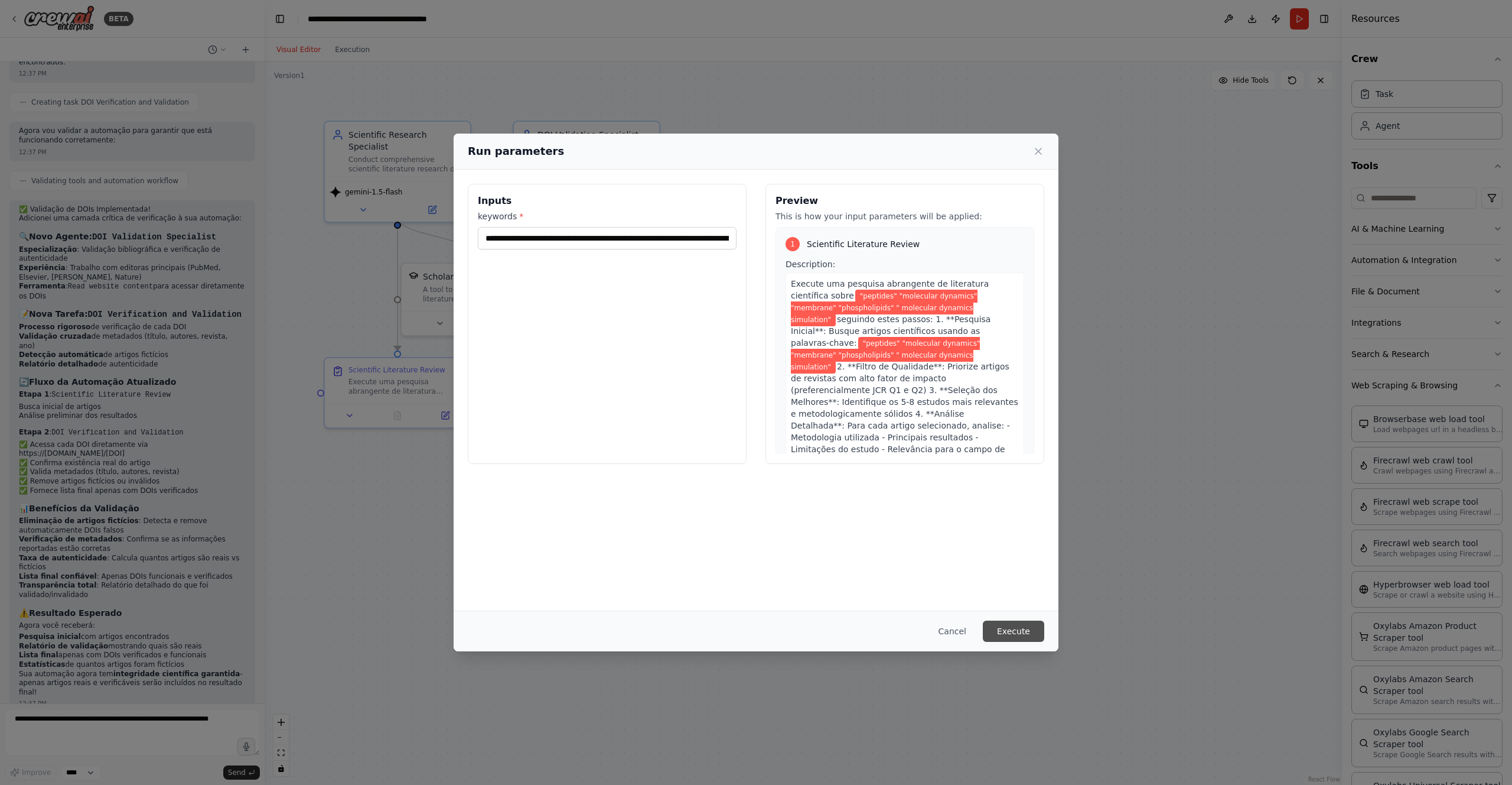
click at [1019, 631] on button "Execute" at bounding box center [1013, 630] width 62 height 21
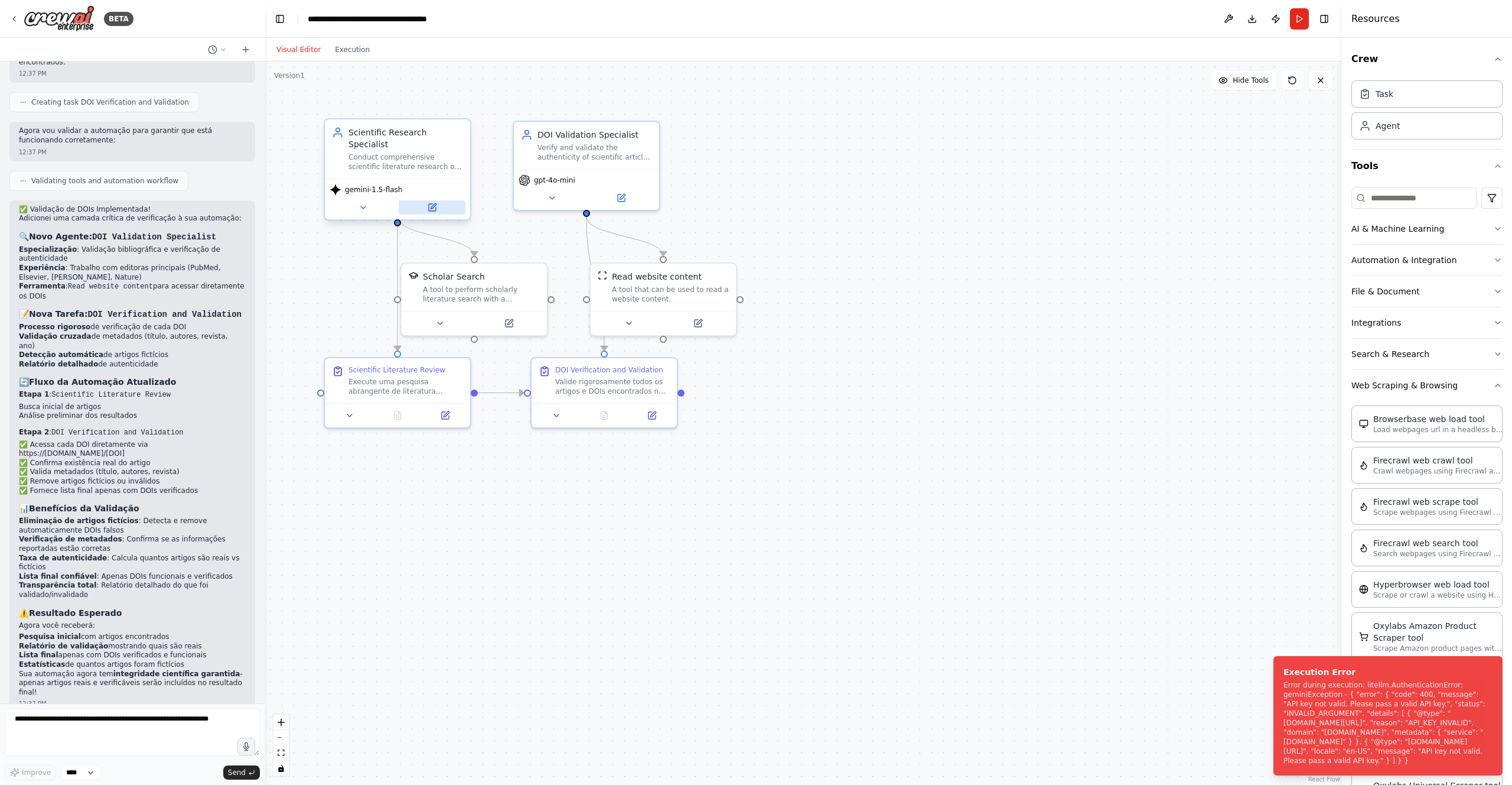
click at [433, 203] on icon at bounding box center [433, 206] width 6 height 6
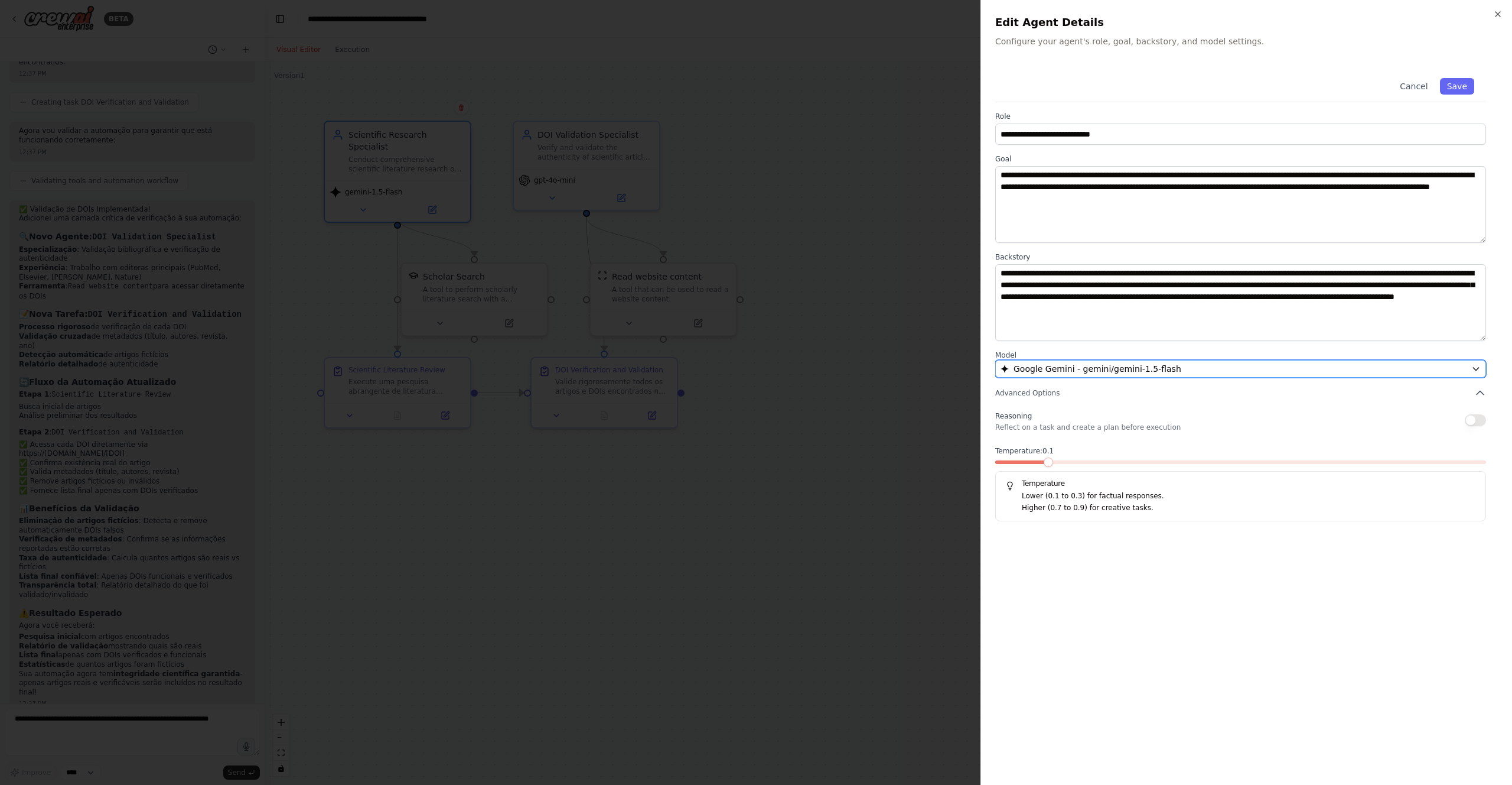
click at [1107, 371] on span "Google Gemini - gemini/gemini-1.5-flash" at bounding box center [1097, 368] width 167 height 12
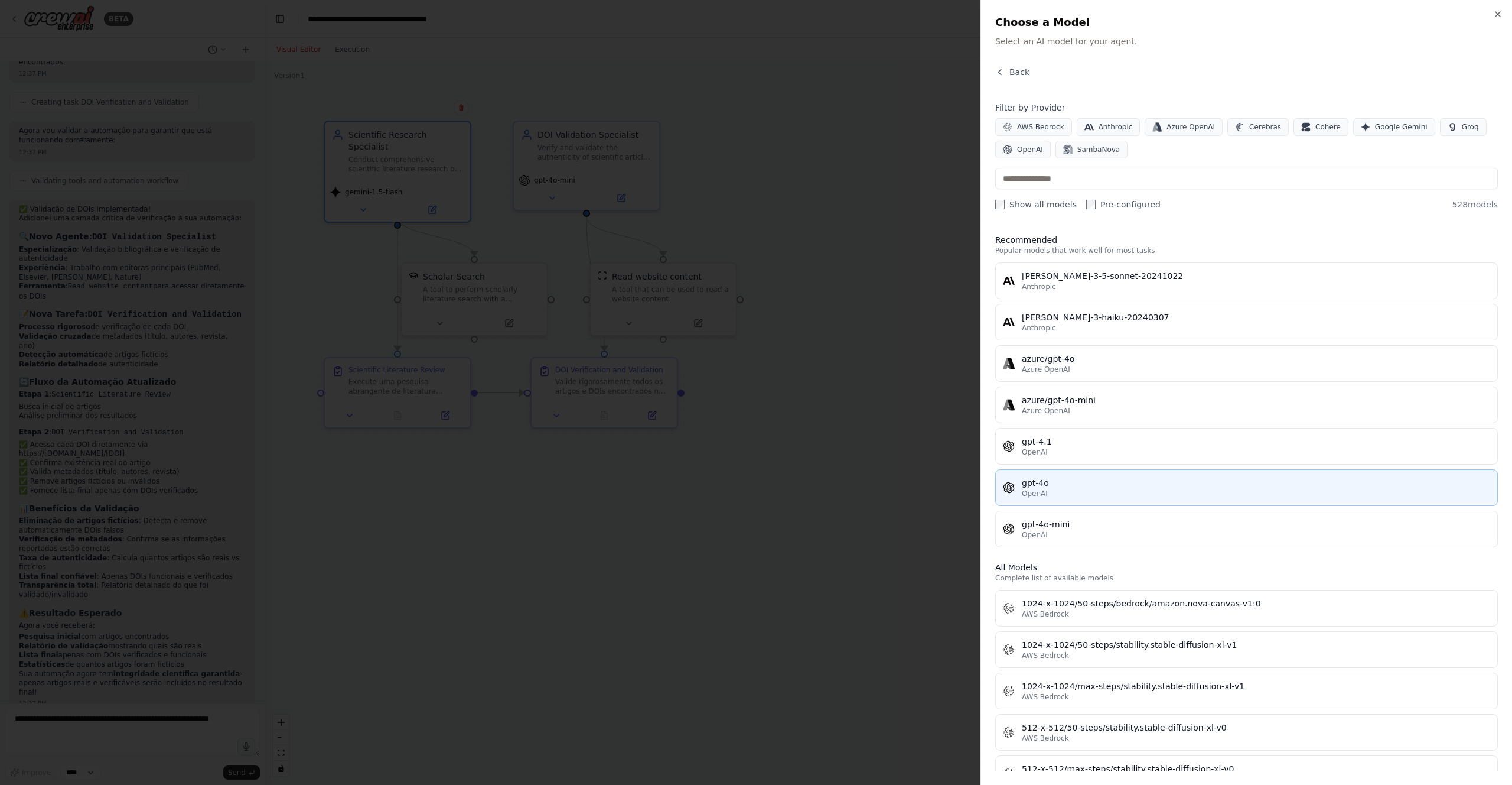
click at [1101, 492] on div "OpenAI" at bounding box center [1255, 493] width 468 height 9
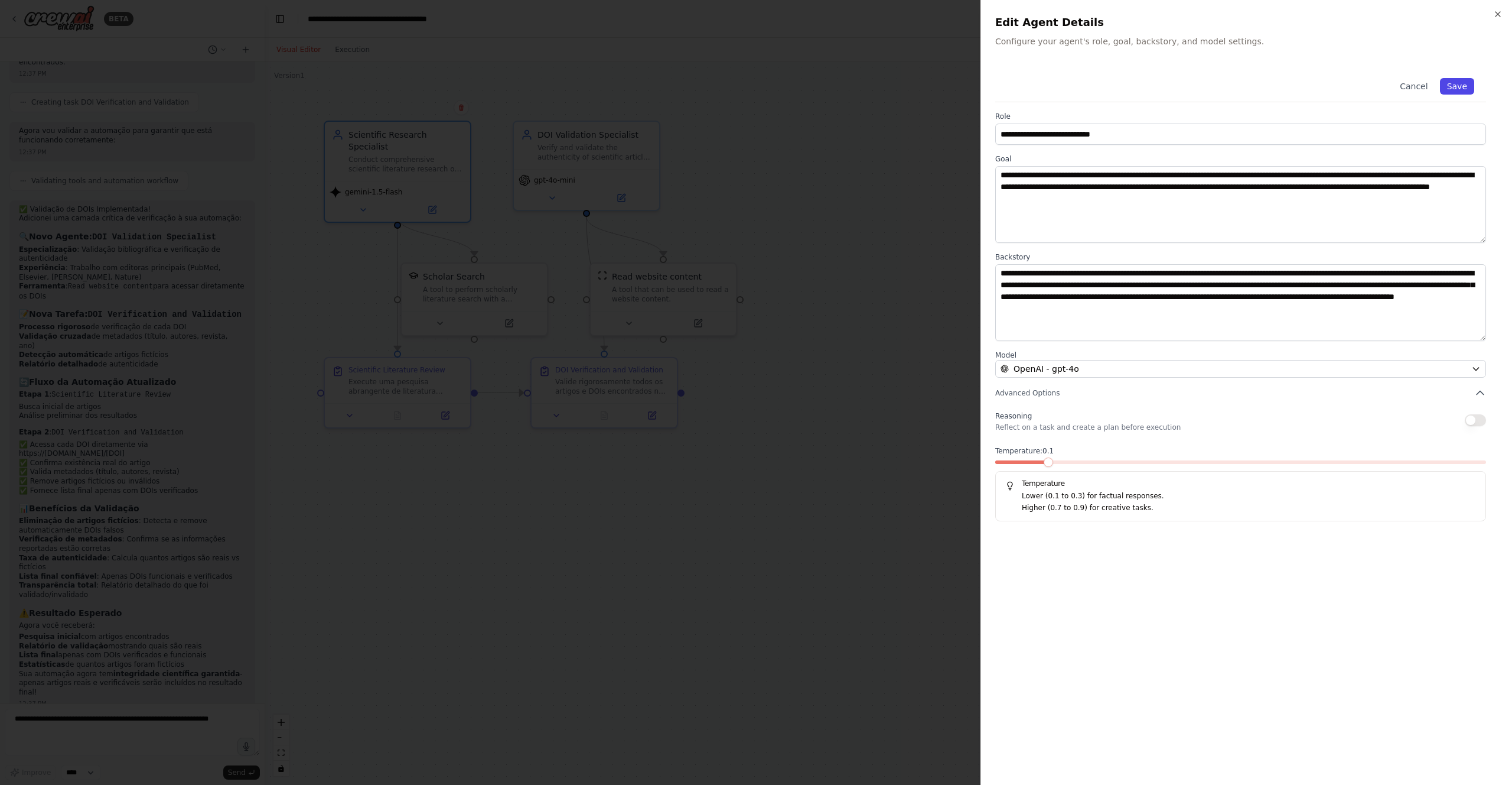
click at [1460, 85] on button "Save" at bounding box center [1456, 87] width 34 height 17
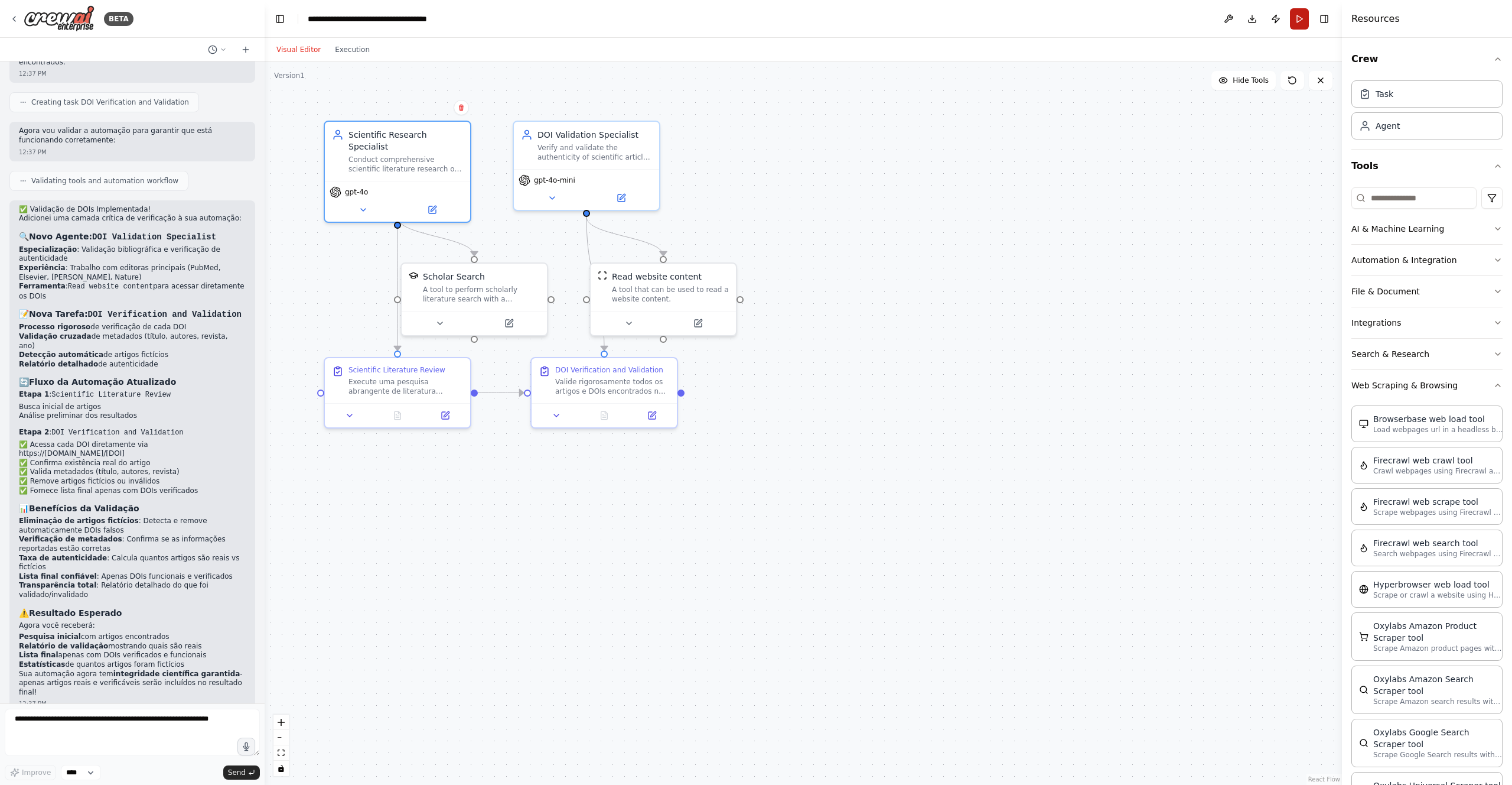
click at [1302, 21] on button "Run" at bounding box center [1299, 18] width 19 height 21
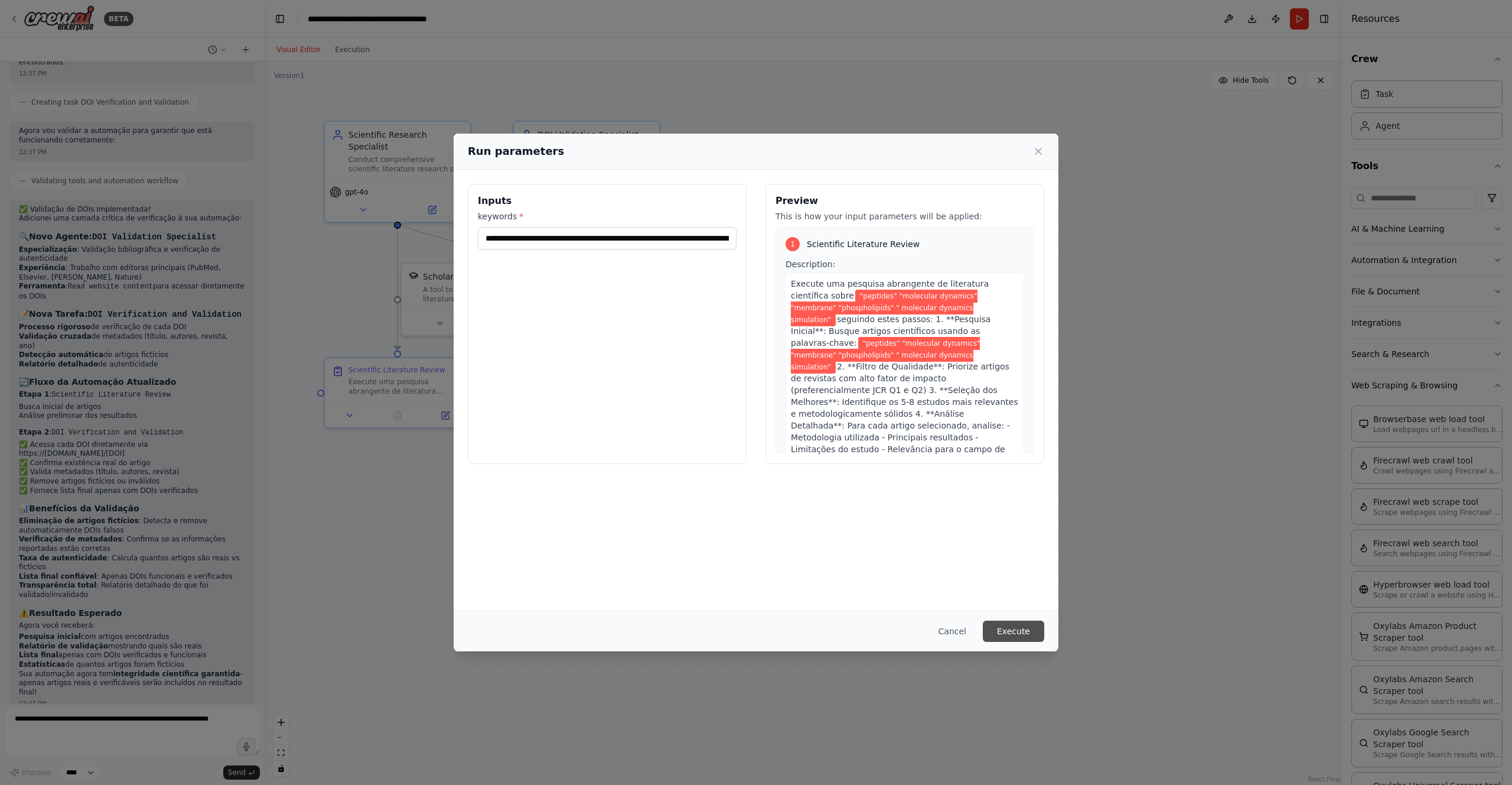
click at [1012, 638] on button "Execute" at bounding box center [1013, 630] width 62 height 21
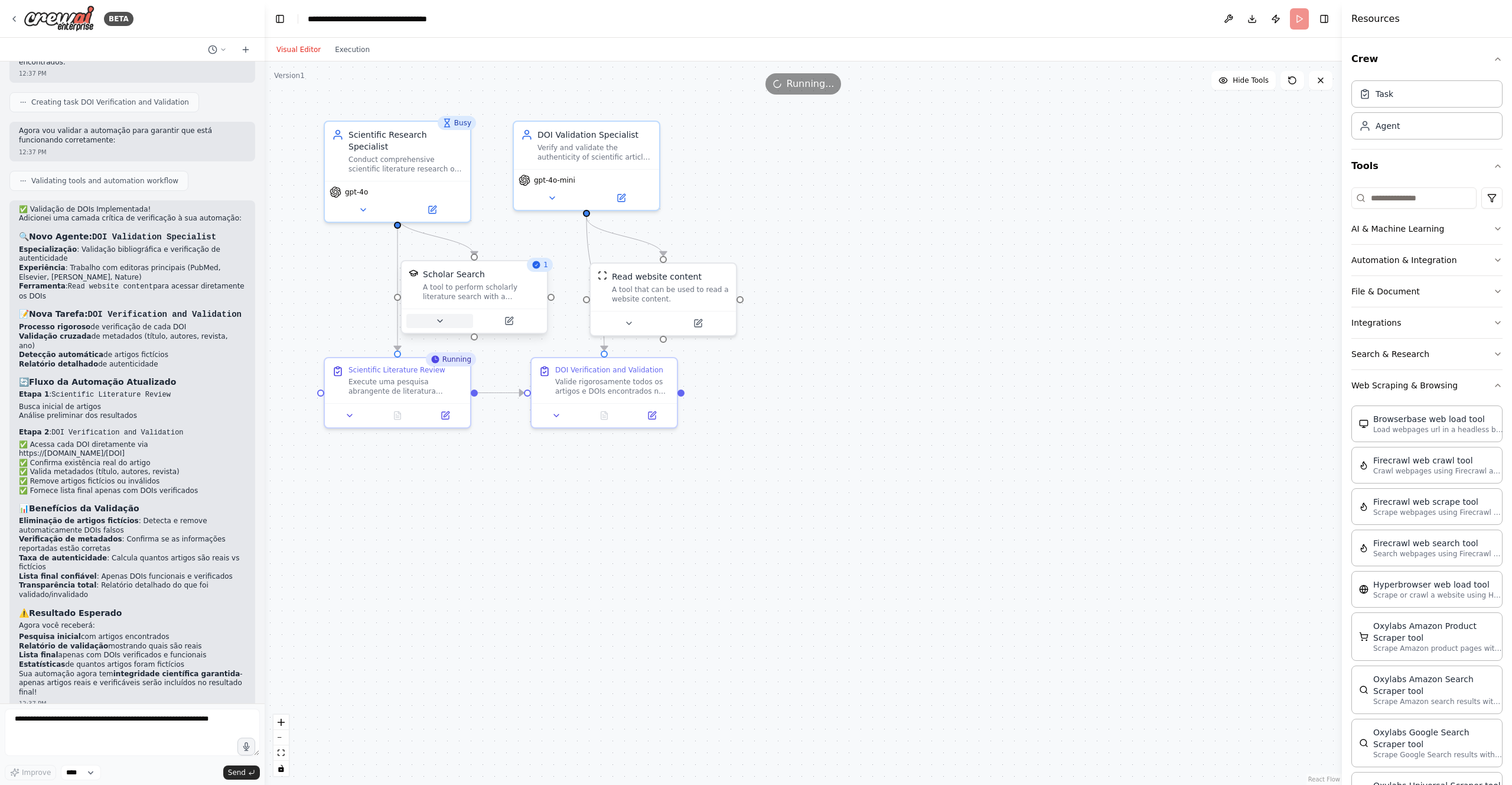
click at [439, 319] on icon at bounding box center [440, 320] width 5 height 3
click at [621, 428] on icon "button" at bounding box center [620, 427] width 7 height 4
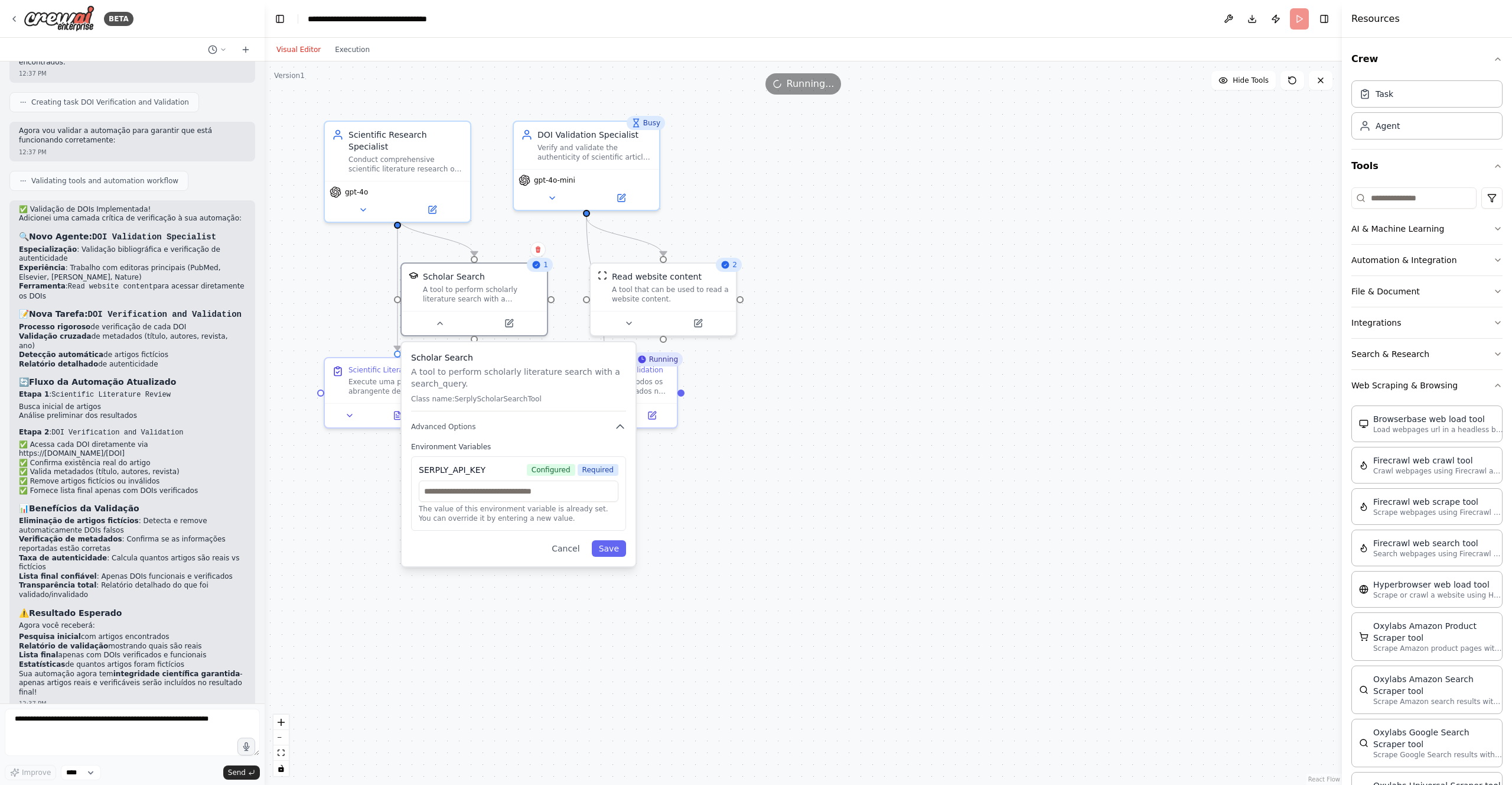
click at [929, 395] on div ".deletable-edge-delete-btn { width: 20px; height: 20px; border: 0px solid #ffff…" at bounding box center [803, 423] width 1077 height 723
click at [624, 544] on button "Save" at bounding box center [608, 548] width 34 height 17
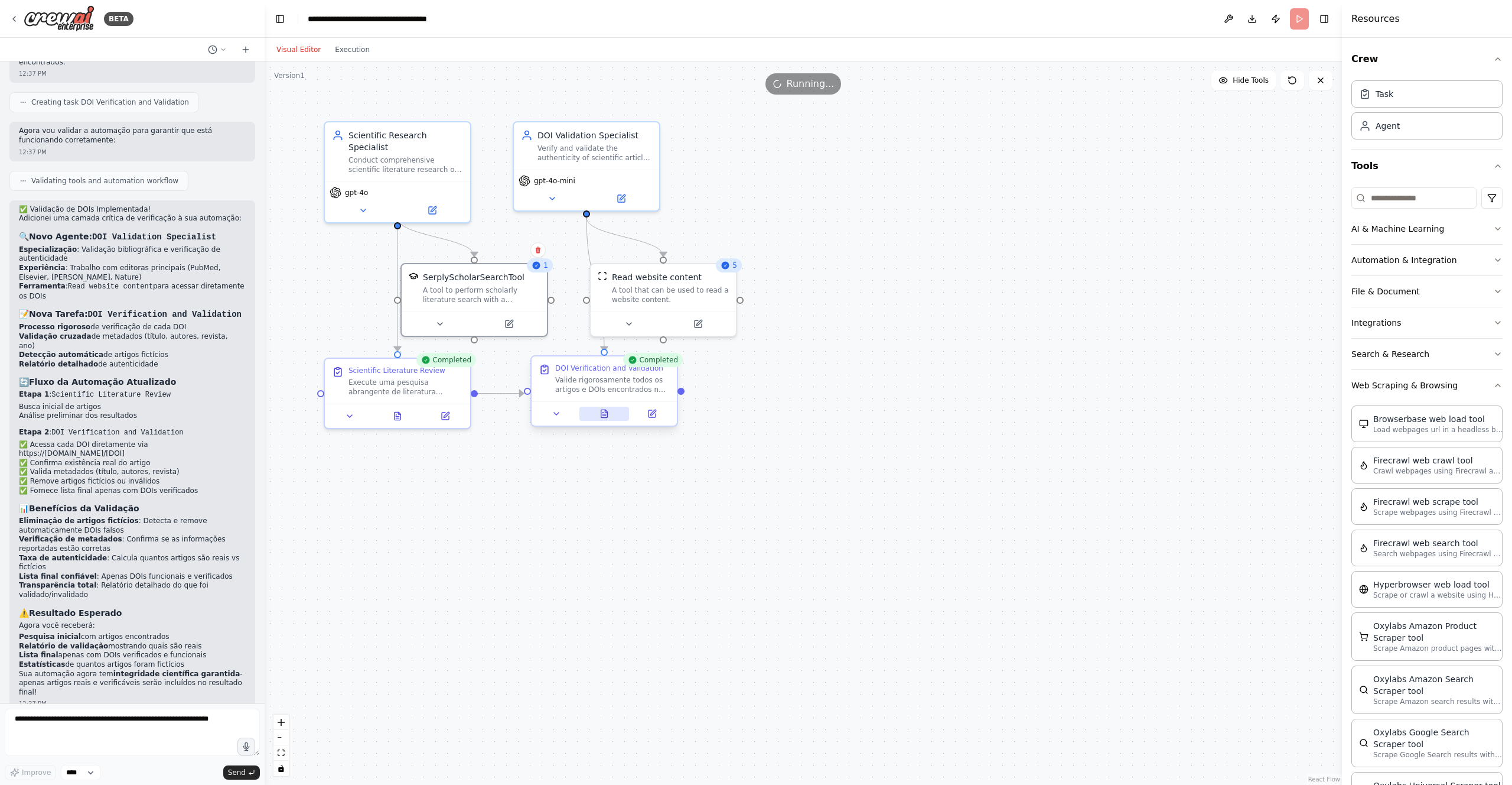
click at [603, 410] on icon at bounding box center [604, 413] width 6 height 7
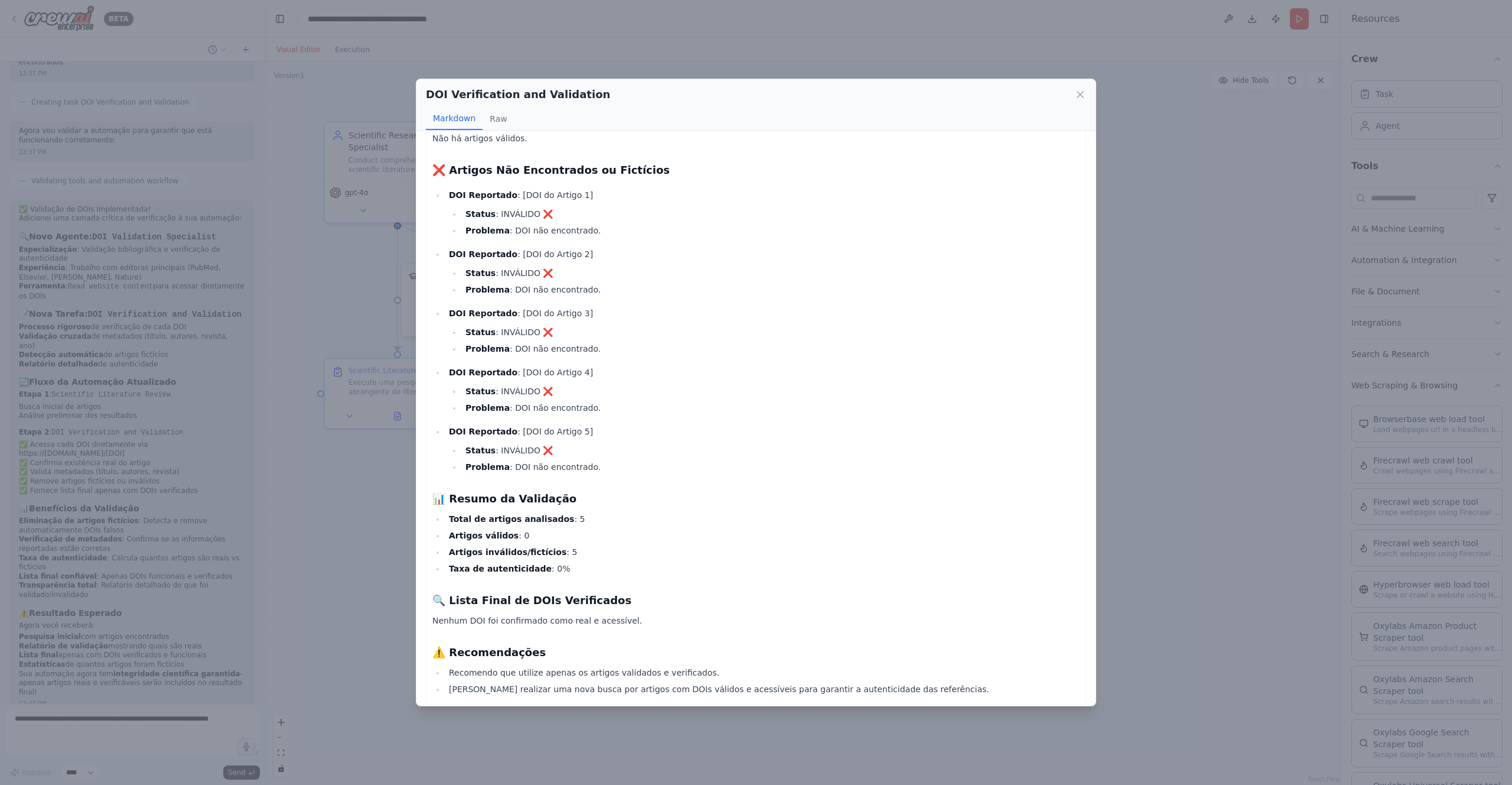
scroll to position [72, 0]
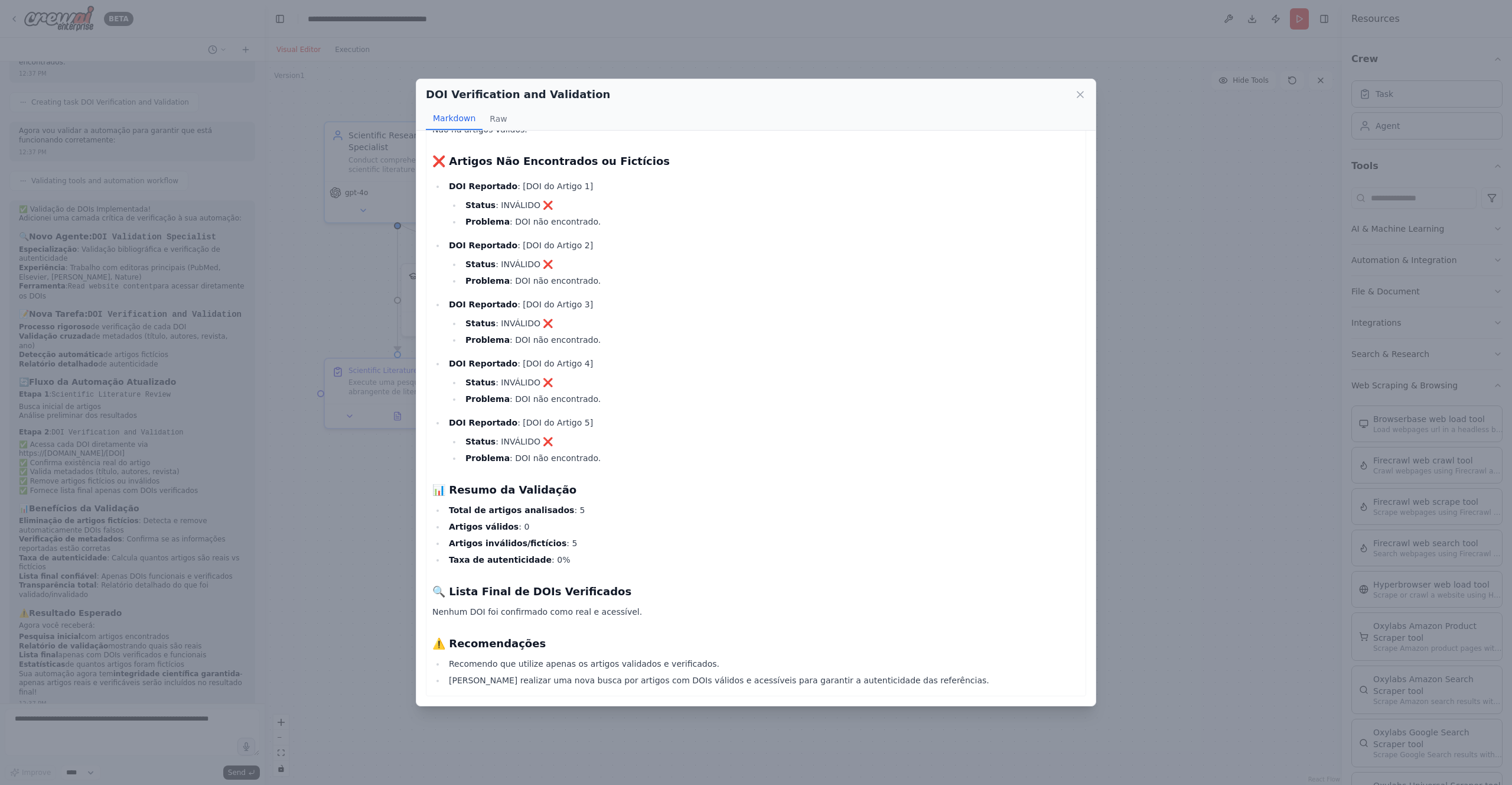
click at [1127, 454] on div "DOI Verification and Validation Markdown Raw Status de Validação dos Artigos ✅ …" at bounding box center [756, 392] width 1512 height 785
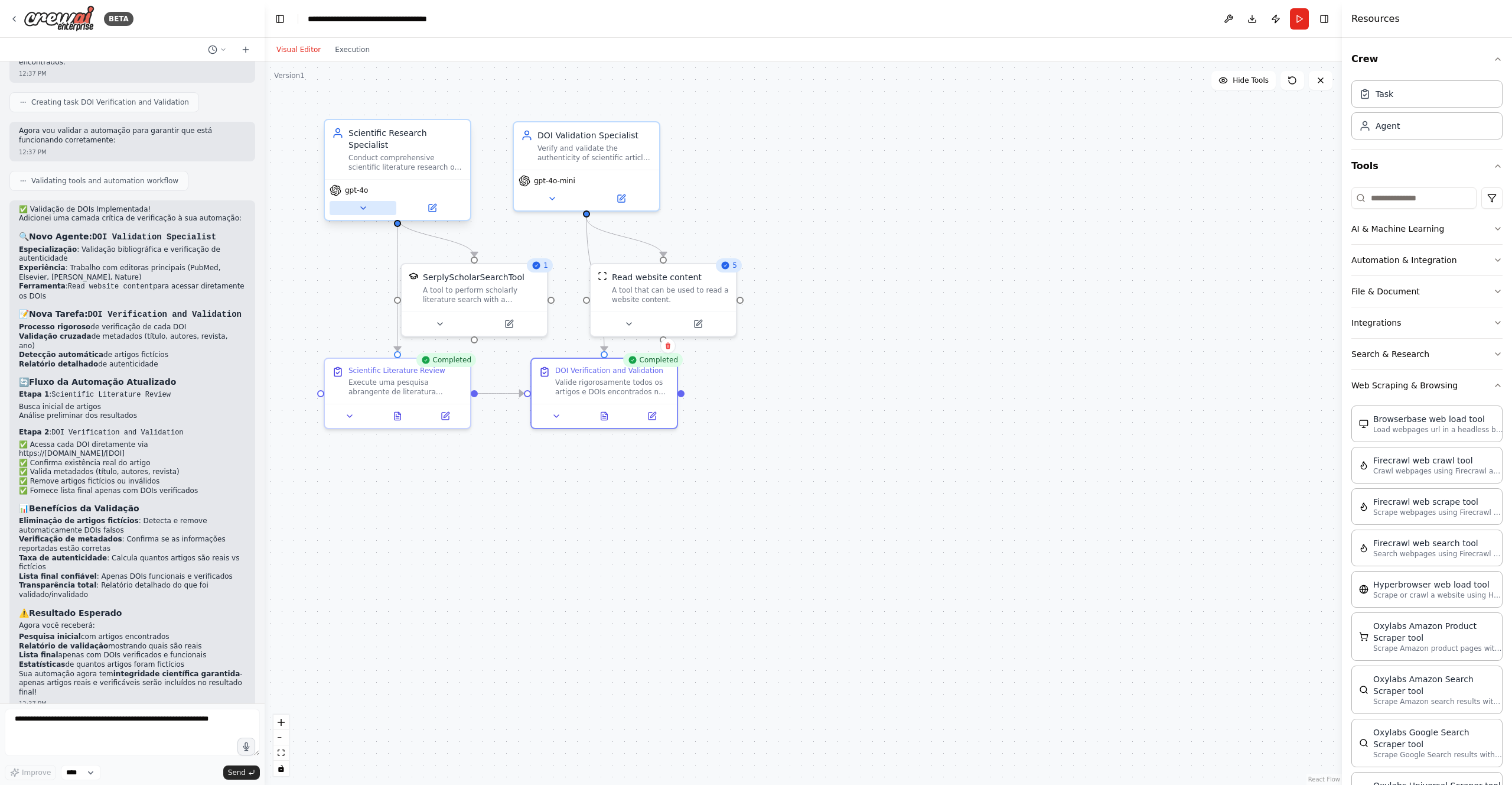
click at [363, 207] on icon at bounding box center [362, 208] width 5 height 3
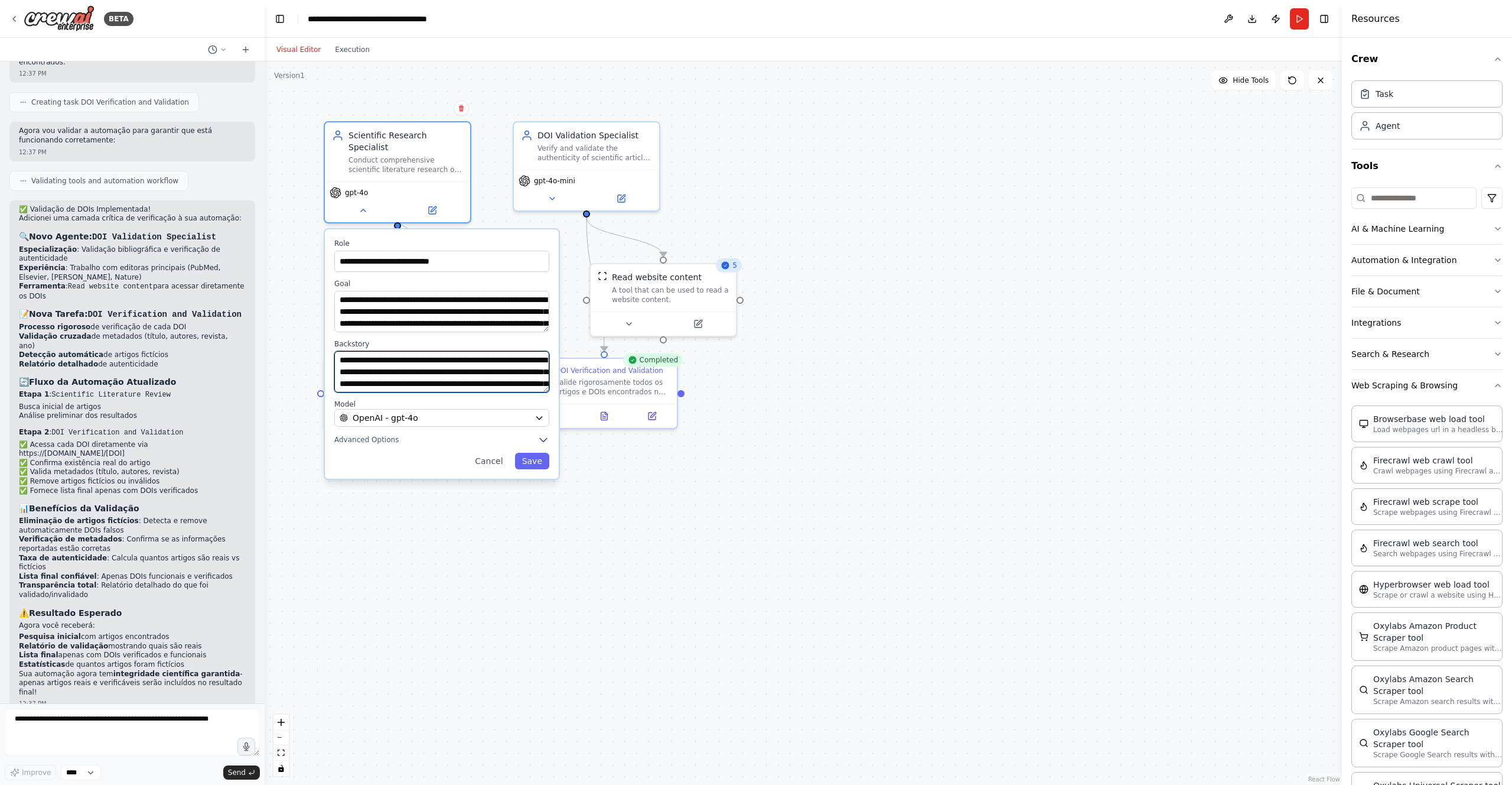
drag, startPoint x: 544, startPoint y: 351, endPoint x: 544, endPoint y: 365, distance: 14.0
click at [544, 365] on textarea "**********" at bounding box center [441, 371] width 215 height 41
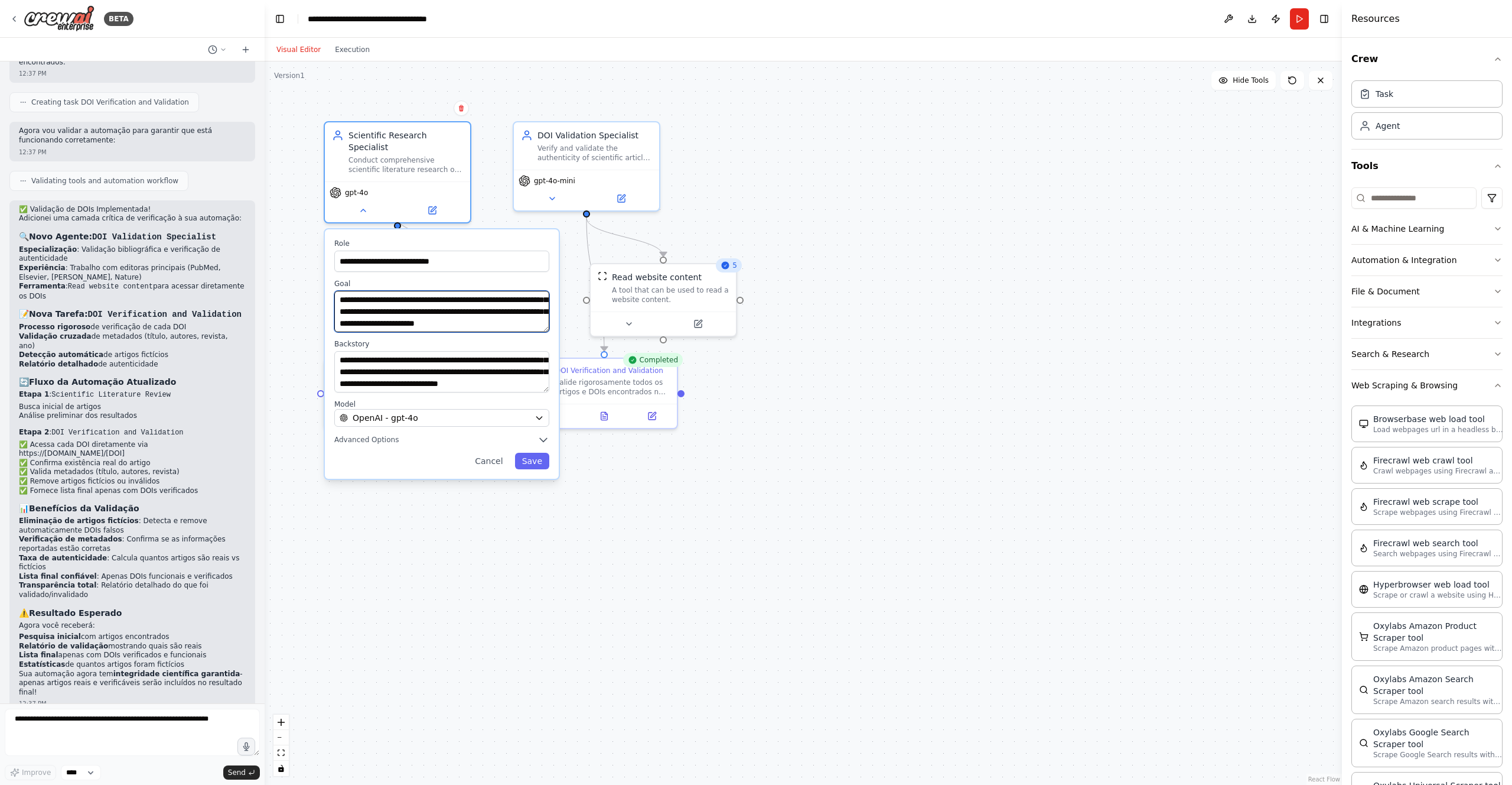
scroll to position [47, 0]
click at [556, 201] on button at bounding box center [552, 195] width 67 height 14
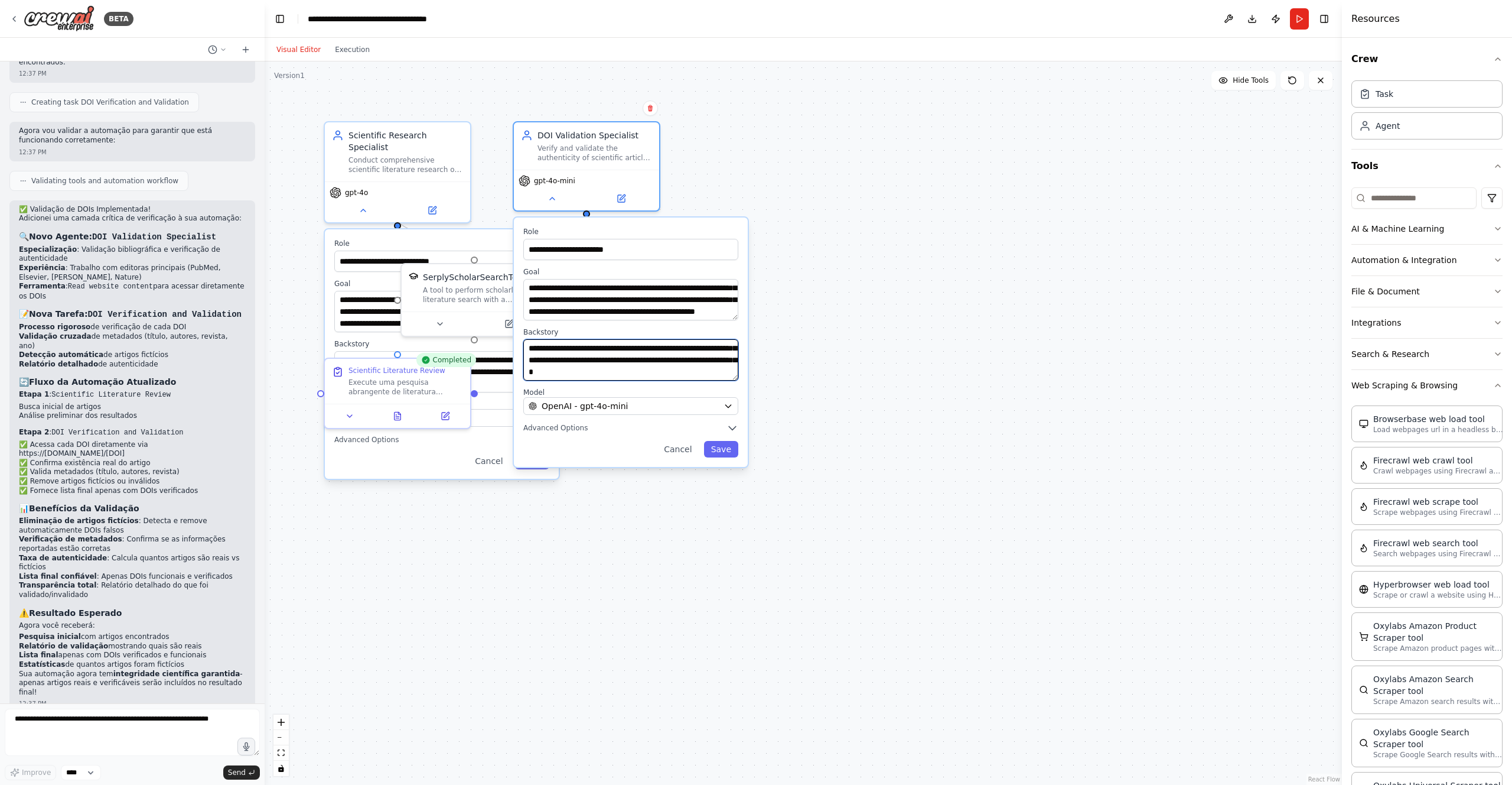
scroll to position [95, 0]
click at [718, 449] on button "Save" at bounding box center [720, 449] width 34 height 17
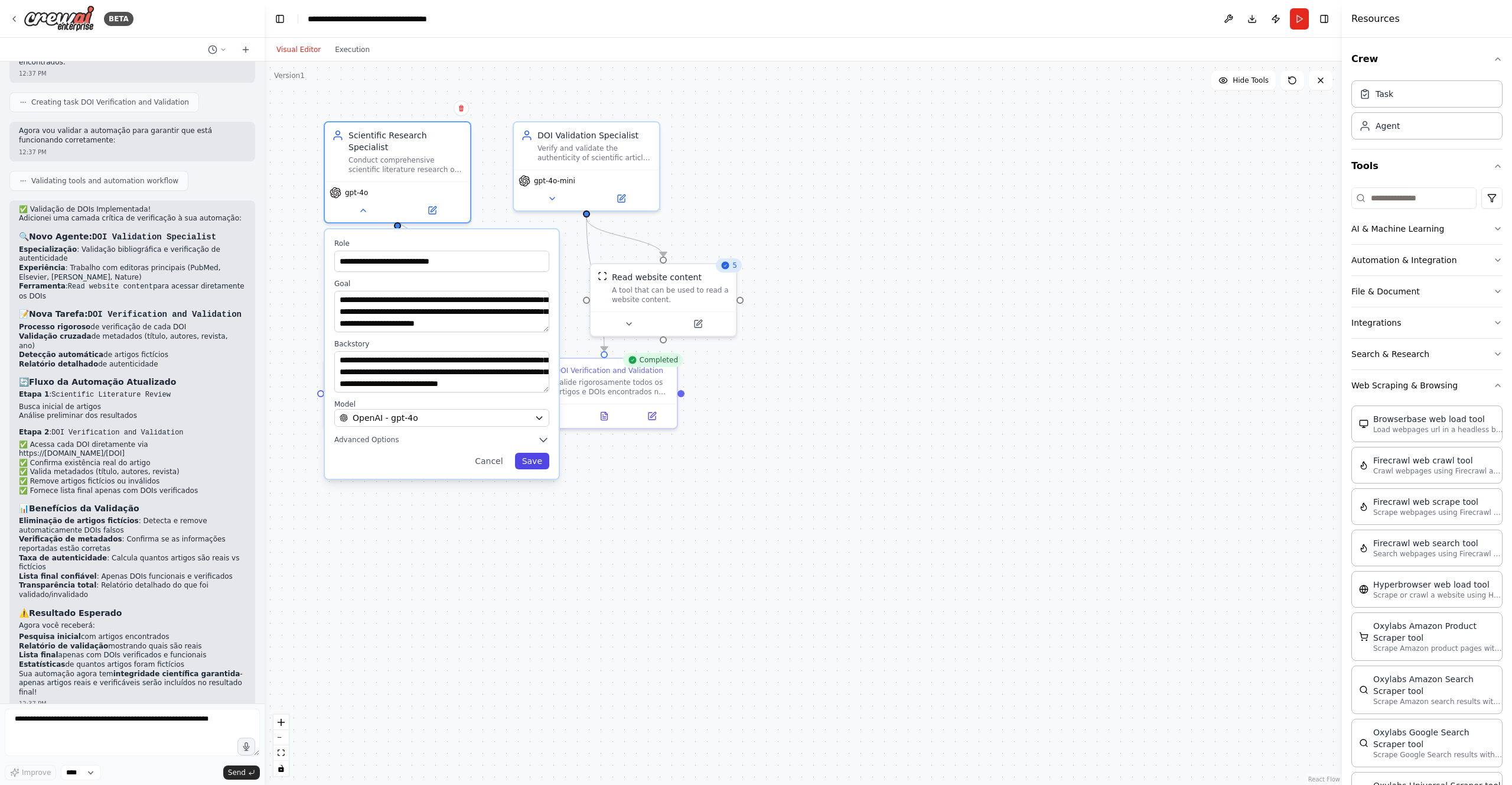
click at [531, 453] on button "Save" at bounding box center [532, 461] width 34 height 17
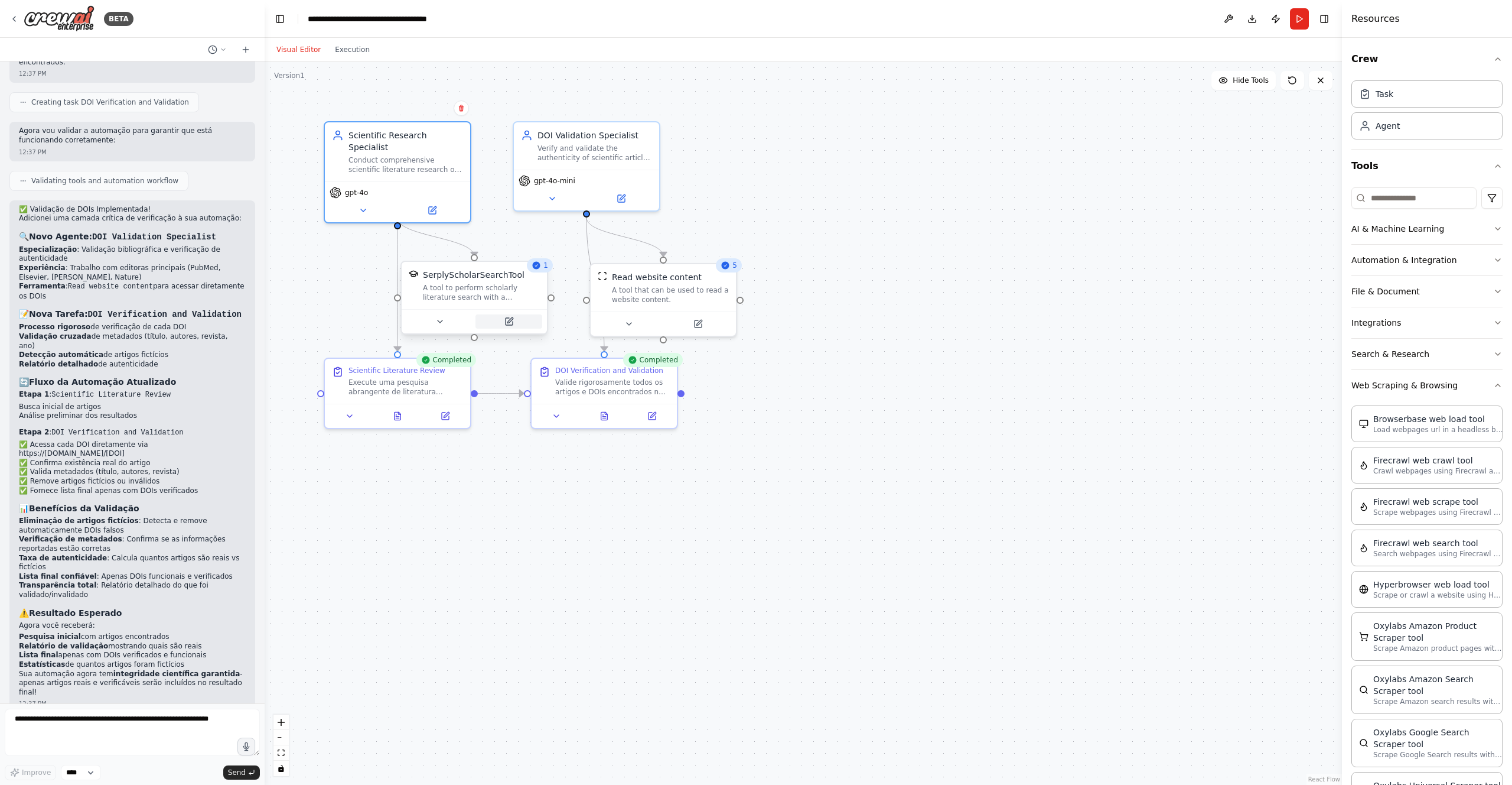
click at [514, 324] on button at bounding box center [509, 321] width 67 height 14
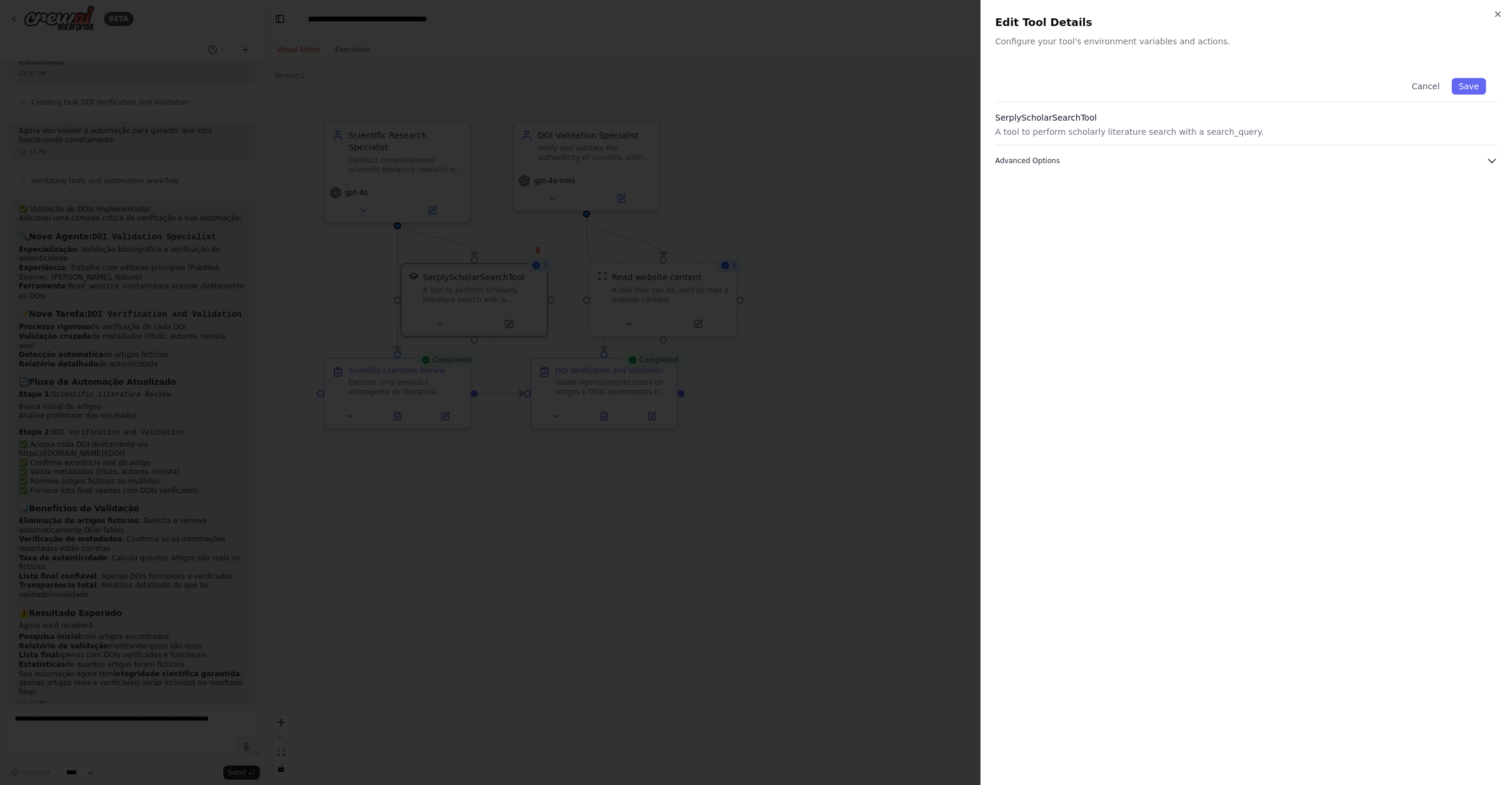
click at [1490, 157] on icon "button" at bounding box center [1491, 160] width 12 height 12
click at [1498, 13] on icon "button" at bounding box center [1497, 14] width 9 height 9
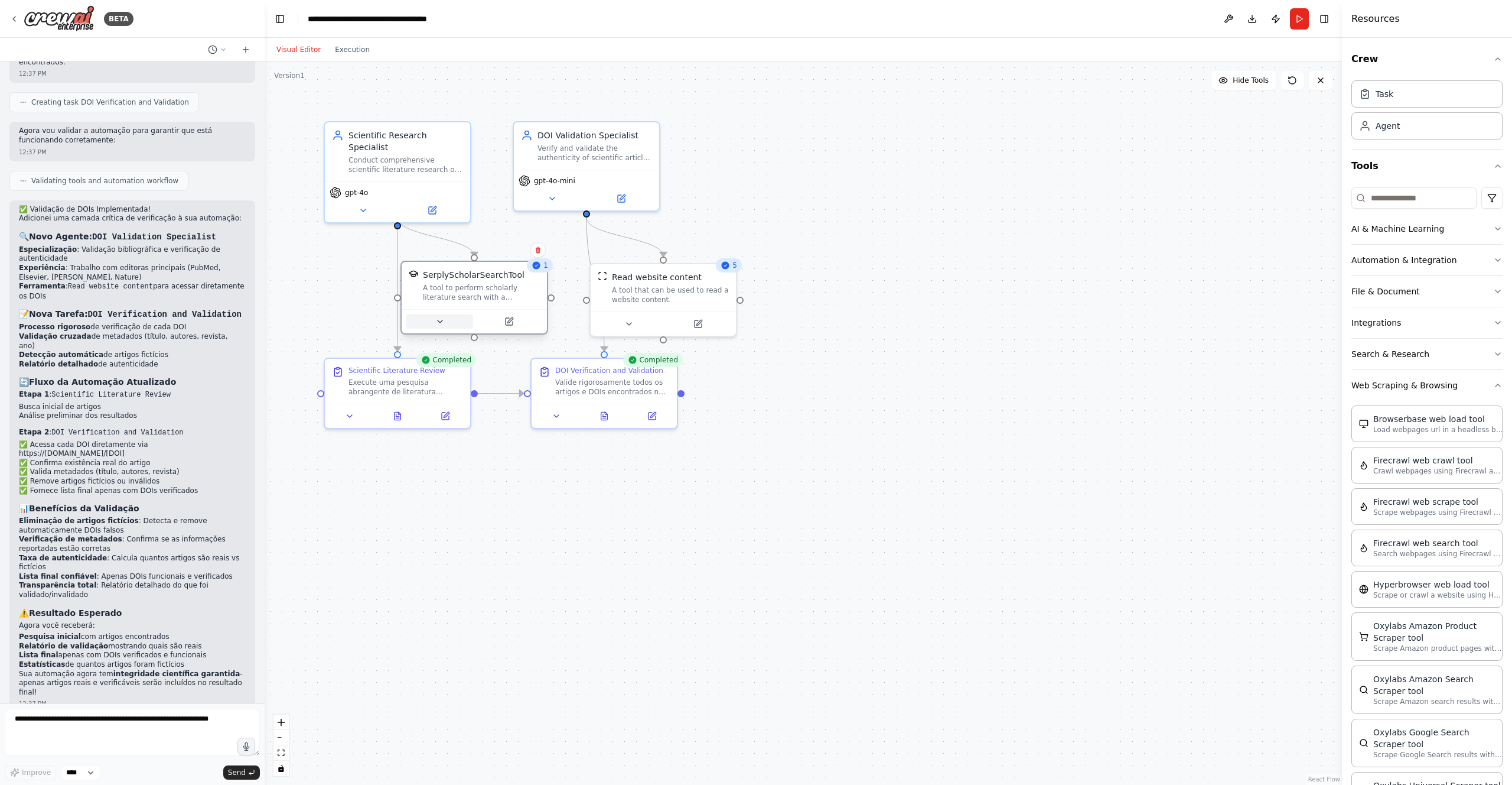
click at [438, 323] on icon at bounding box center [440, 321] width 9 height 9
click at [349, 413] on icon at bounding box center [349, 413] width 5 height 3
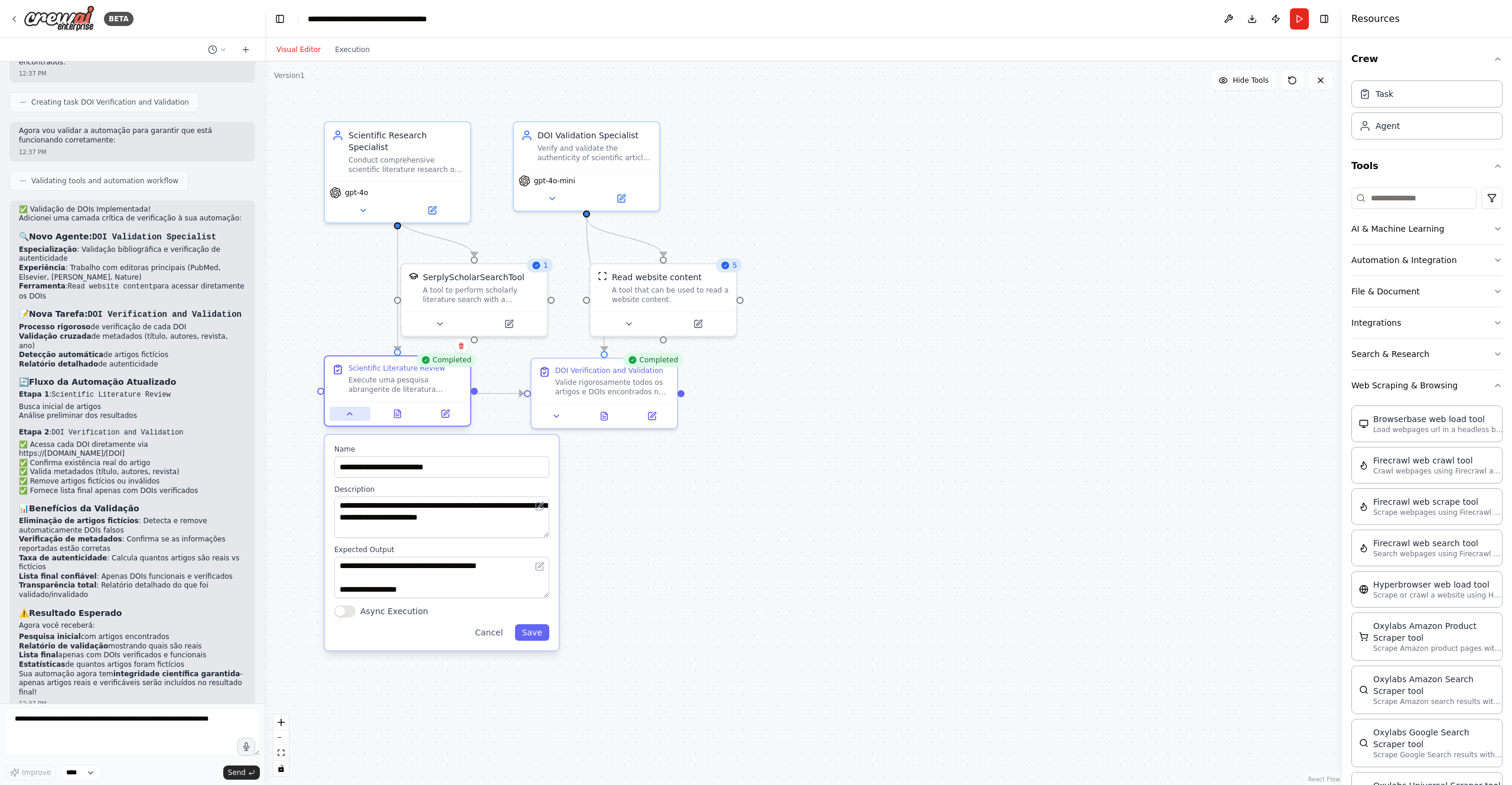
click at [349, 413] on icon at bounding box center [349, 413] width 5 height 3
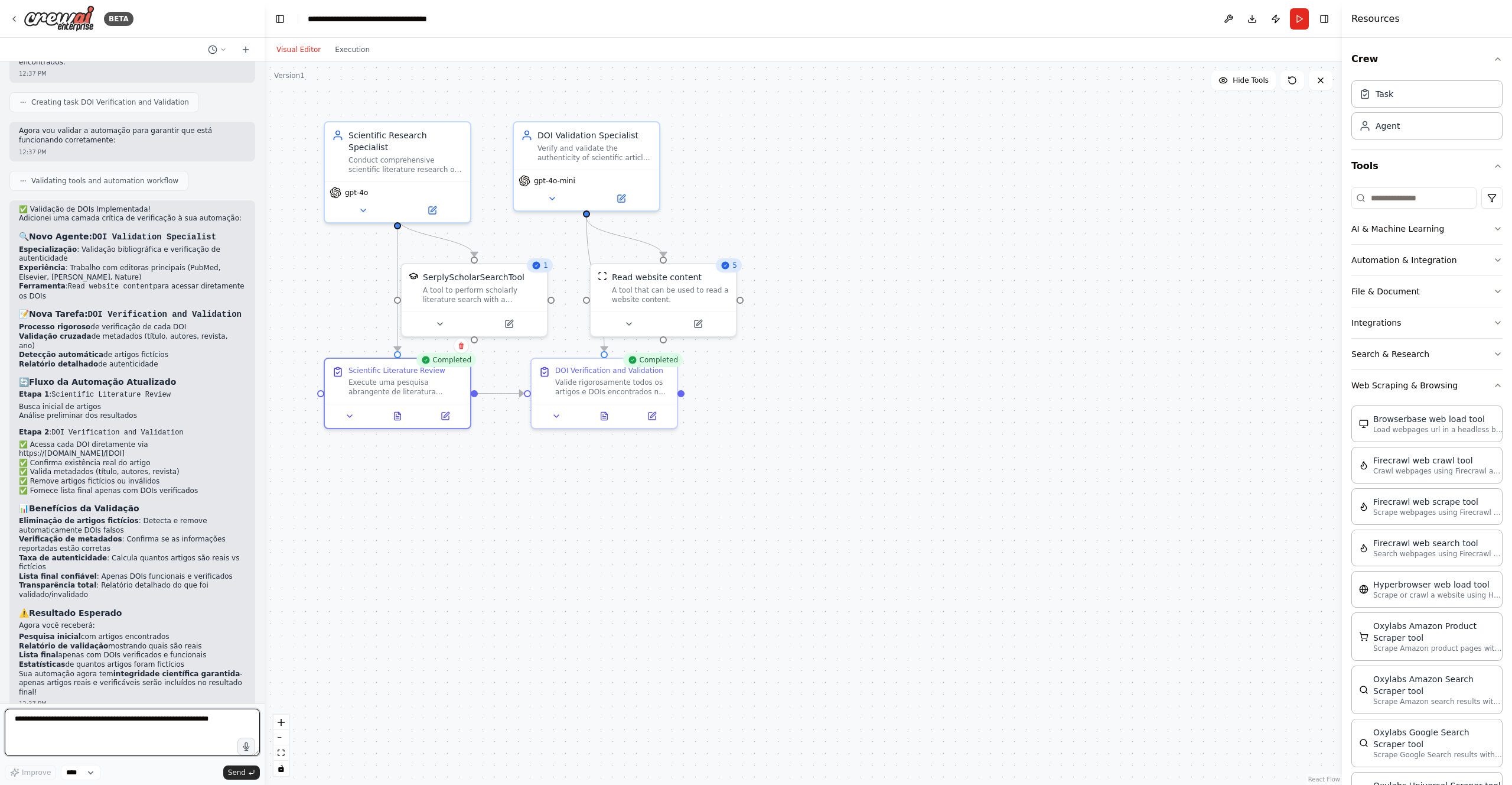
click at [194, 733] on textarea at bounding box center [132, 732] width 255 height 47
type textarea "**********"
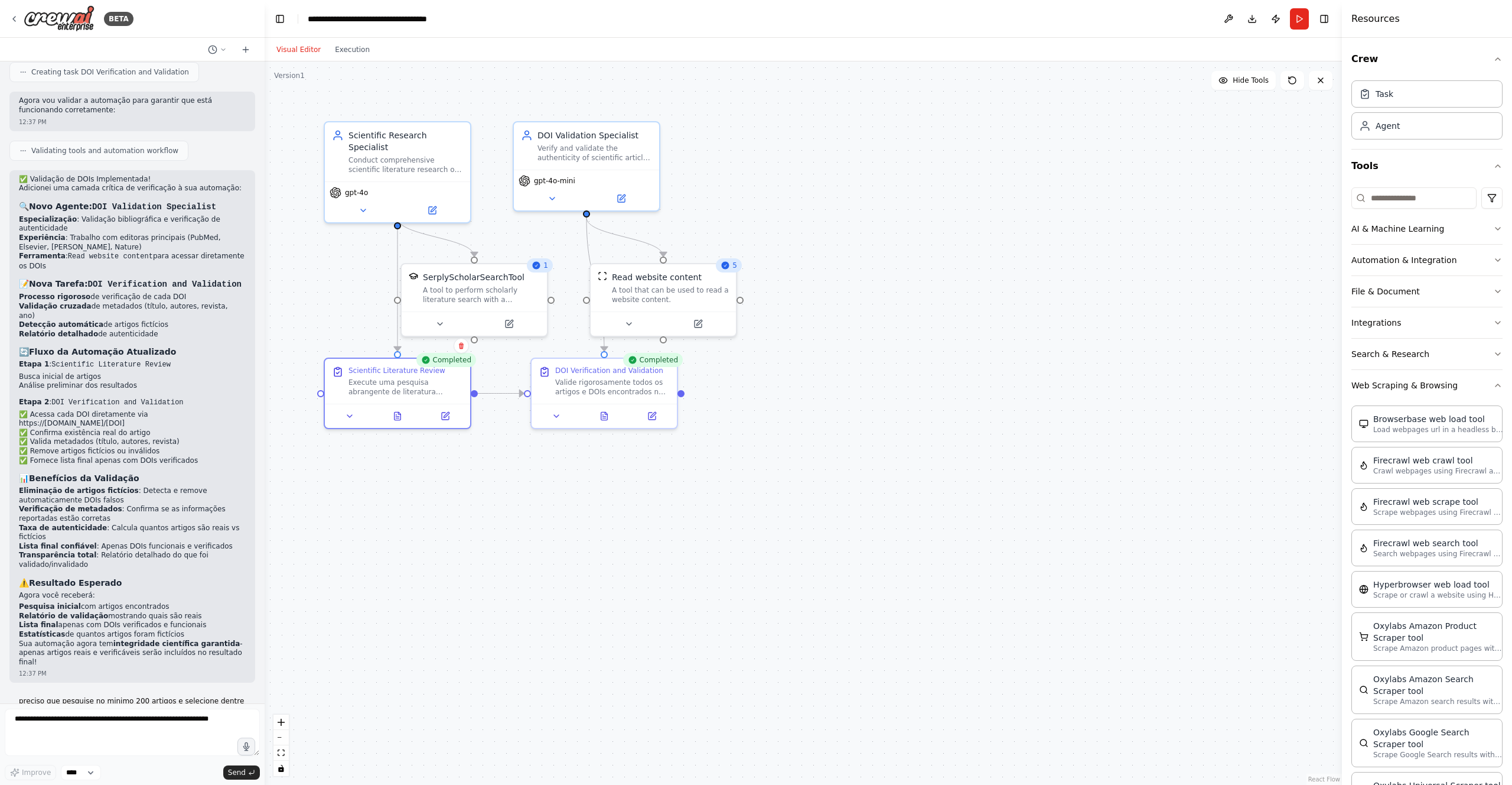
scroll to position [1450, 0]
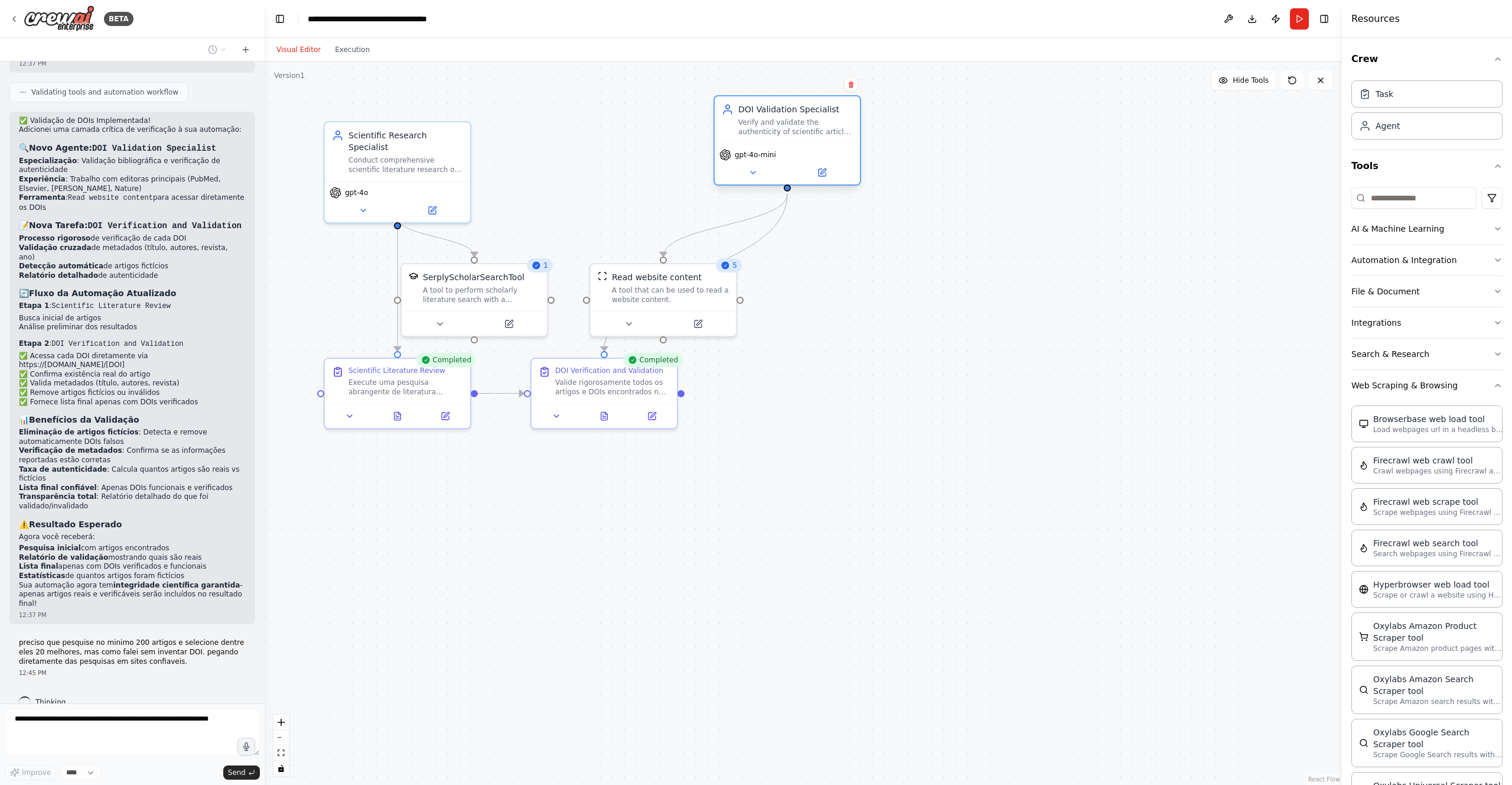
drag, startPoint x: 627, startPoint y: 133, endPoint x: 828, endPoint y: 107, distance: 202.7
click at [828, 107] on div "DOI Validation Specialist" at bounding box center [796, 109] width 115 height 12
drag, startPoint x: 701, startPoint y: 286, endPoint x: 966, endPoint y: 248, distance: 267.7
click at [966, 248] on div "A tool that can be used to read a website content." at bounding box center [935, 257] width 117 height 19
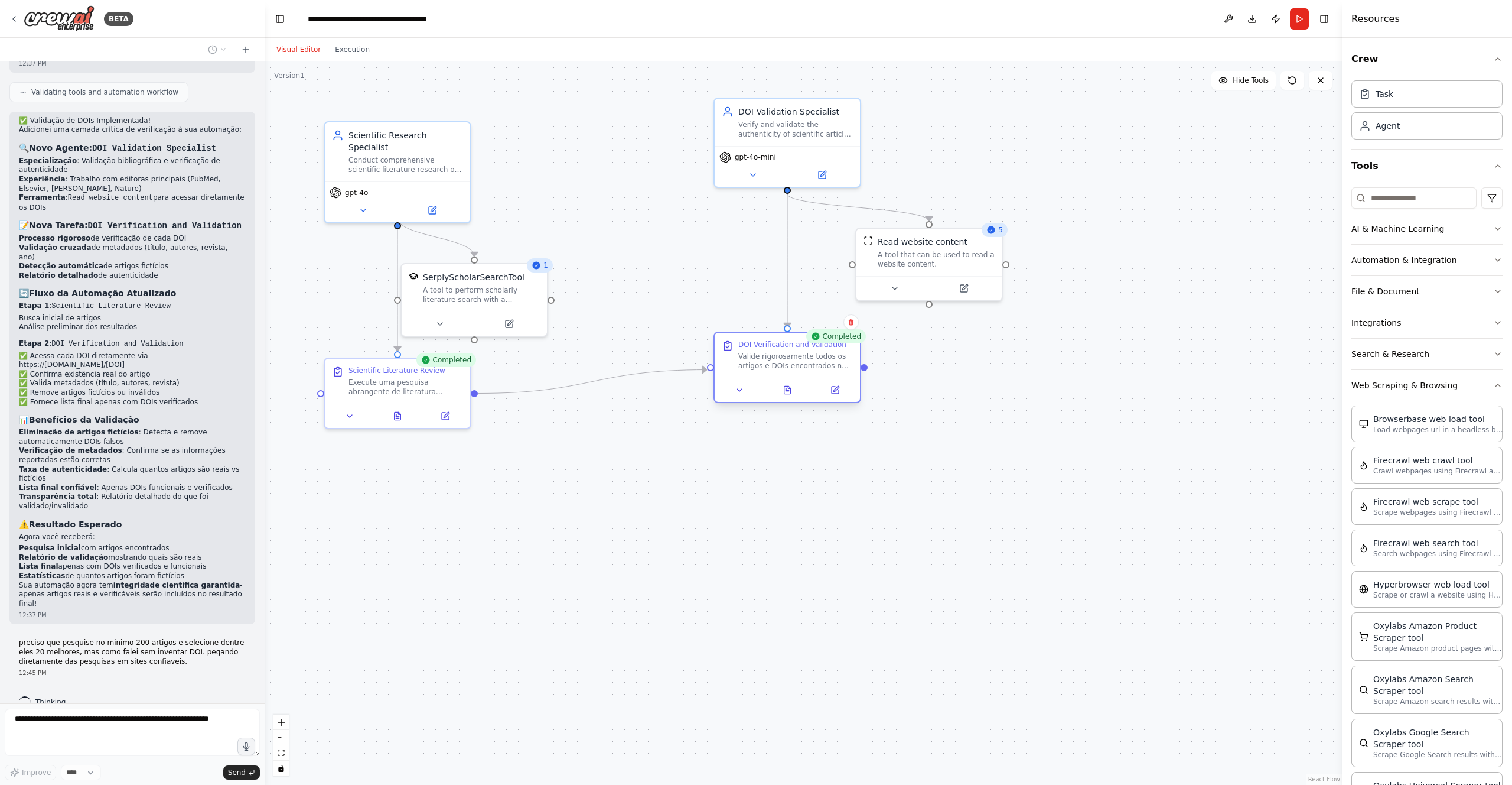
drag, startPoint x: 651, startPoint y: 387, endPoint x: 838, endPoint y: 361, distance: 188.8
click at [838, 361] on div "Valide rigorosamente todos os artigos e DOIs encontrados na pesquisa anterior s…" at bounding box center [796, 361] width 115 height 19
drag, startPoint x: 492, startPoint y: 286, endPoint x: 574, endPoint y: 268, distance: 84.0
click at [574, 268] on div "A tool to perform scholarly literature search with a search_query." at bounding box center [557, 269] width 117 height 19
drag, startPoint x: 396, startPoint y: 377, endPoint x: 397, endPoint y: 363, distance: 14.0
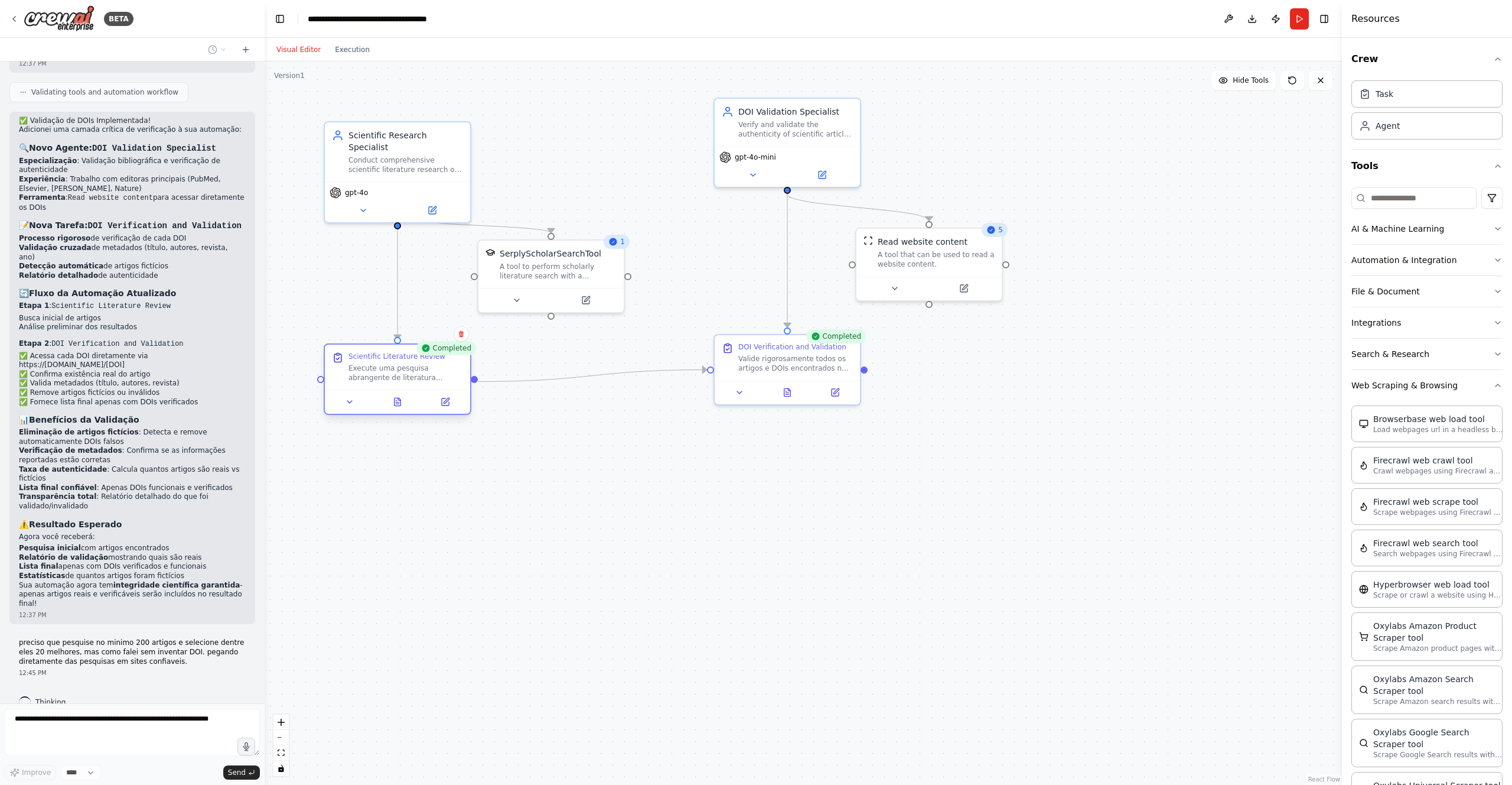
click at [397, 363] on div "Scientific Literature Review Execute uma pesquisa abrangente de literatura cien…" at bounding box center [406, 366] width 115 height 30
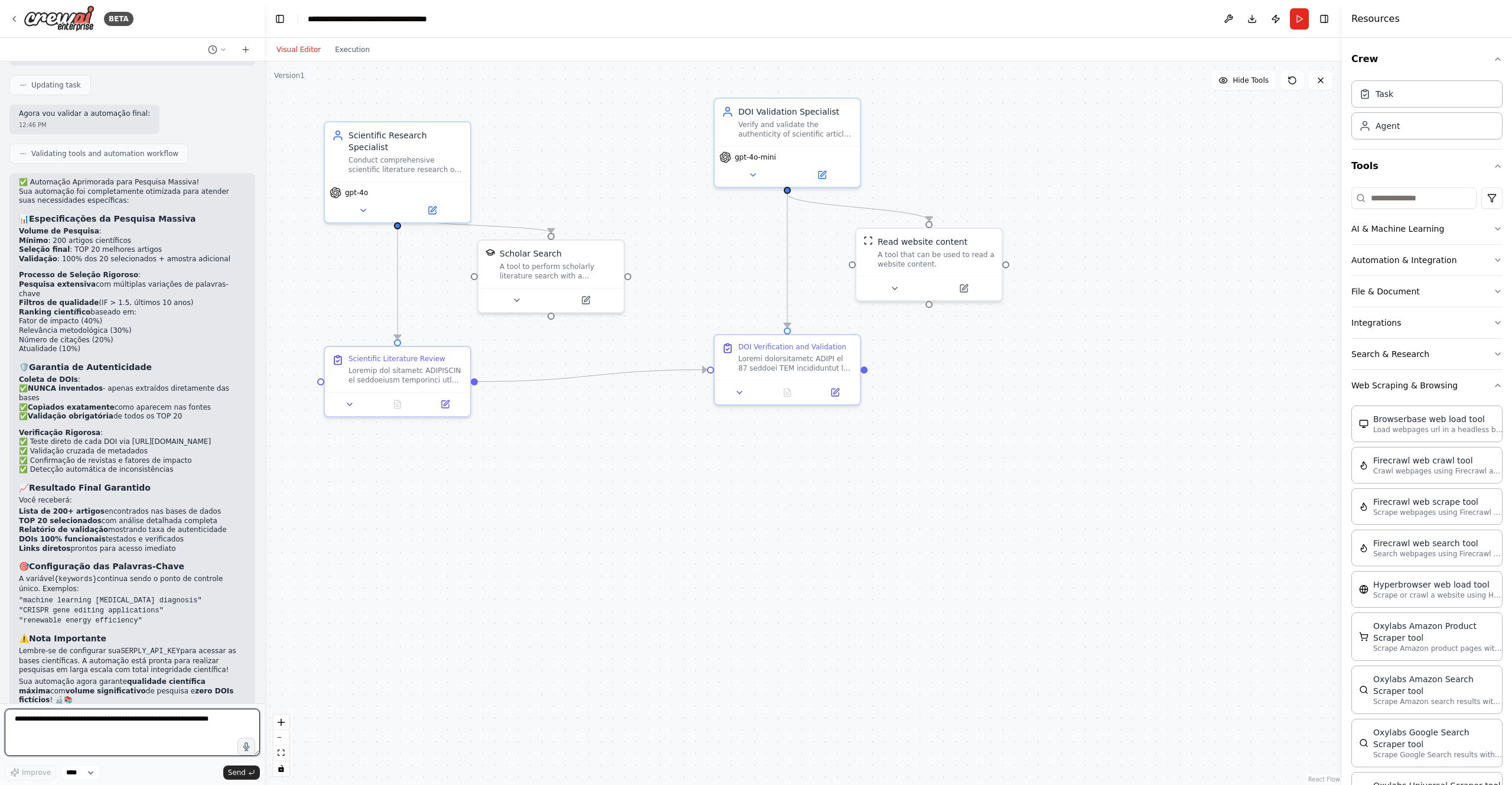
scroll to position [2235, 0]
click at [1293, 20] on button "Run" at bounding box center [1299, 18] width 19 height 21
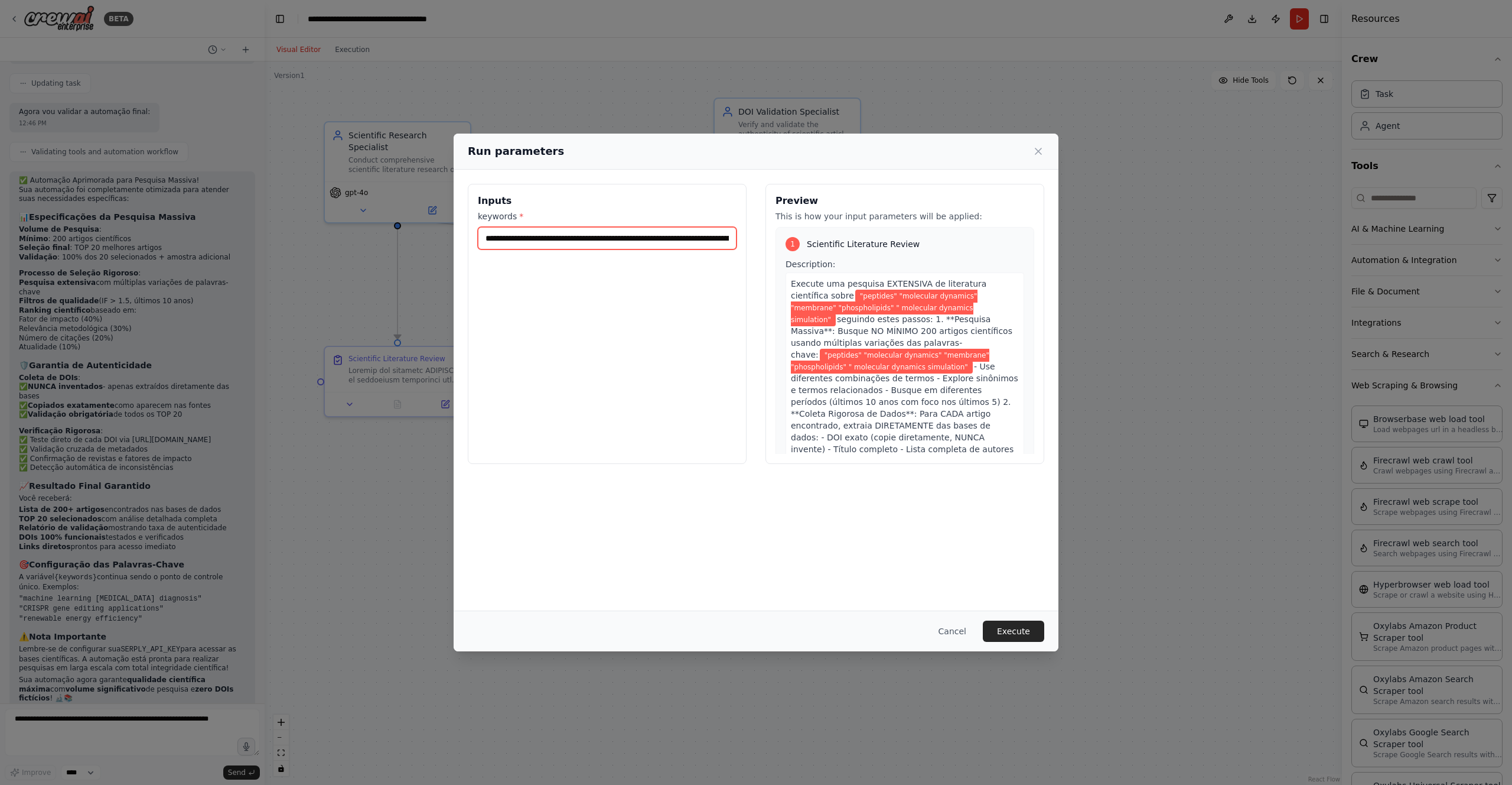
drag, startPoint x: 614, startPoint y: 237, endPoint x: 663, endPoint y: 238, distance: 49.0
click at [663, 238] on input "**********" at bounding box center [606, 238] width 258 height 22
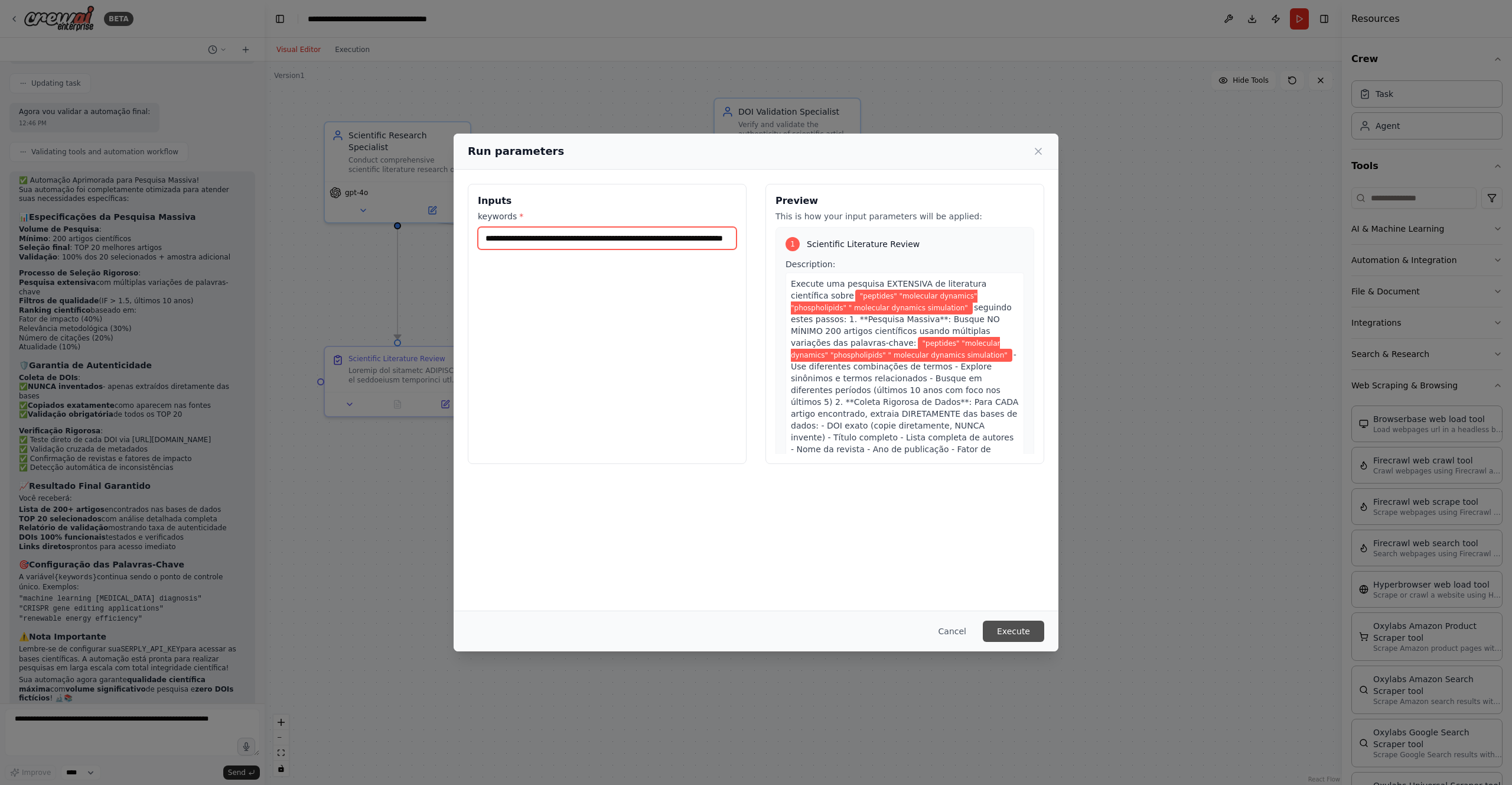
type input "**********"
click at [1031, 632] on button "Execute" at bounding box center [1013, 630] width 62 height 21
